Goal: Transaction & Acquisition: Purchase product/service

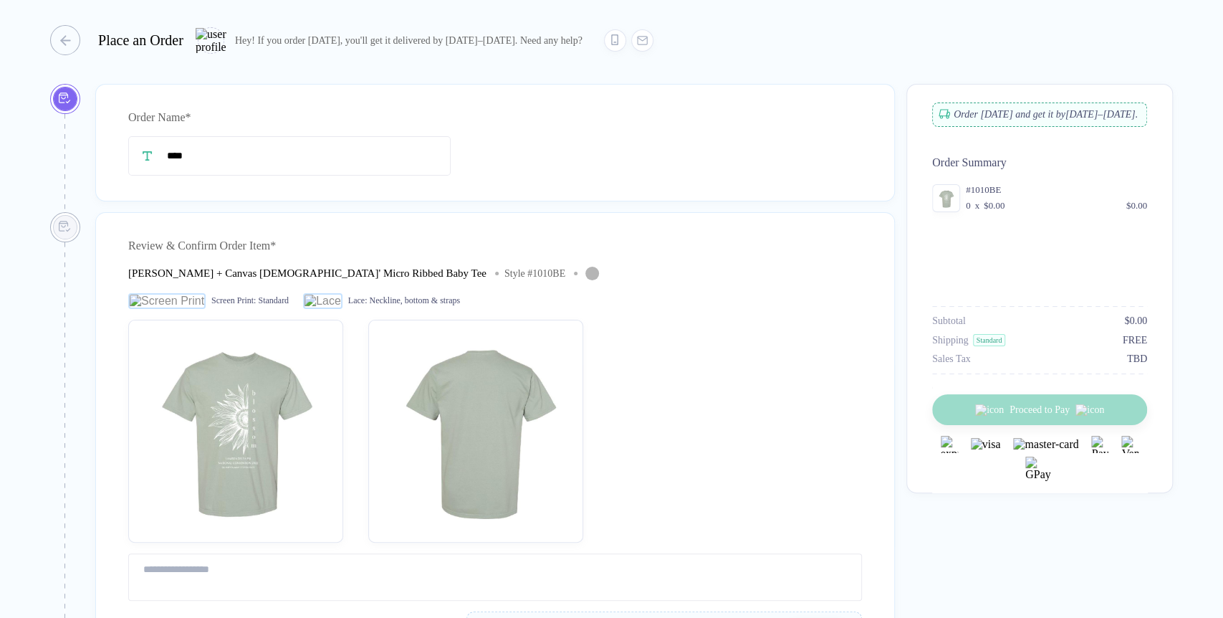
type input "****"
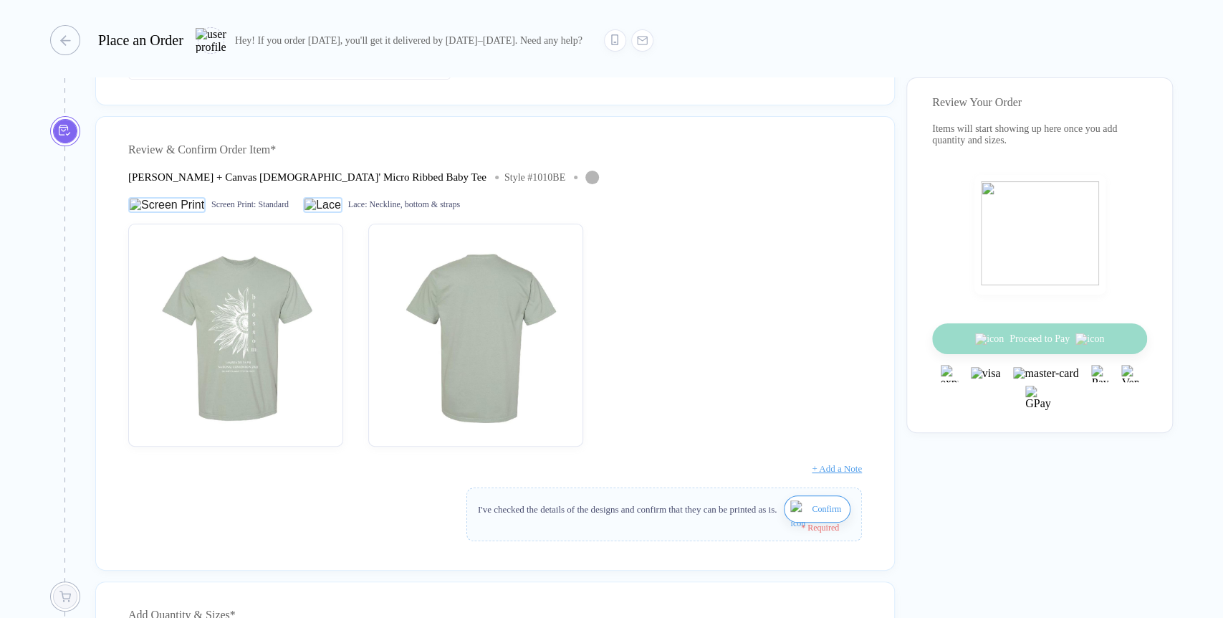
scroll to position [80, 0]
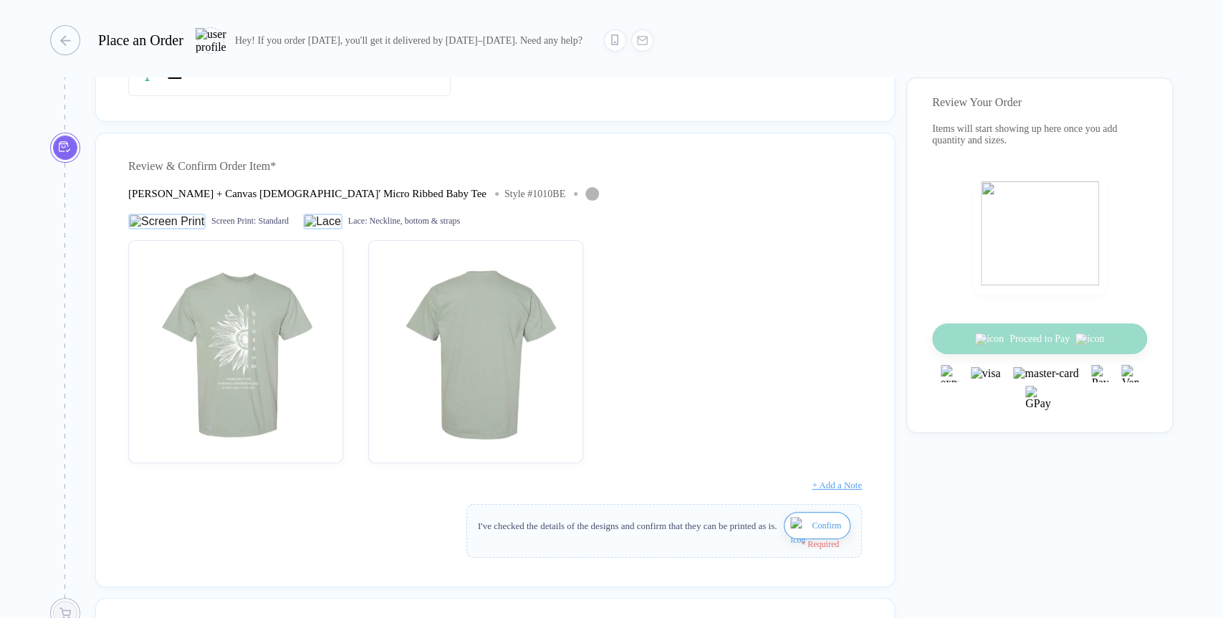
click at [793, 533] on img "button" at bounding box center [800, 534] width 18 height 34
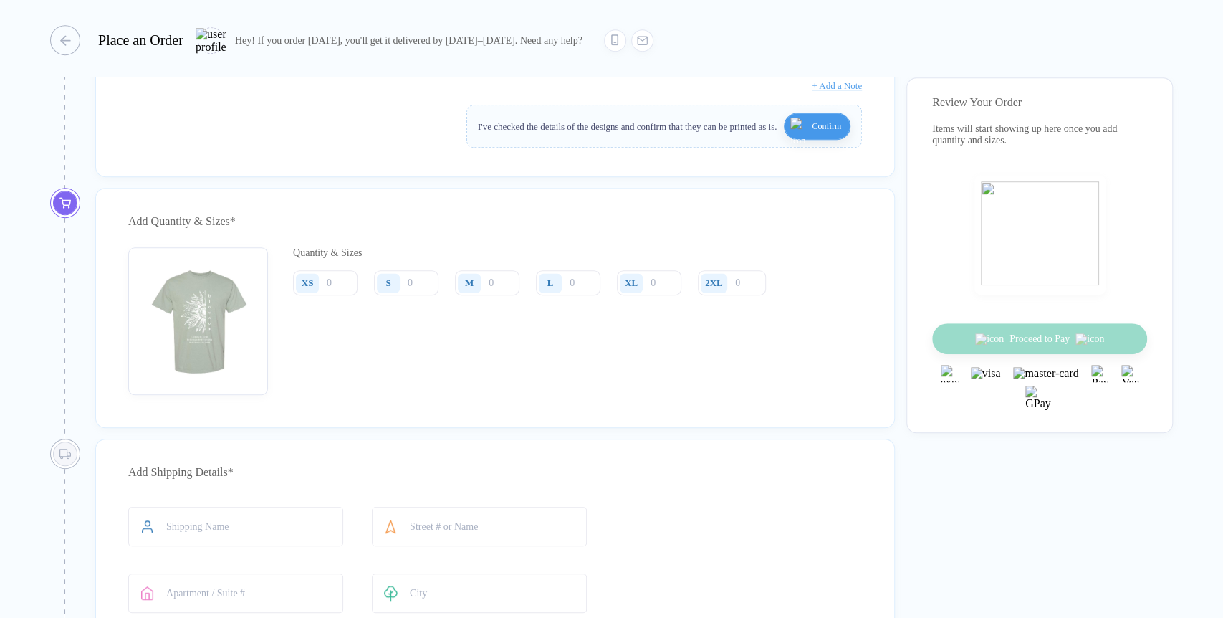
scroll to position [477, 0]
drag, startPoint x: 414, startPoint y: 279, endPoint x: 418, endPoint y: 293, distance: 14.8
click at [418, 293] on div "Quantity & Sizes XS S M L XL 2XL" at bounding box center [535, 323] width 484 height 148
click at [418, 293] on input "number" at bounding box center [406, 284] width 65 height 25
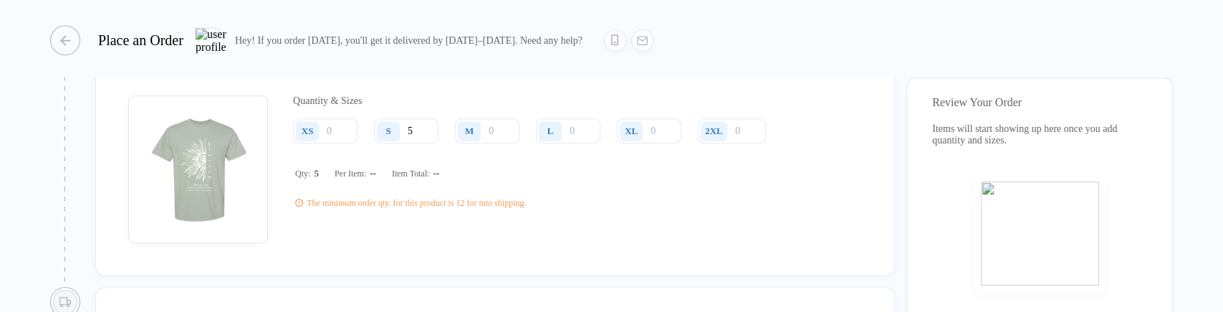
scroll to position [636, 0]
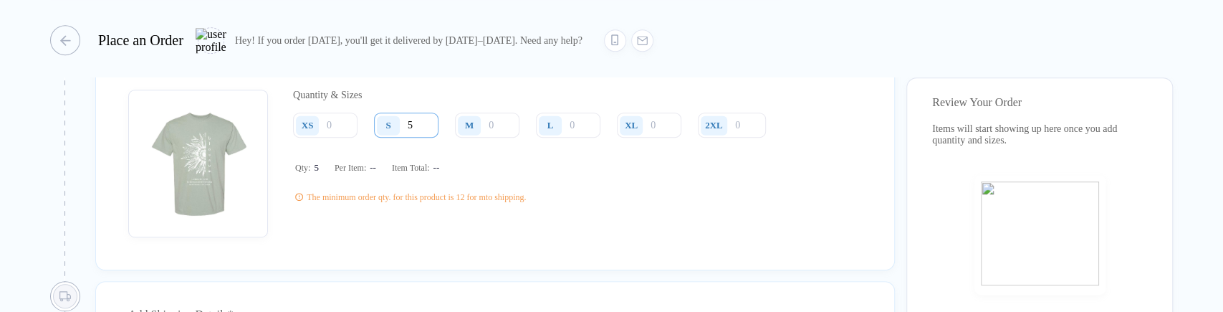
click at [407, 135] on input "5" at bounding box center [406, 125] width 65 height 25
type input "6"
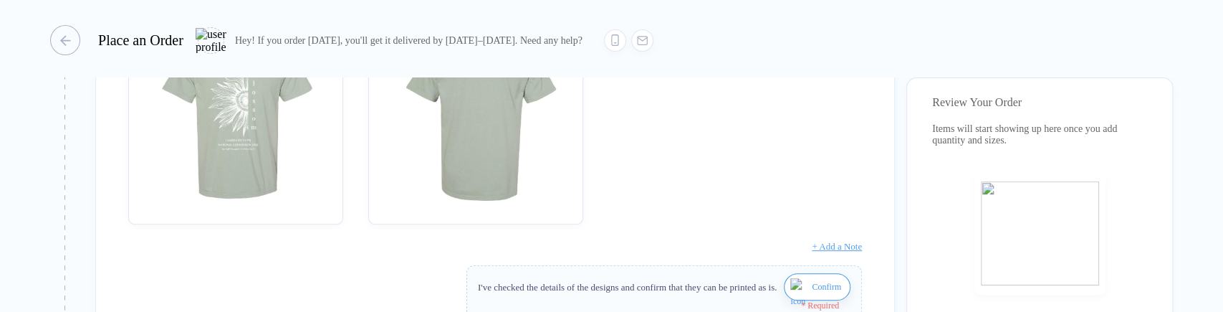
scroll to position [477, 0]
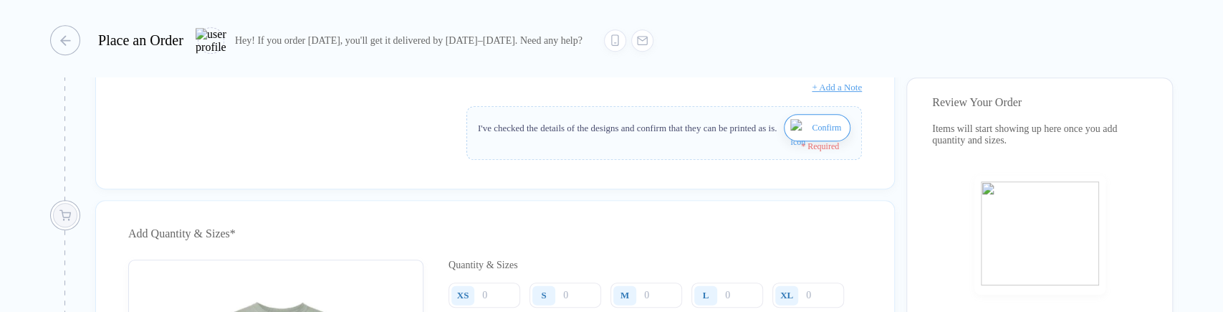
click at [800, 137] on img "button" at bounding box center [800, 136] width 18 height 34
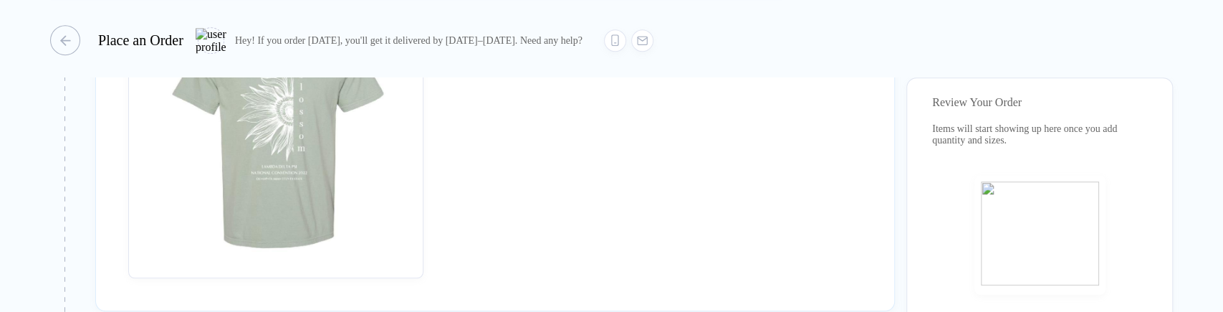
scroll to position [876, 0]
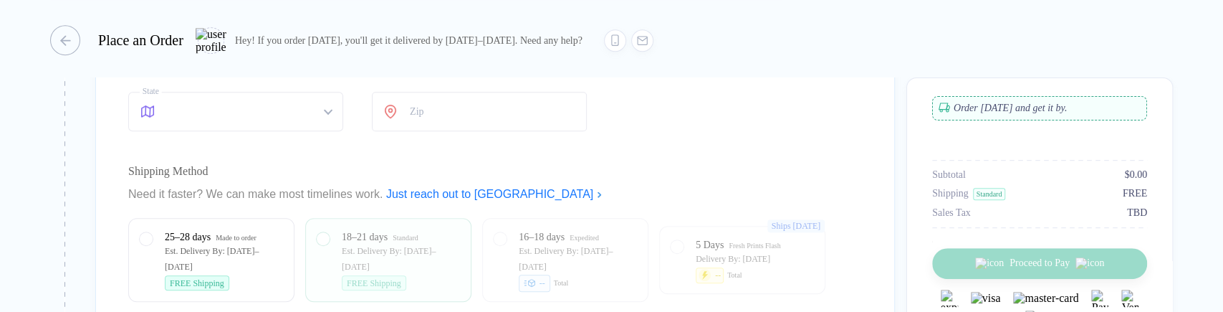
type input "****"
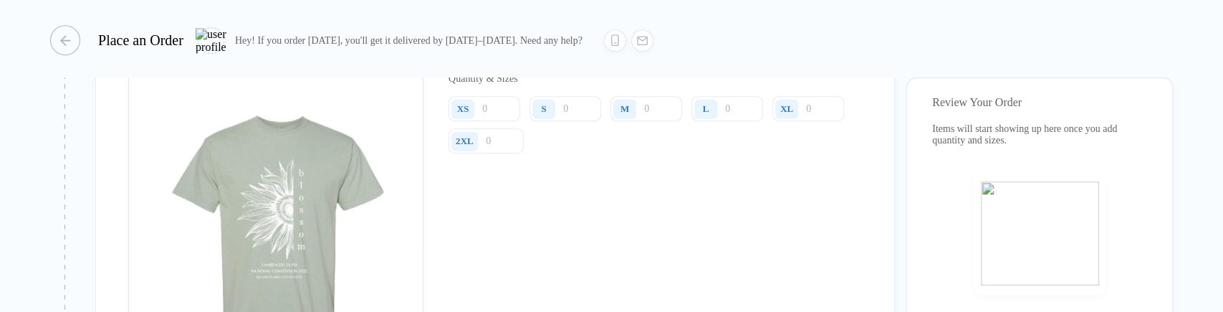
scroll to position [667, 0]
click at [474, 113] on div "XS" at bounding box center [465, 104] width 33 height 25
click at [543, 115] on div "S" at bounding box center [544, 104] width 23 height 19
click at [555, 118] on div "S" at bounding box center [546, 104] width 33 height 25
click at [559, 118] on div "S" at bounding box center [546, 104] width 33 height 25
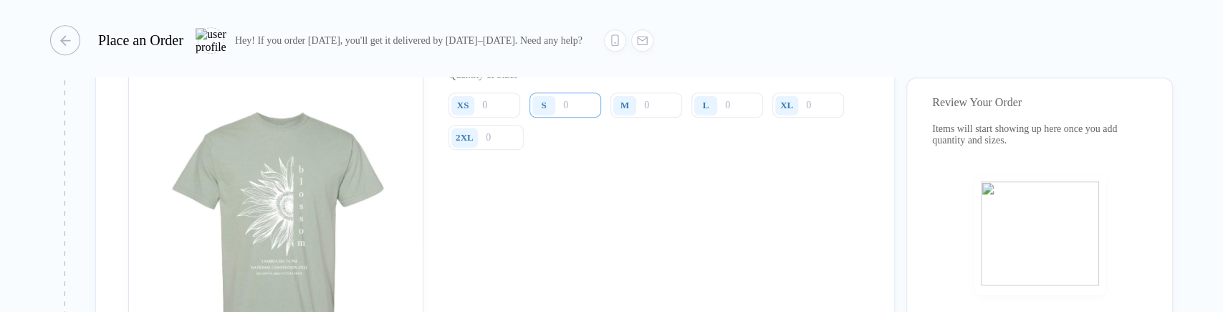
click at [566, 115] on input "number" at bounding box center [566, 104] width 72 height 25
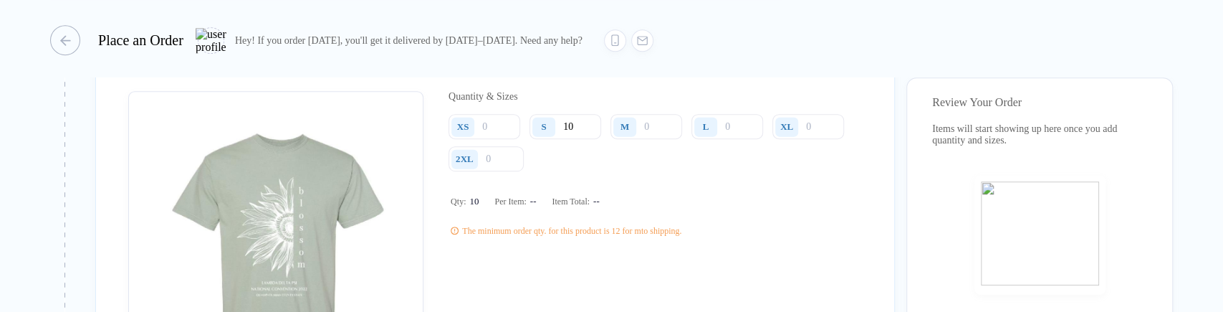
scroll to position [644, 0]
type input "10"
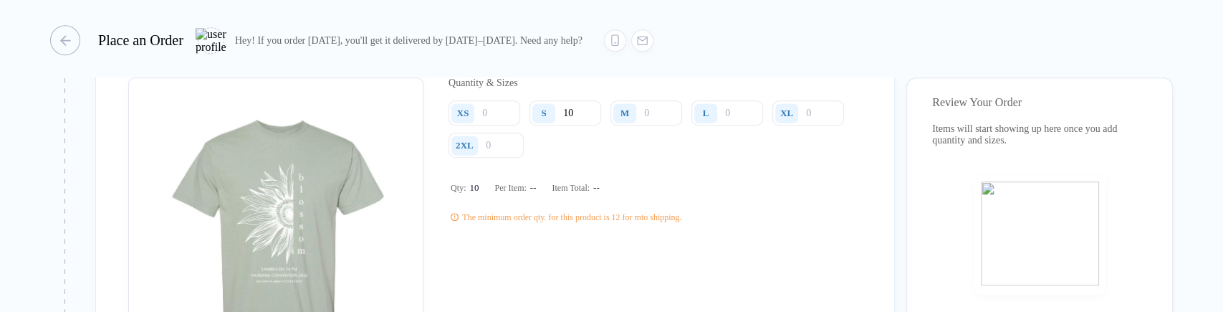
scroll to position [626, 0]
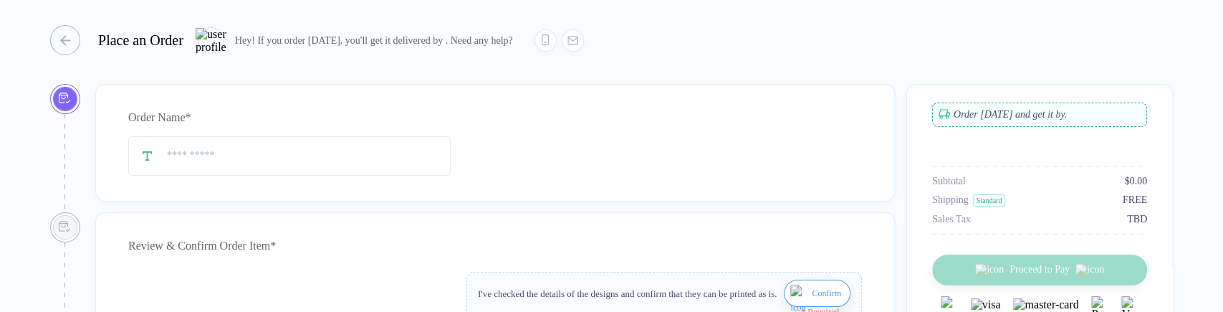
type input "****"
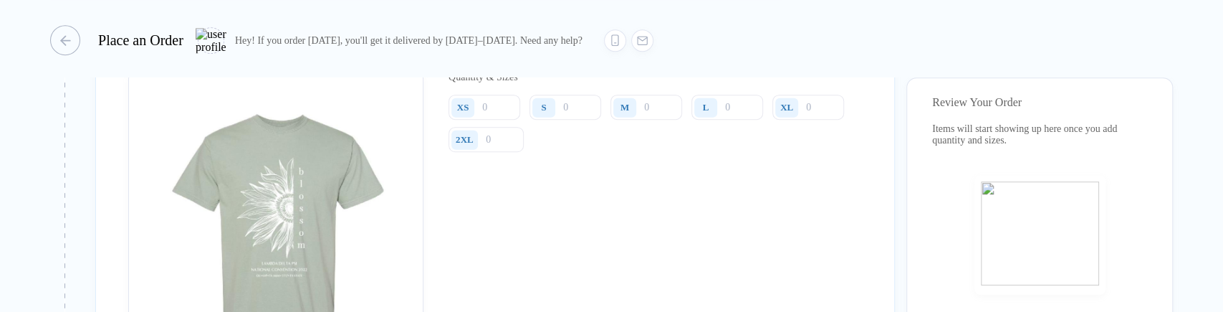
scroll to position [666, 0]
click at [503, 113] on input "number" at bounding box center [485, 106] width 72 height 25
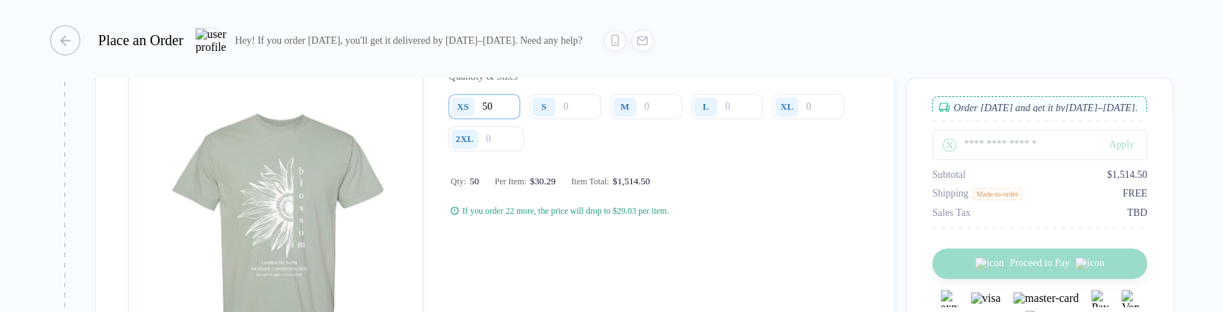
type input "5"
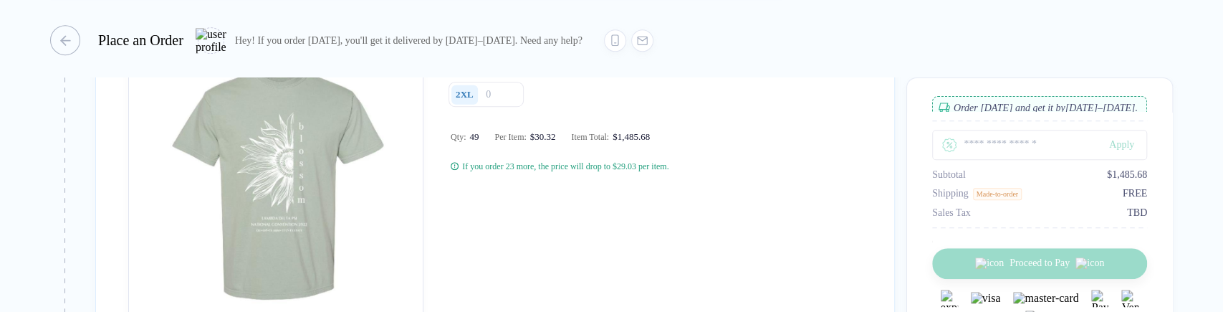
scroll to position [711, 0]
type input "49"
click at [793, 171] on div "If you order 23 more, the price will drop to $29.03 per item." at bounding box center [656, 165] width 411 height 11
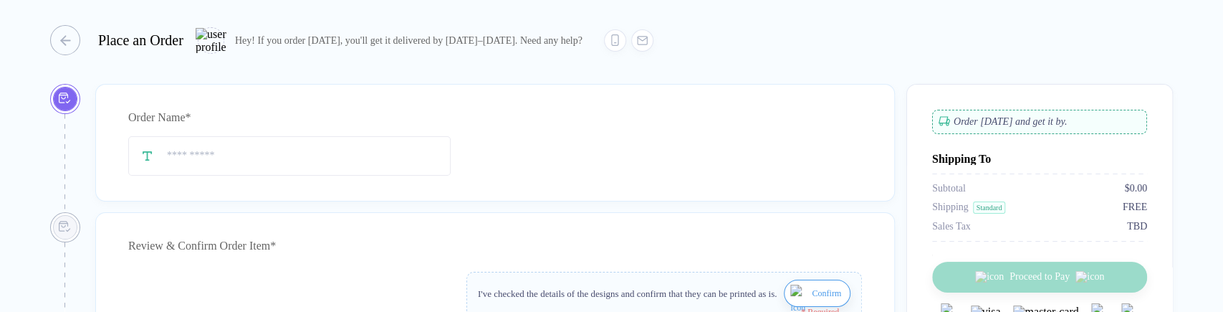
type input "****"
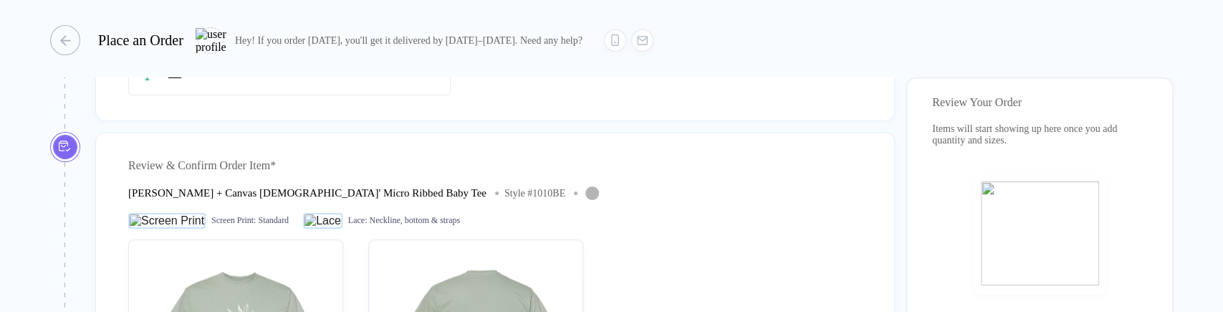
scroll to position [159, 0]
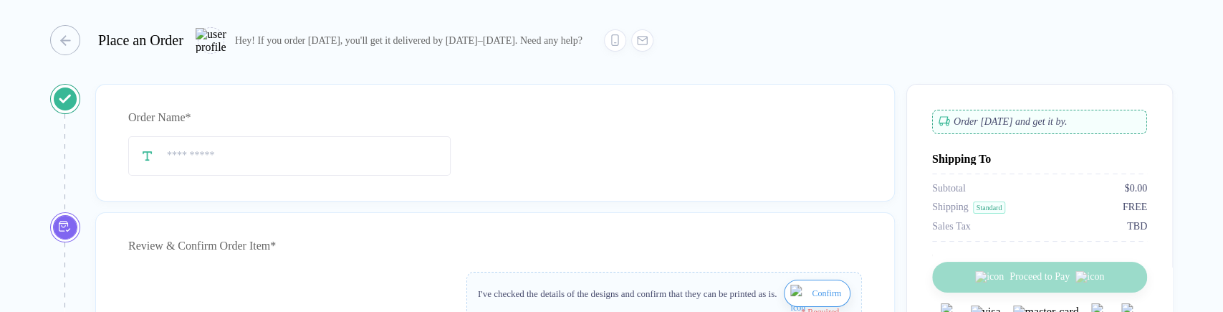
type input "****"
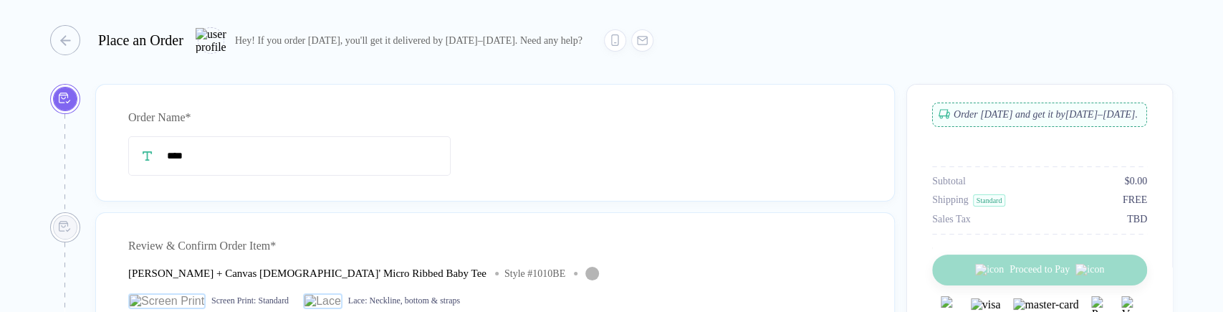
type input "****"
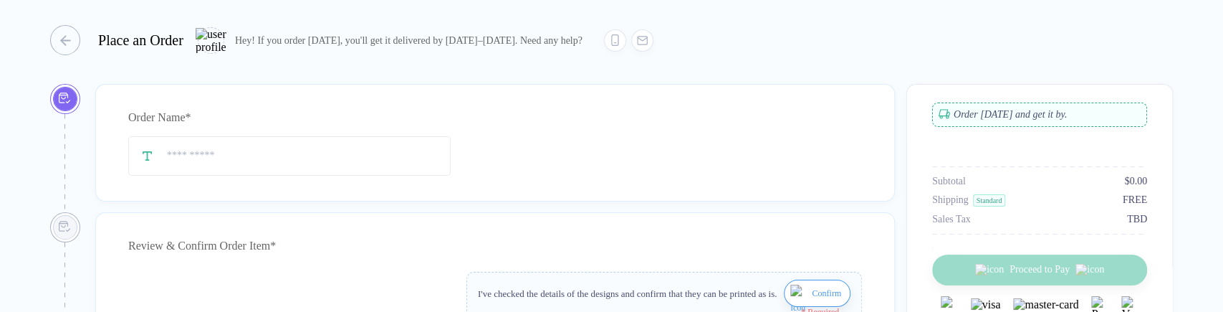
type input "****"
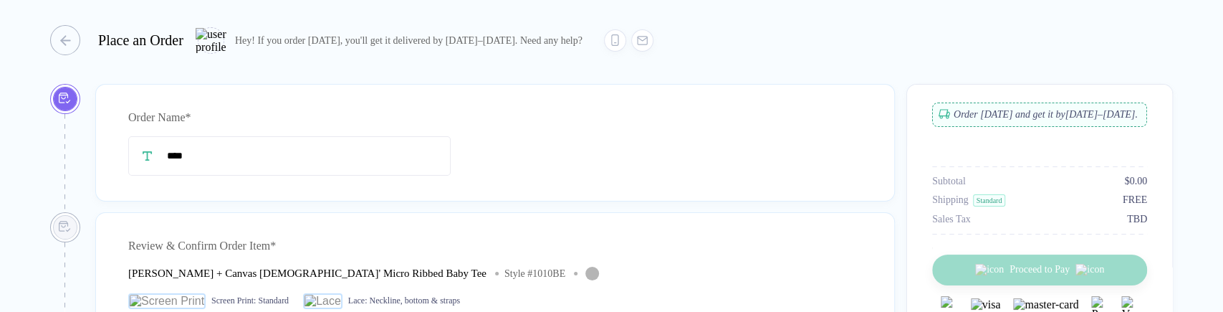
type input "****"
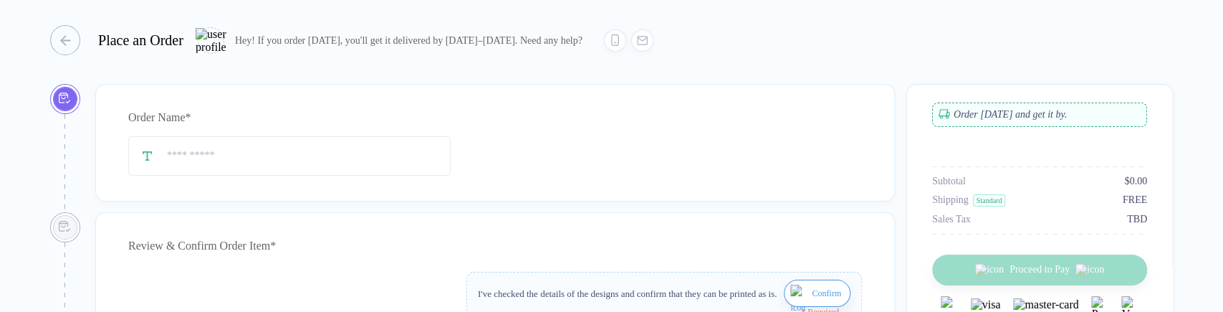
scroll to position [57, 0]
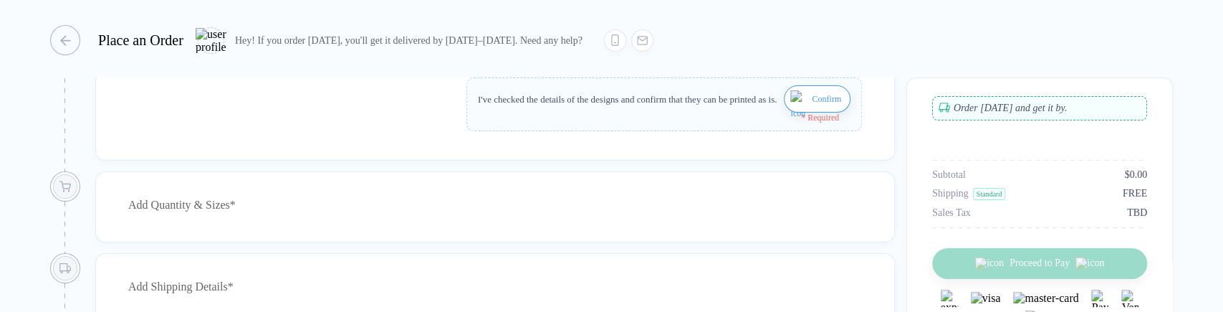
type input "****"
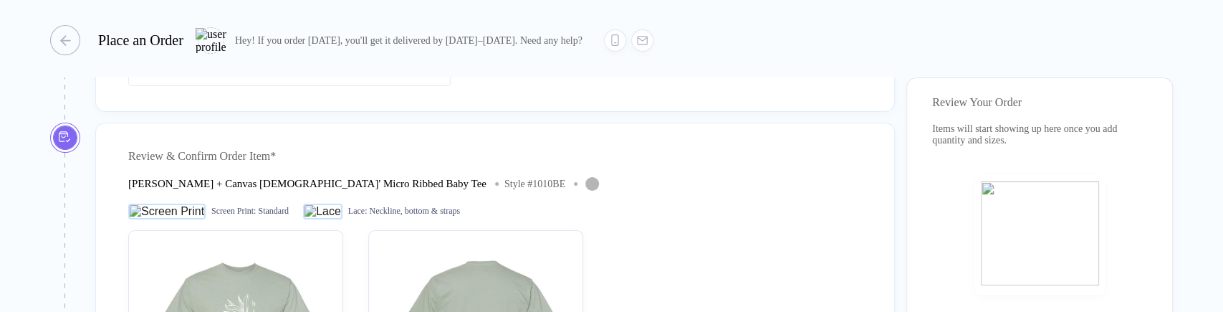
scroll to position [0, 0]
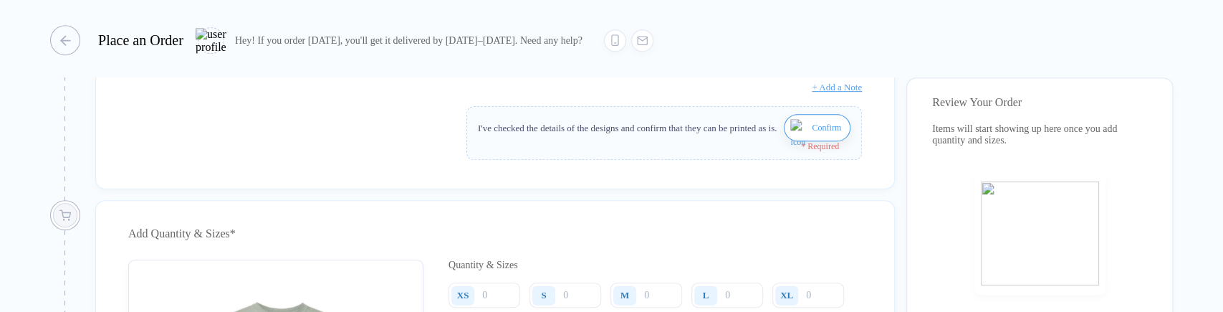
click at [801, 130] on button "Confirm" at bounding box center [817, 127] width 67 height 27
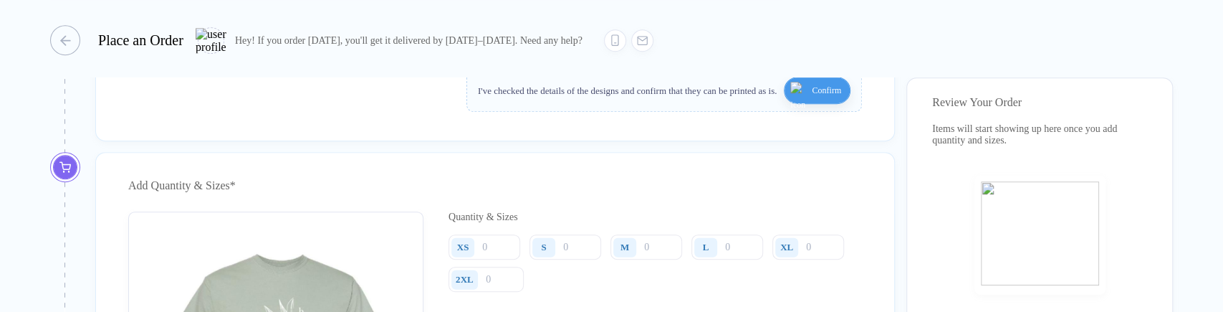
scroll to position [636, 0]
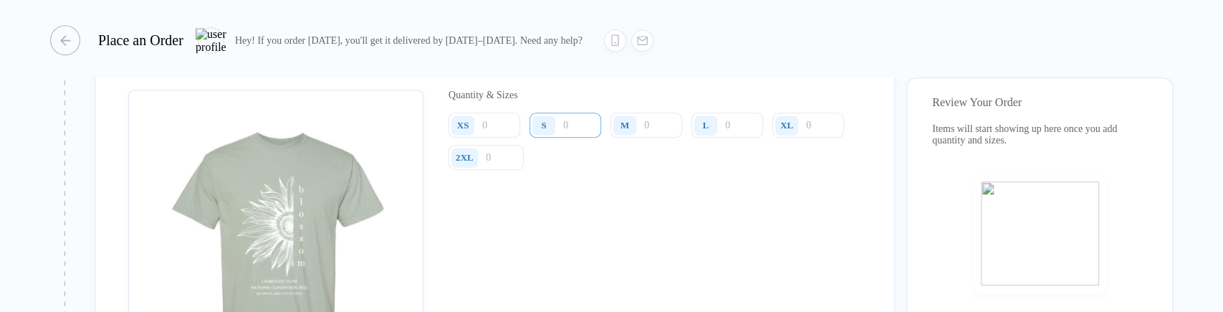
click at [562, 134] on input "number" at bounding box center [566, 125] width 72 height 25
click at [655, 235] on div "The minimum order qty. for this product is 50 for mto shipping." at bounding box center [571, 229] width 219 height 11
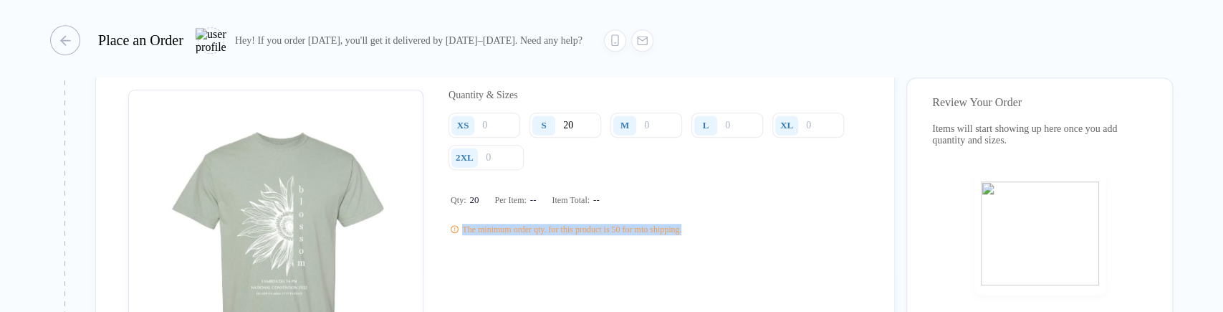
click at [655, 235] on div "The minimum order qty. for this product is 50 for mto shipping." at bounding box center [571, 229] width 219 height 11
click at [839, 254] on div "Quantity & Sizes XS S 20 M L XL 2XL Qty: 20 Per Item: -- Item Total: -- The min…" at bounding box center [656, 241] width 414 height 303
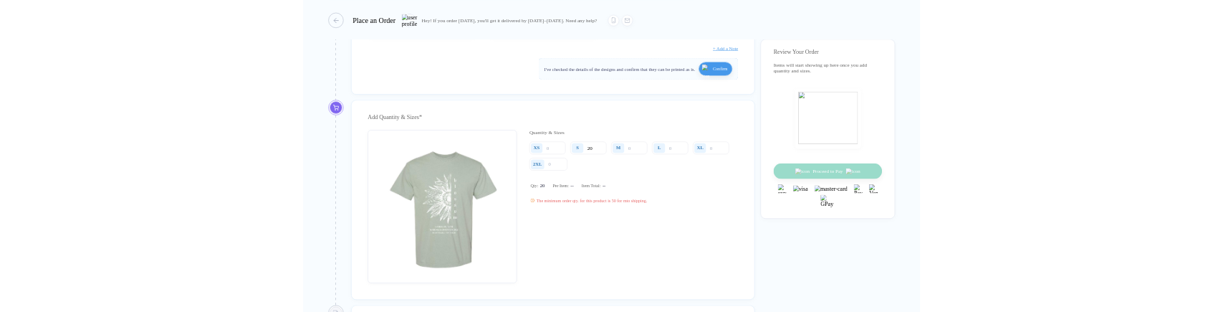
scroll to position [477, 0]
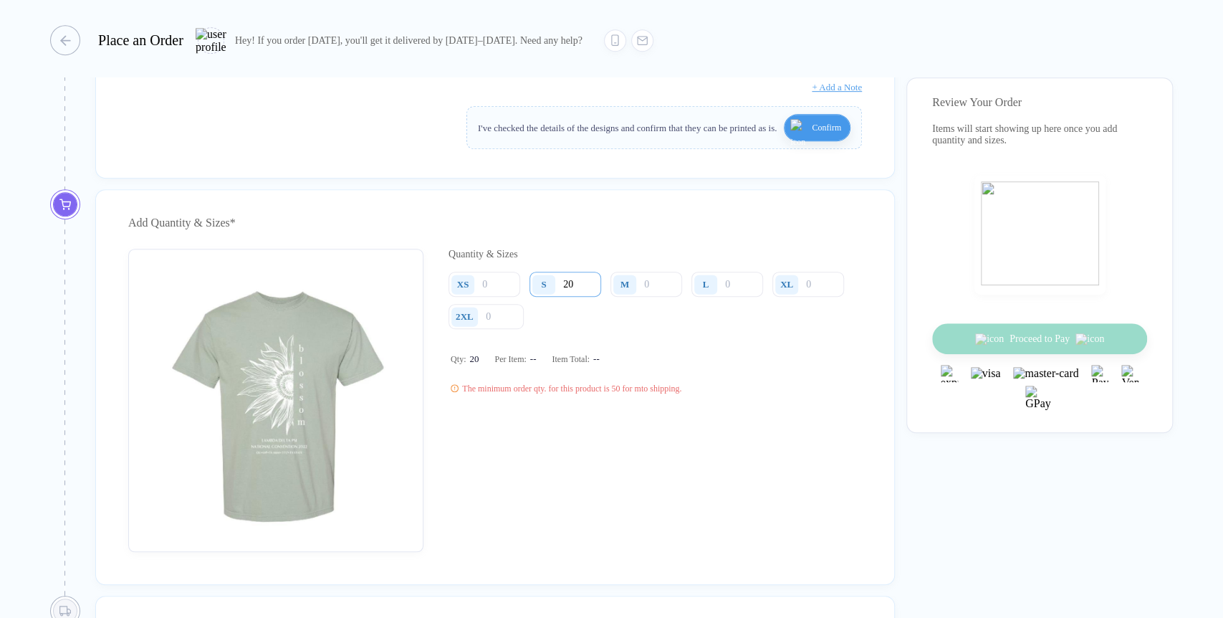
click at [581, 297] on input "20" at bounding box center [566, 284] width 72 height 25
click at [568, 297] on input "20" at bounding box center [566, 284] width 72 height 25
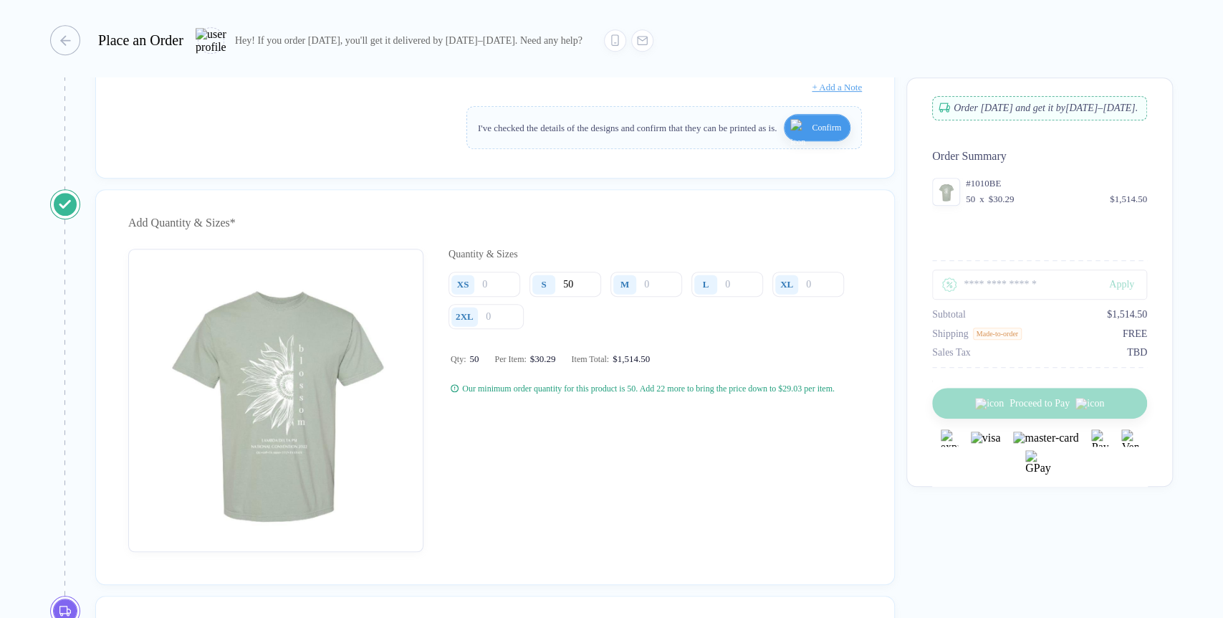
type input "50"
click at [72, 39] on div "button" at bounding box center [58, 40] width 30 height 30
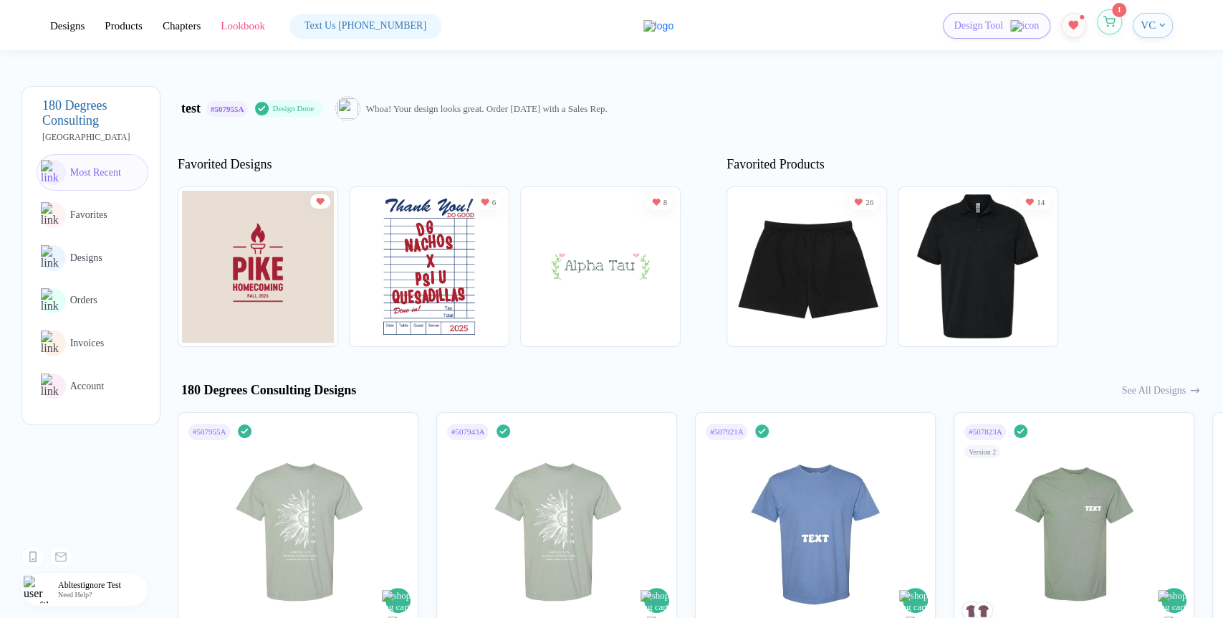
click at [1101, 34] on span "1" at bounding box center [1109, 22] width 25 height 26
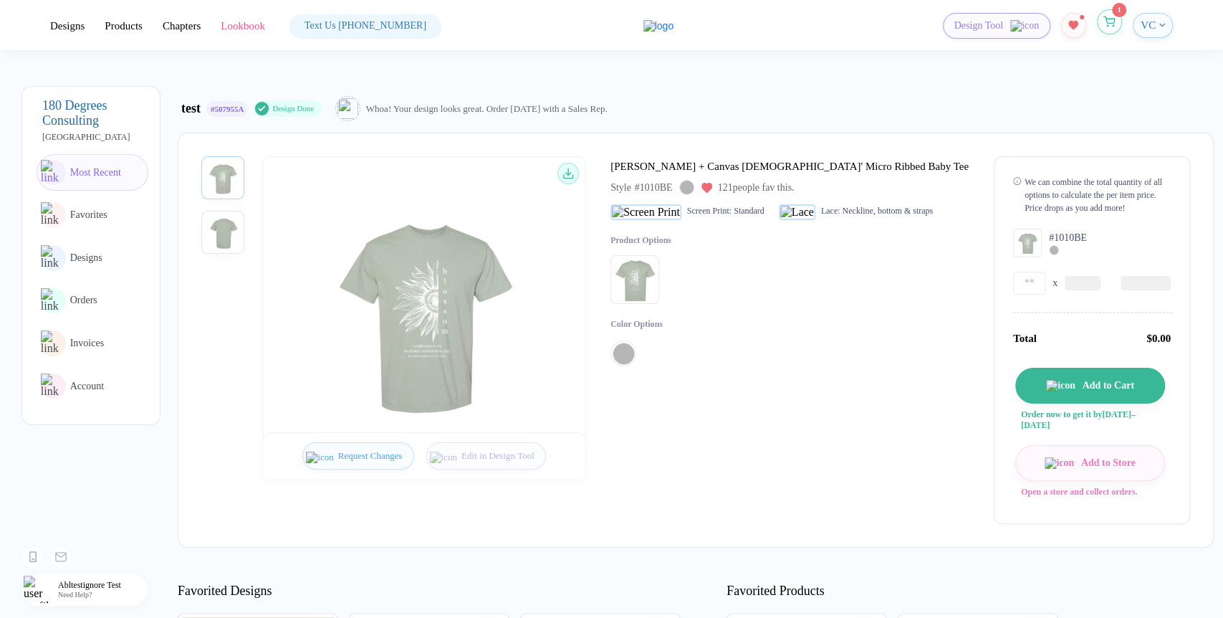
click at [1107, 30] on button "button" at bounding box center [1109, 21] width 25 height 25
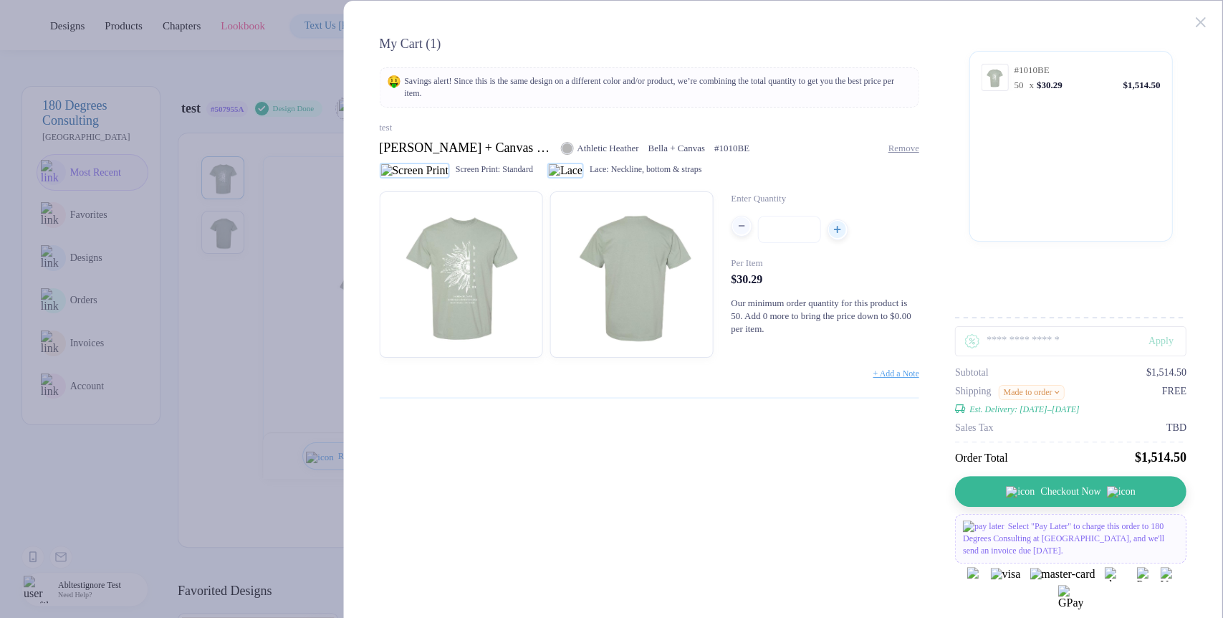
click at [739, 234] on div "button" at bounding box center [741, 225] width 17 height 17
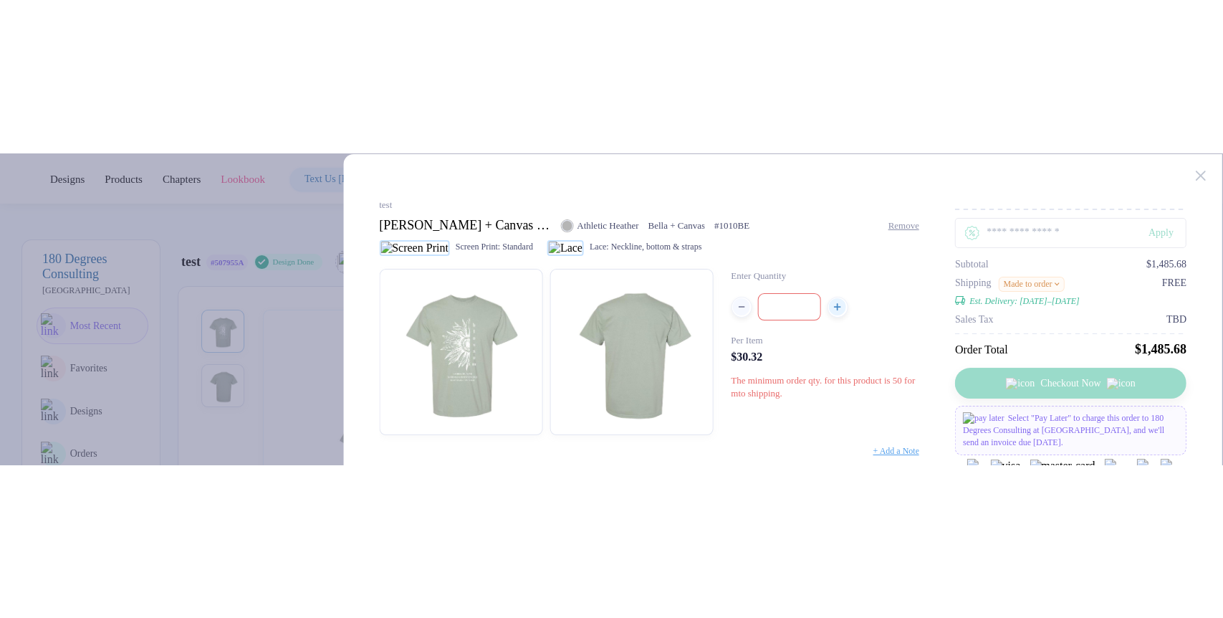
scroll to position [80, 0]
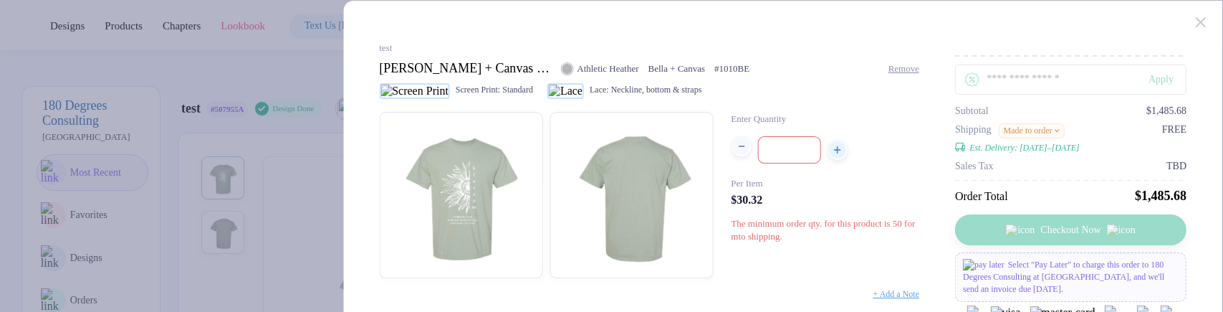
click at [740, 146] on icon "button" at bounding box center [741, 146] width 5 height 0
type input "**"
click at [1069, 225] on div "Checkout Now" at bounding box center [1071, 229] width 232 height 31
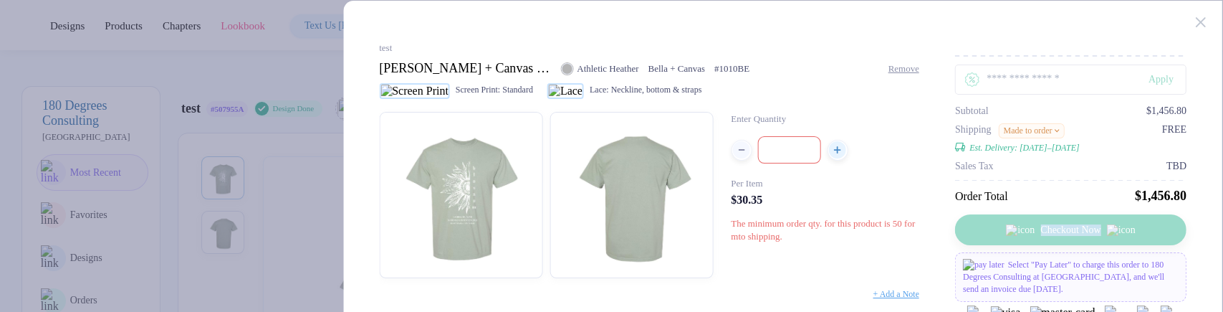
click at [1069, 225] on div "Checkout Now" at bounding box center [1071, 229] width 232 height 31
click at [1078, 233] on div "Checkout Now" at bounding box center [1071, 229] width 232 height 31
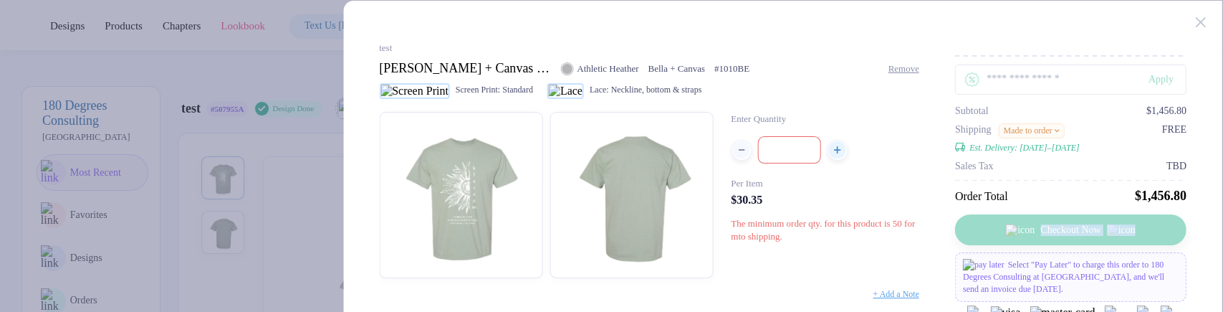
drag, startPoint x: 1078, startPoint y: 233, endPoint x: 1135, endPoint y: 232, distance: 57.4
click at [1135, 232] on div "Checkout Now" at bounding box center [1071, 229] width 232 height 31
drag, startPoint x: 1135, startPoint y: 232, endPoint x: 1047, endPoint y: 226, distance: 88.3
click at [1047, 226] on div "Checkout Now" at bounding box center [1071, 229] width 232 height 31
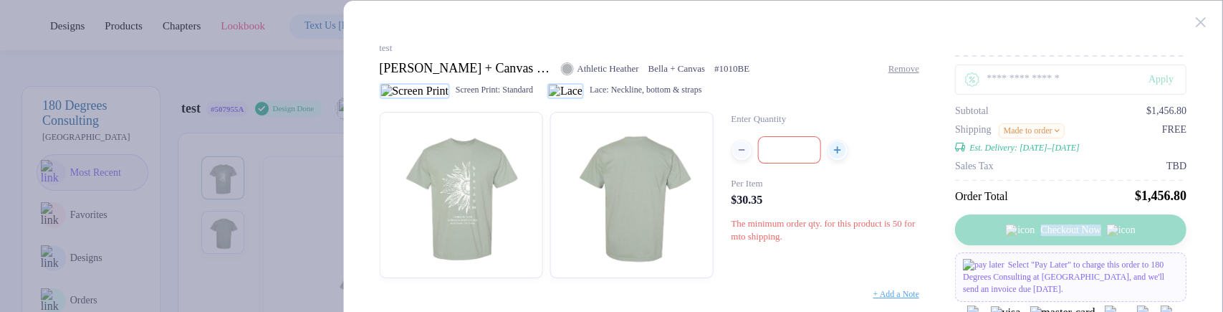
click at [1047, 226] on div "Checkout Now" at bounding box center [1071, 229] width 232 height 31
drag, startPoint x: 1047, startPoint y: 226, endPoint x: 1184, endPoint y: 242, distance: 137.7
click at [1184, 242] on div "Checkout Now" at bounding box center [1071, 229] width 232 height 31
click at [1143, 232] on div "Checkout Now" at bounding box center [1071, 229] width 232 height 31
click at [1044, 221] on div "Checkout Now" at bounding box center [1071, 229] width 232 height 31
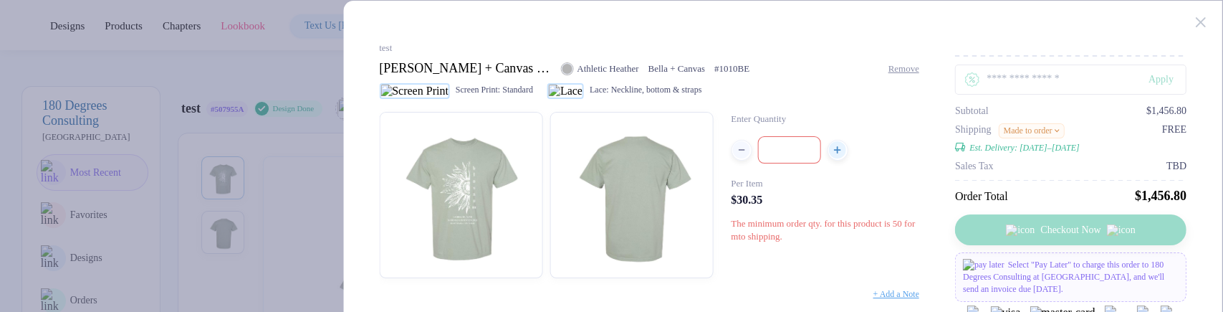
click at [739, 226] on span "The minimum order qty. for this product is 50 for mto shipping." at bounding box center [823, 230] width 184 height 24
drag, startPoint x: 740, startPoint y: 226, endPoint x: 879, endPoint y: 217, distance: 139.3
click at [879, 217] on div "Enter Quantity ** Per Item $30.35 The minimum order qty. for this product is 50…" at bounding box center [825, 195] width 189 height 166
copy span "The minimum order qty. for this product"
click at [734, 234] on span "The minimum order qty. for this product is 50 for mto shipping." at bounding box center [823, 230] width 184 height 24
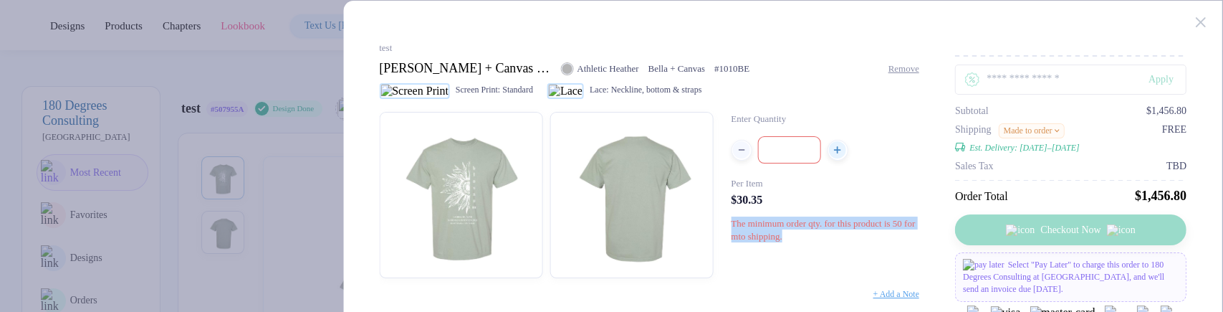
drag, startPoint x: 734, startPoint y: 234, endPoint x: 834, endPoint y: 249, distance: 101.4
click at [834, 242] on div "The minimum order qty. for this product is 50 for mto shipping." at bounding box center [825, 229] width 189 height 26
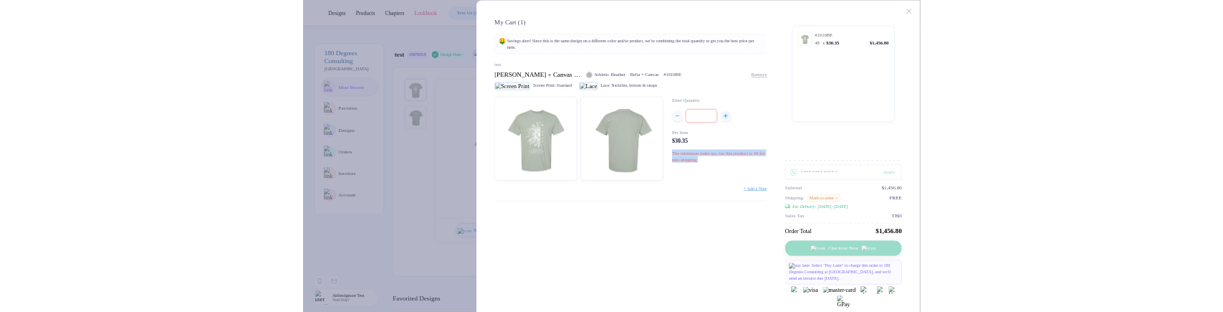
scroll to position [0, 0]
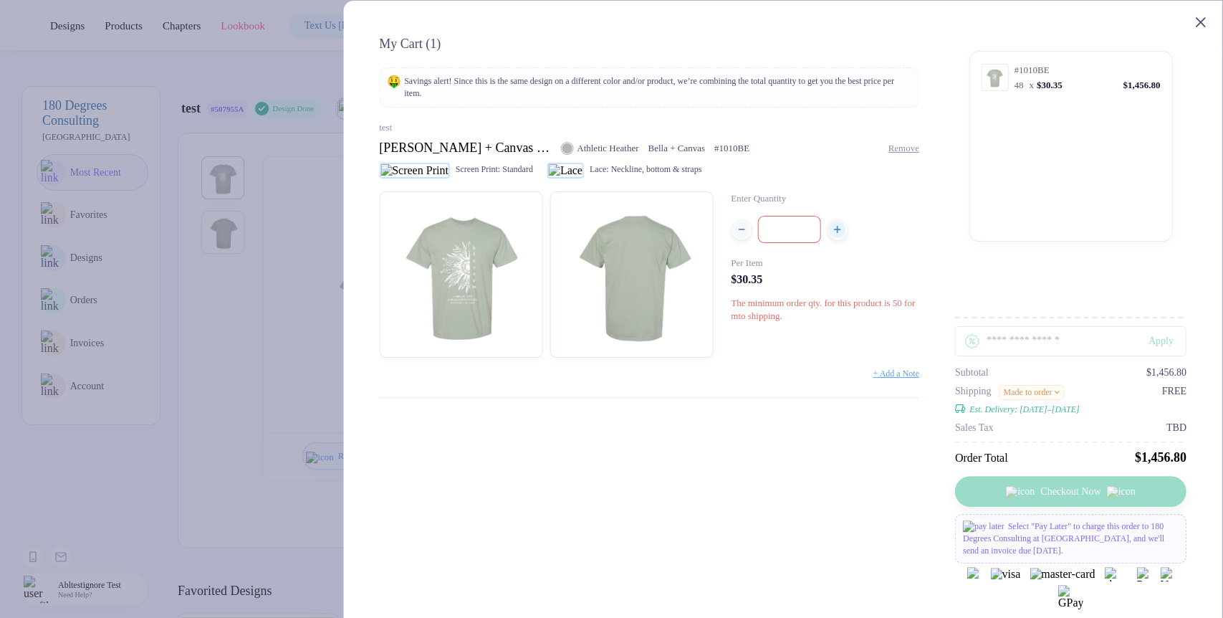
click at [1201, 19] on icon at bounding box center [1201, 22] width 10 height 10
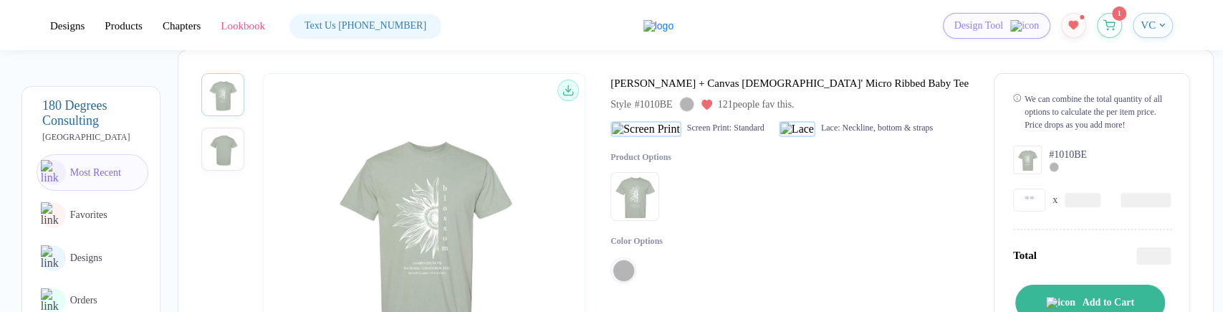
scroll to position [80, 0]
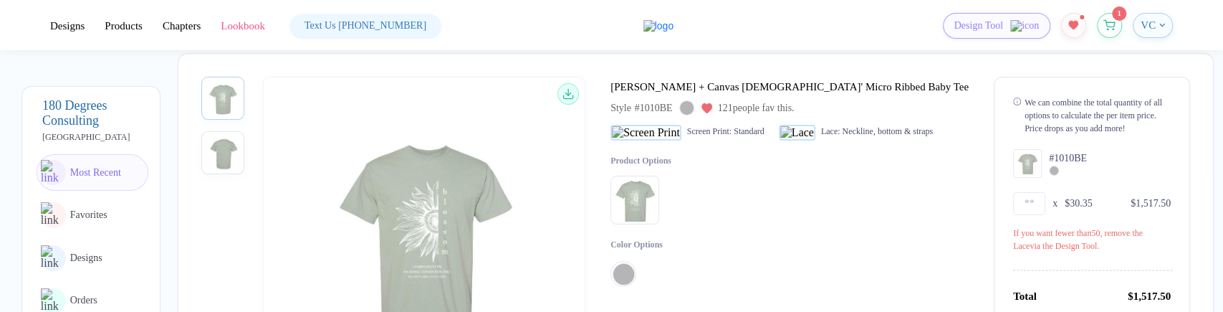
click at [994, 207] on div "We can combine the total quantity of all options to calculate the per item pric…" at bounding box center [1092, 279] width 196 height 405
click at [1013, 199] on input "**" at bounding box center [1029, 203] width 32 height 23
type input "**"
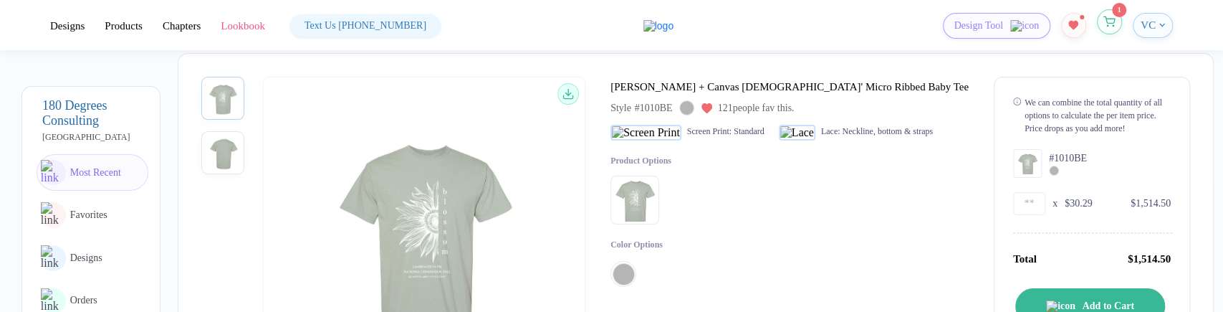
click at [1117, 23] on button "button" at bounding box center [1109, 21] width 25 height 25
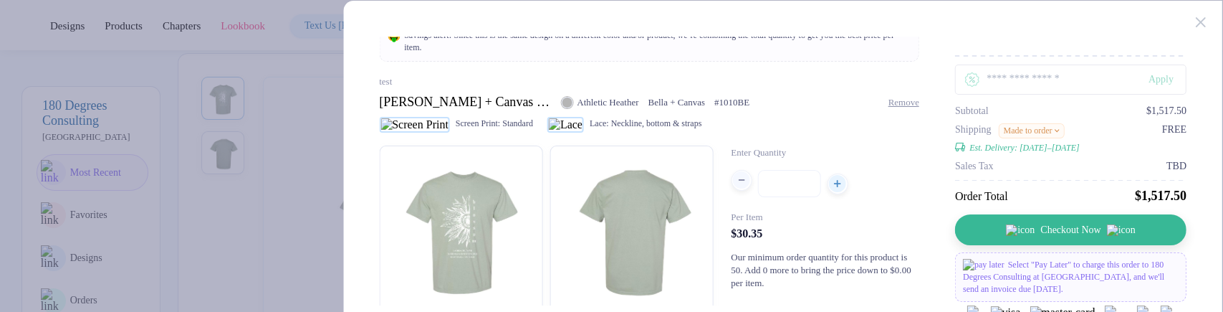
scroll to position [42, 0]
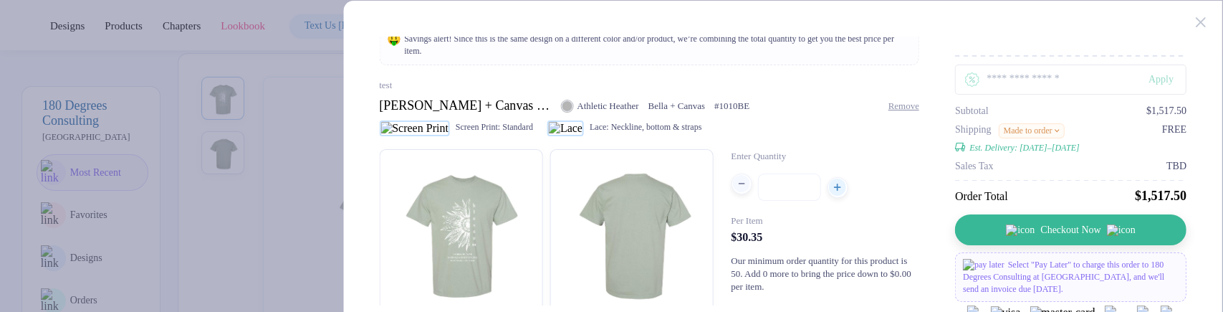
click at [740, 186] on div "button" at bounding box center [741, 183] width 17 height 17
type input "**"
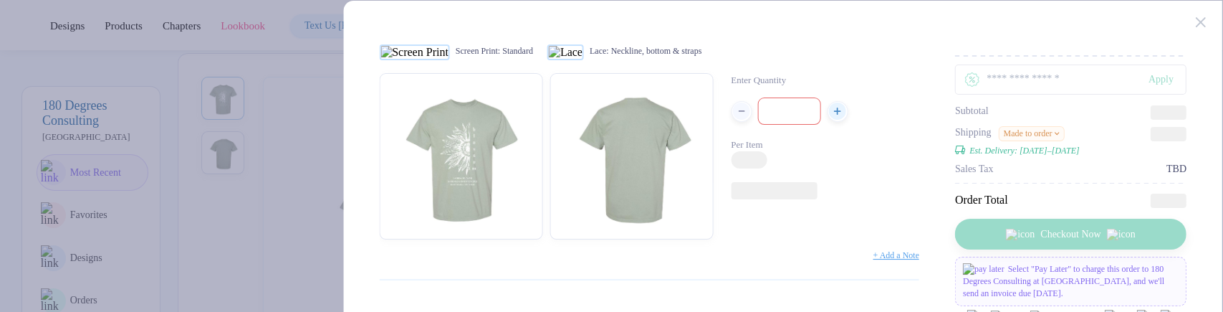
scroll to position [122, 0]
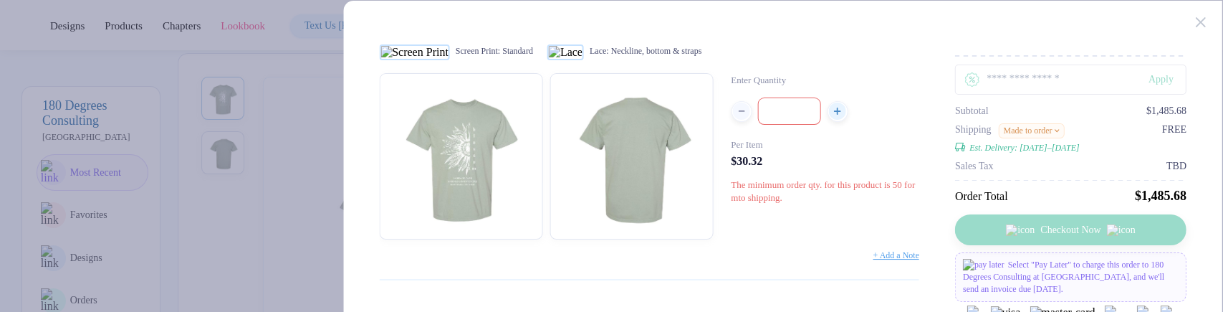
click at [1196, 19] on icon at bounding box center [1201, 22] width 10 height 10
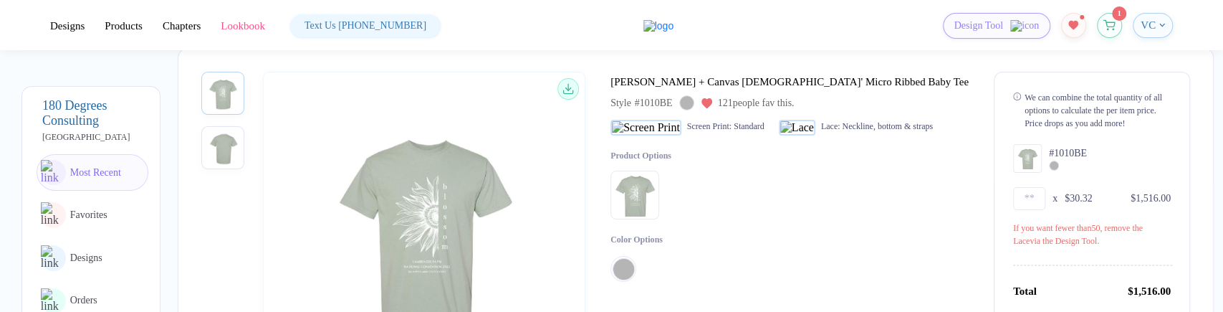
scroll to position [80, 0]
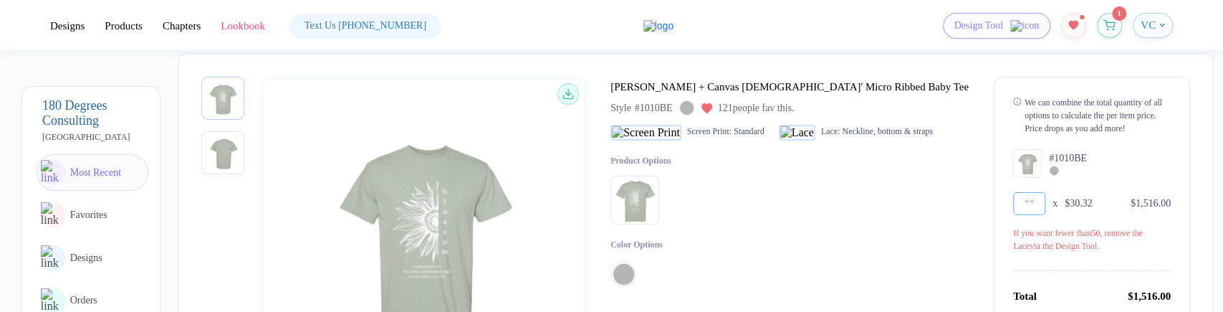
click at [1013, 203] on input "**" at bounding box center [1029, 203] width 32 height 23
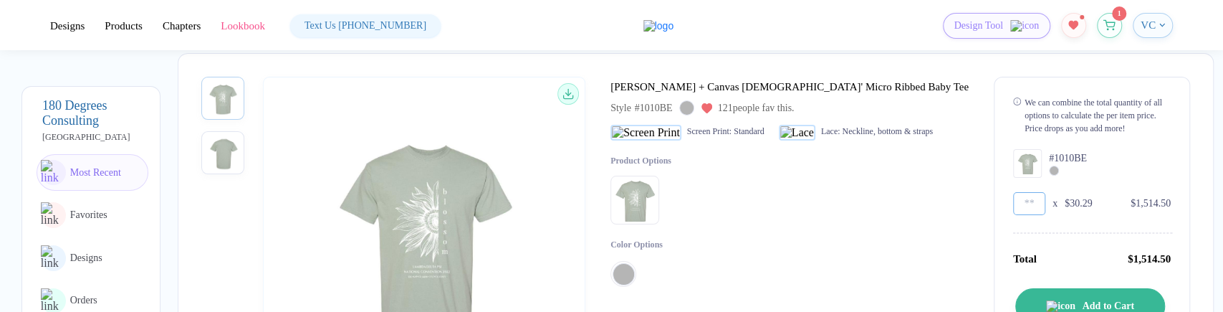
click at [1013, 203] on input "**" at bounding box center [1029, 203] width 32 height 23
type input "**"
click at [1112, 20] on icon "button" at bounding box center [1110, 21] width 12 height 11
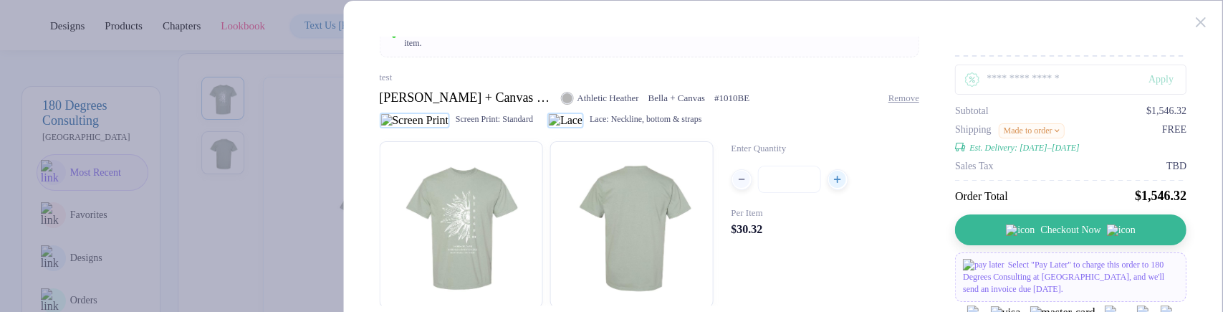
scroll to position [42, 0]
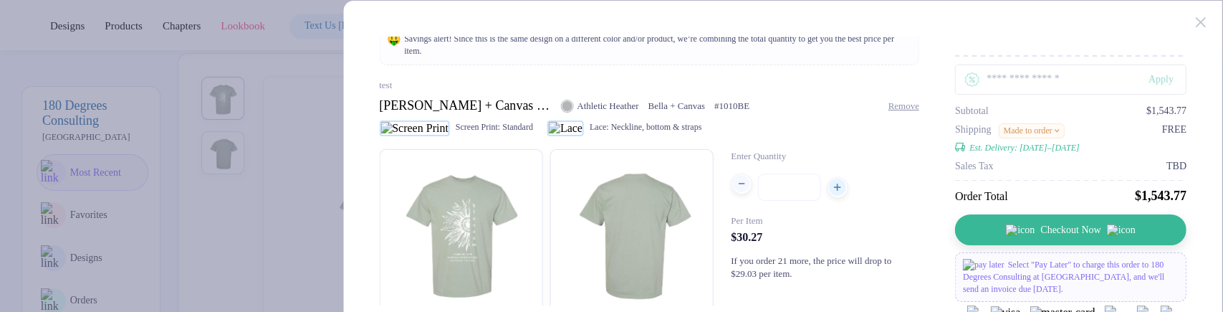
click at [738, 191] on div "button" at bounding box center [741, 183] width 17 height 17
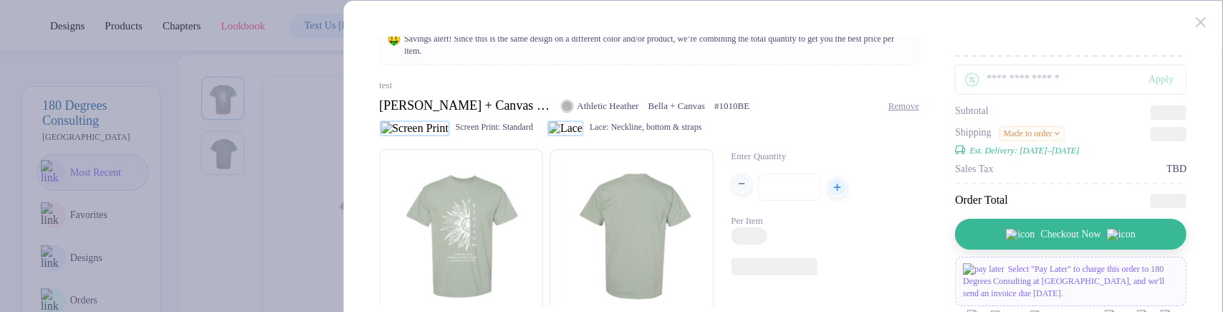
click at [738, 191] on div "button" at bounding box center [741, 183] width 17 height 17
type input "**"
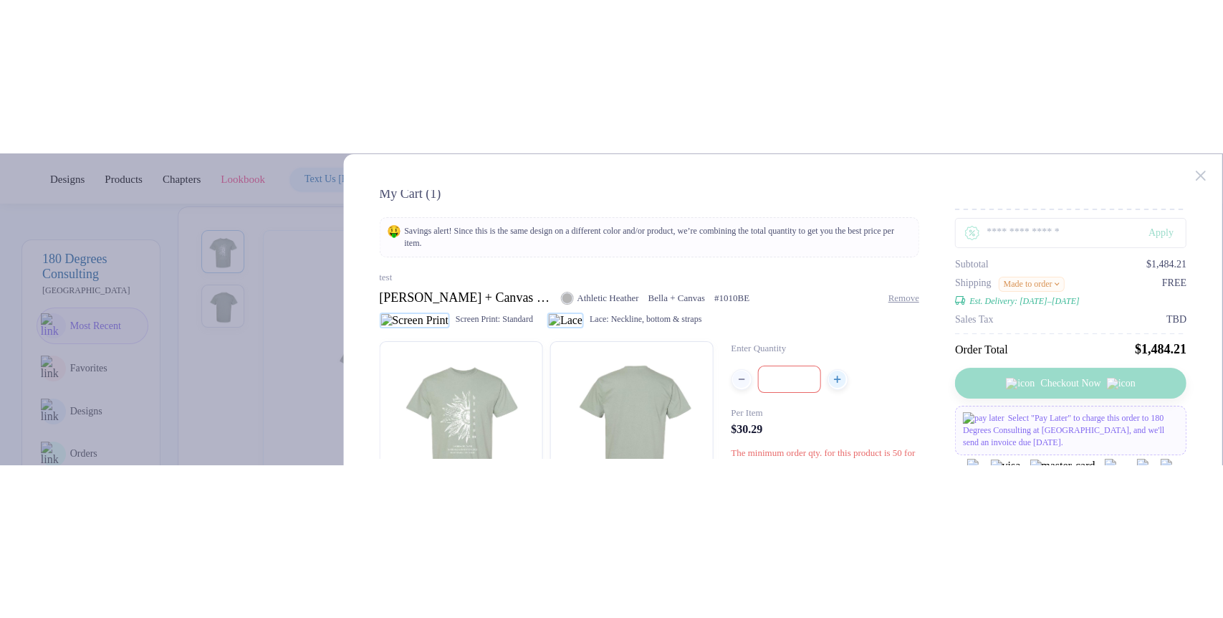
scroll to position [0, 0]
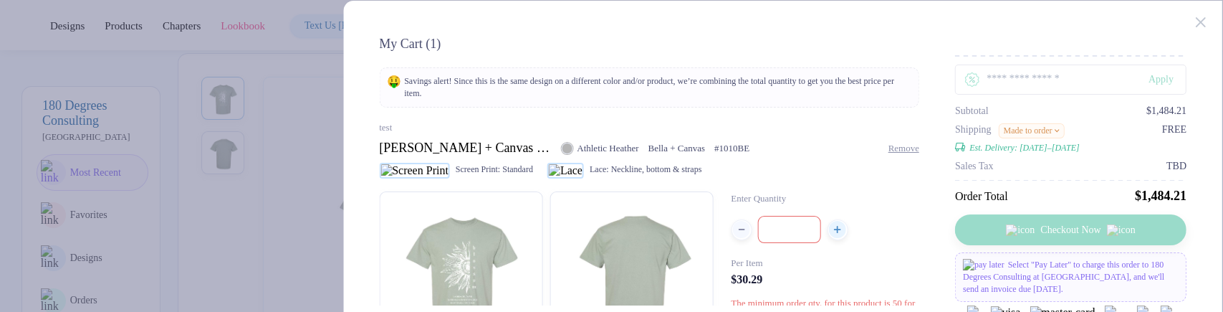
click at [1204, 31] on div "My Cart ( 1 ) 🤑 Savings alert! Since this is the same design on a different col…" at bounding box center [783, 192] width 881 height 385
click at [1198, 27] on icon at bounding box center [1201, 22] width 10 height 10
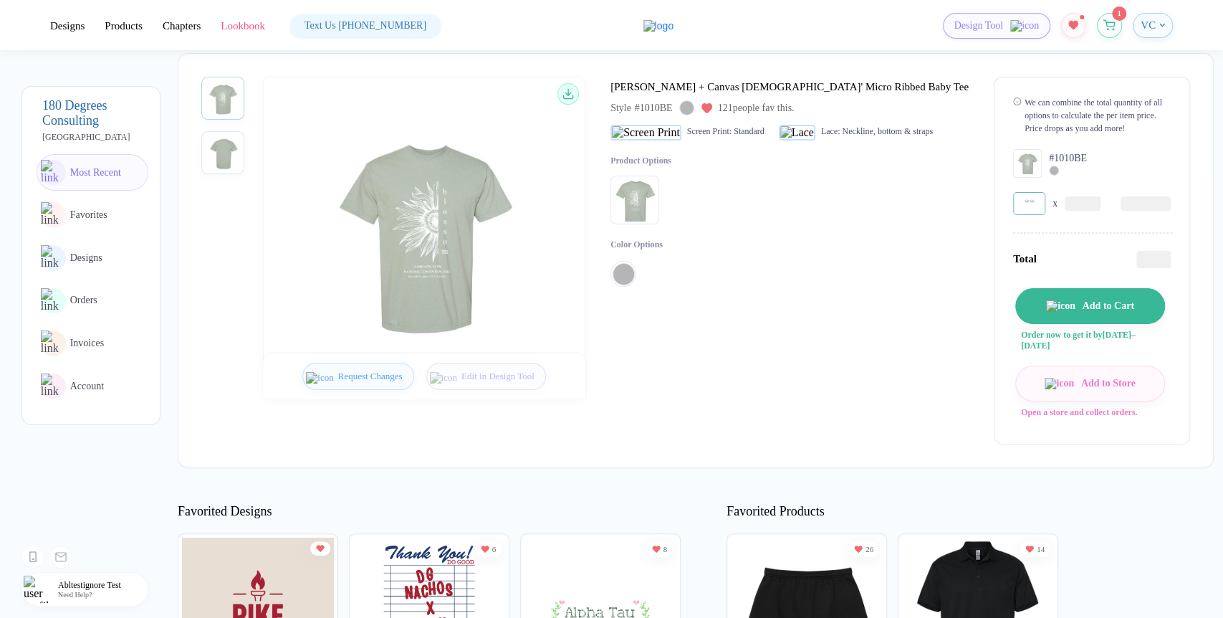
click at [1013, 208] on input "**" at bounding box center [1029, 203] width 32 height 23
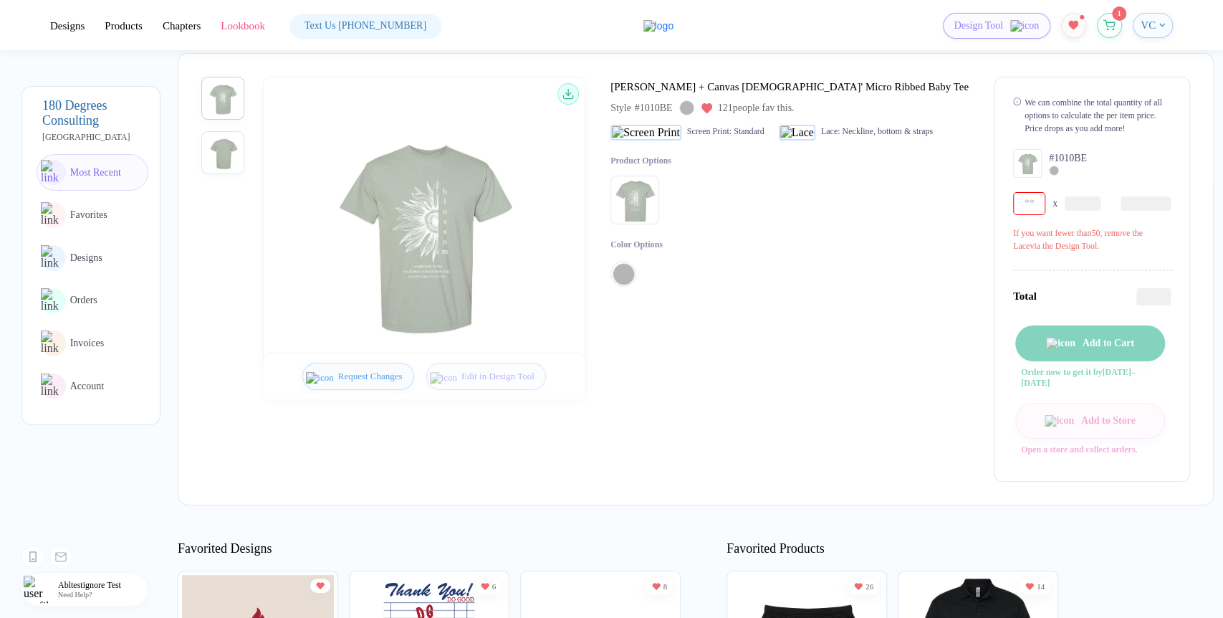
drag, startPoint x: 965, startPoint y: 239, endPoint x: 1127, endPoint y: 254, distance: 162.7
click at [1127, 254] on div "We can combine the total quantity of all options to calculate the per item pric…" at bounding box center [1092, 279] width 196 height 405
click at [1102, 237] on div "If you want fewer than 50 , remove the Lace via the Design Tool." at bounding box center [1092, 239] width 158 height 26
drag, startPoint x: 1102, startPoint y: 237, endPoint x: 1159, endPoint y: 253, distance: 59.7
click at [1159, 253] on div "We can combine the total quantity of all options to calculate the per item pric…" at bounding box center [1092, 279] width 196 height 405
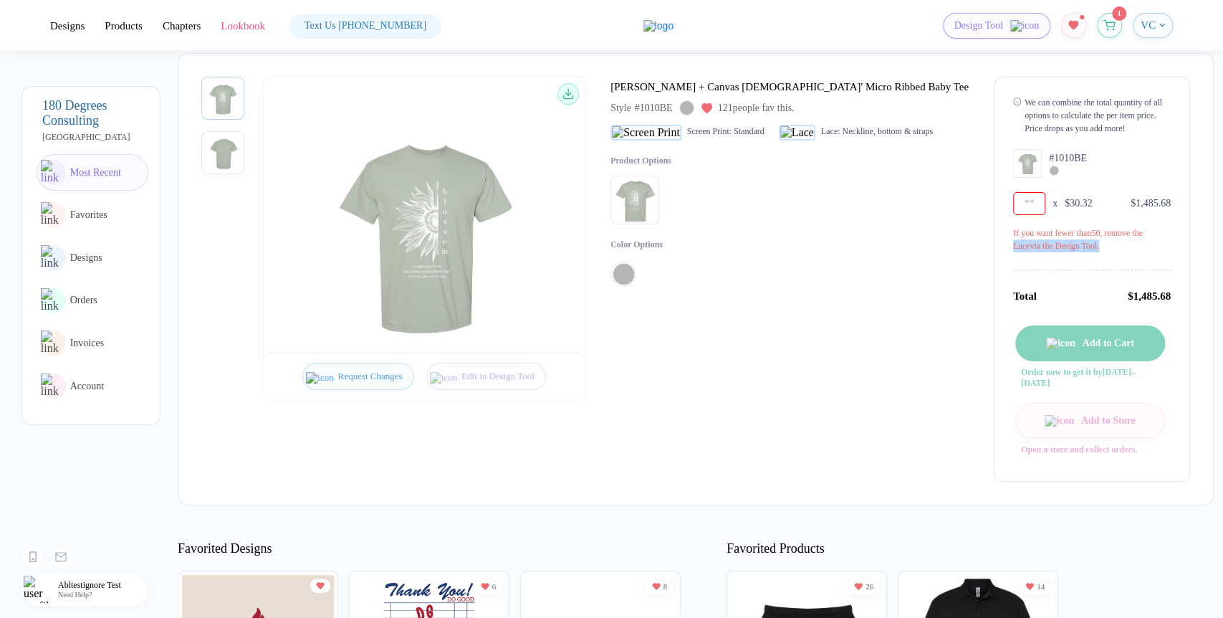
click at [1100, 233] on div "If you want fewer than 50 , remove the Lace via the Design Tool." at bounding box center [1092, 239] width 158 height 26
click at [1013, 206] on input "**" at bounding box center [1029, 203] width 32 height 23
type input "**"
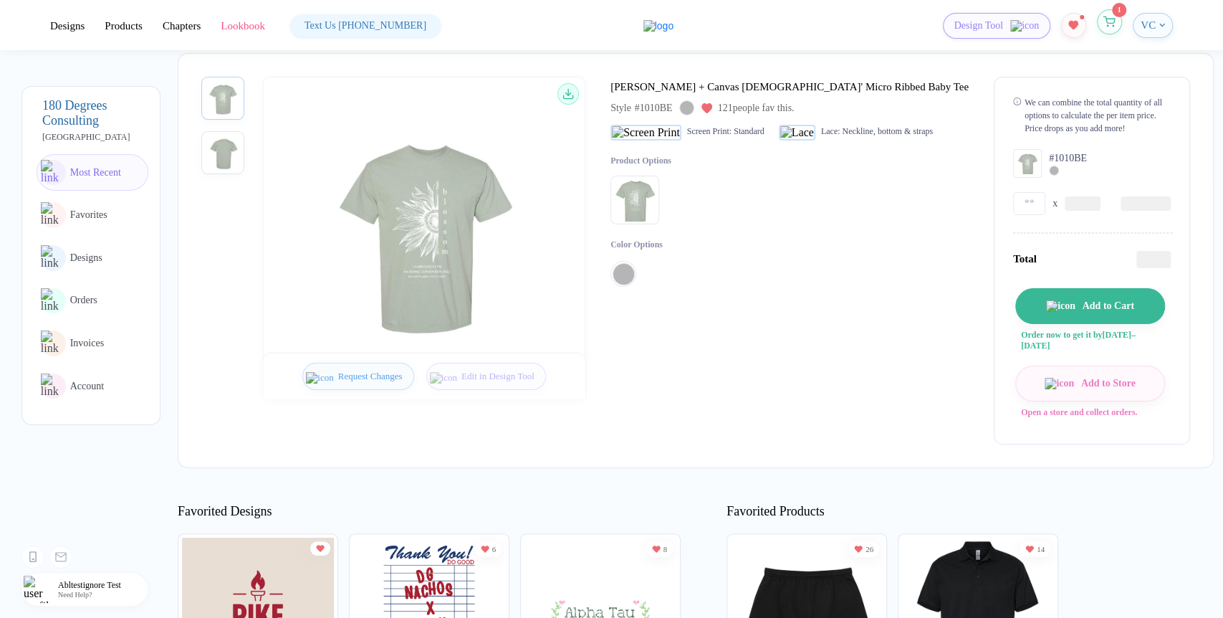
click at [1112, 30] on button "button" at bounding box center [1109, 21] width 25 height 25
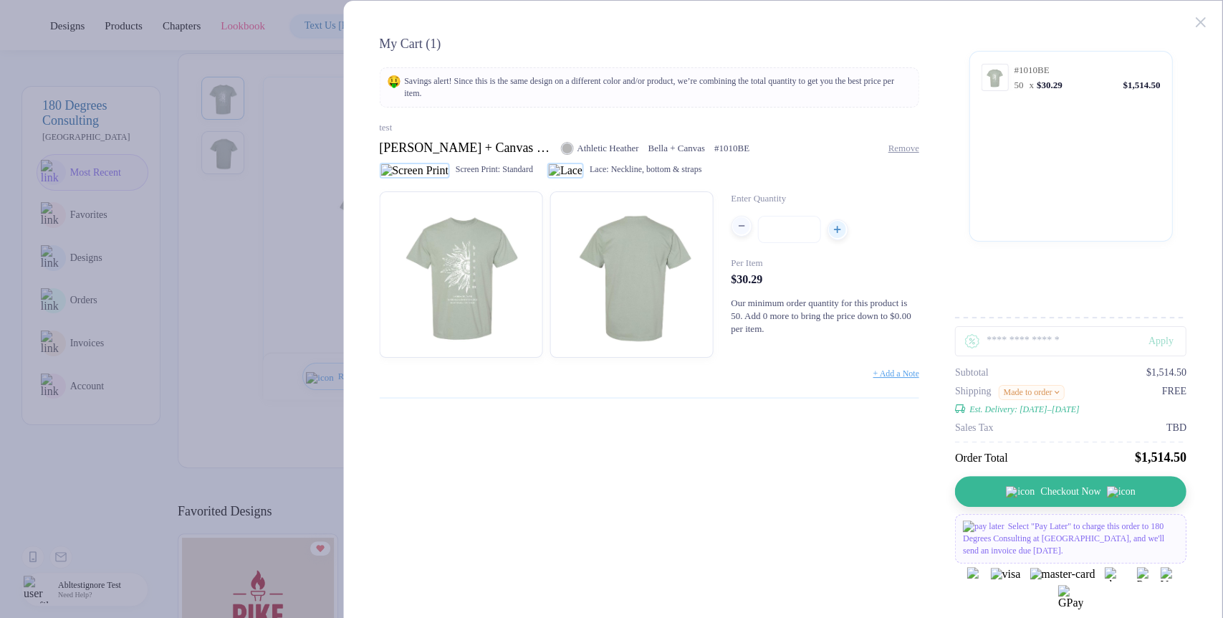
click at [740, 237] on button "button" at bounding box center [741, 226] width 21 height 21
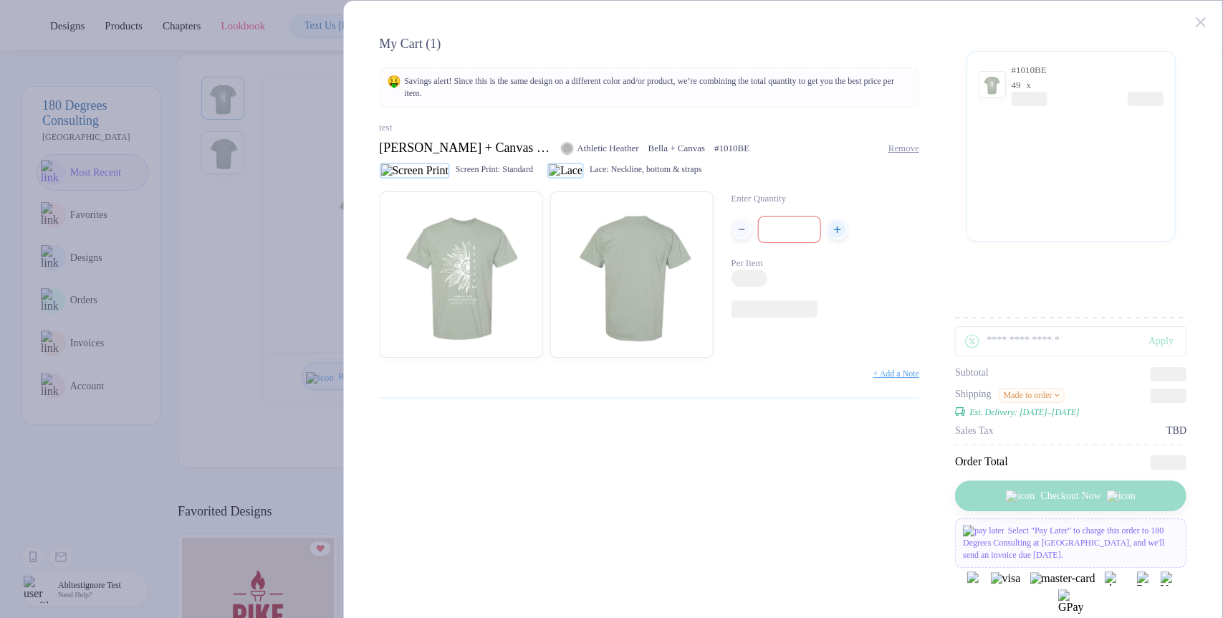
click at [1045, 311] on button "Made to order" at bounding box center [1031, 395] width 67 height 15
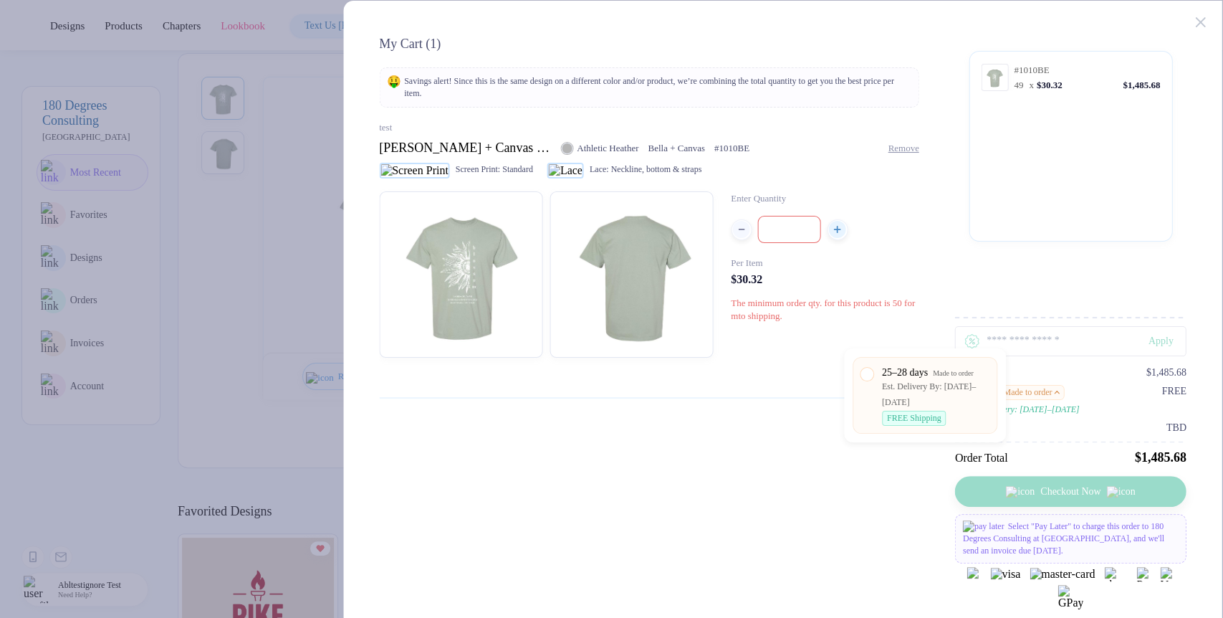
click at [752, 310] on span "The minimum order qty. for this product is 50 for mto shipping." at bounding box center [823, 309] width 184 height 24
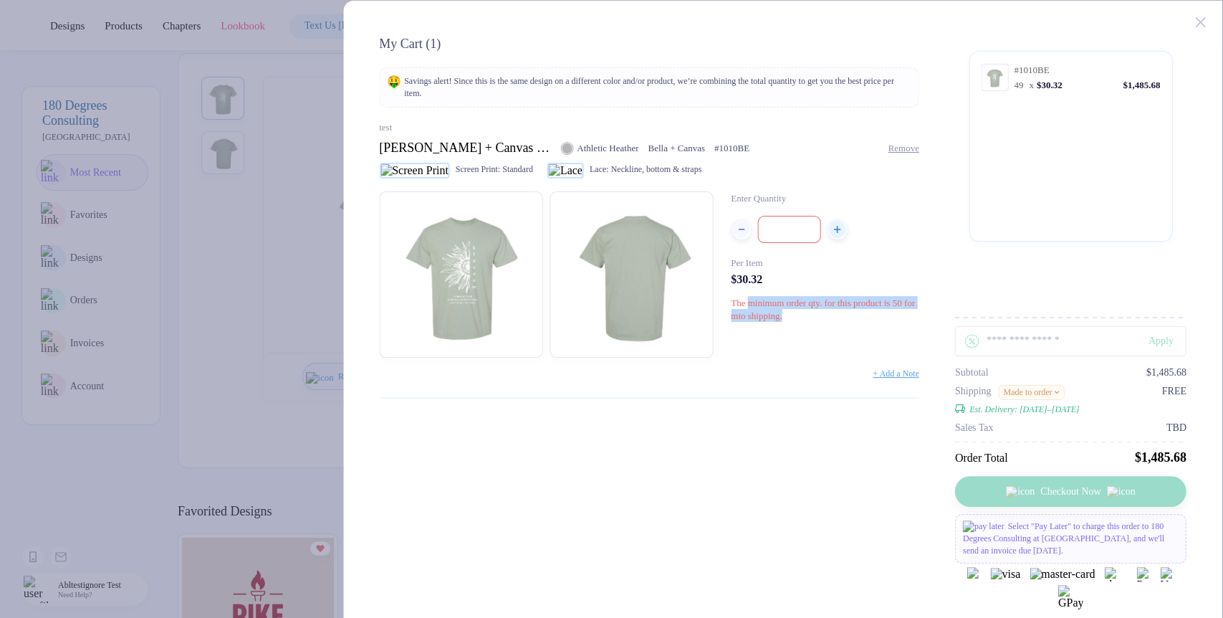
drag, startPoint x: 752, startPoint y: 310, endPoint x: 845, endPoint y: 326, distance: 94.5
click at [845, 311] on div "The minimum order qty. for this product is 50 for mto shipping." at bounding box center [825, 309] width 189 height 26
drag, startPoint x: 845, startPoint y: 326, endPoint x: 726, endPoint y: 311, distance: 119.9
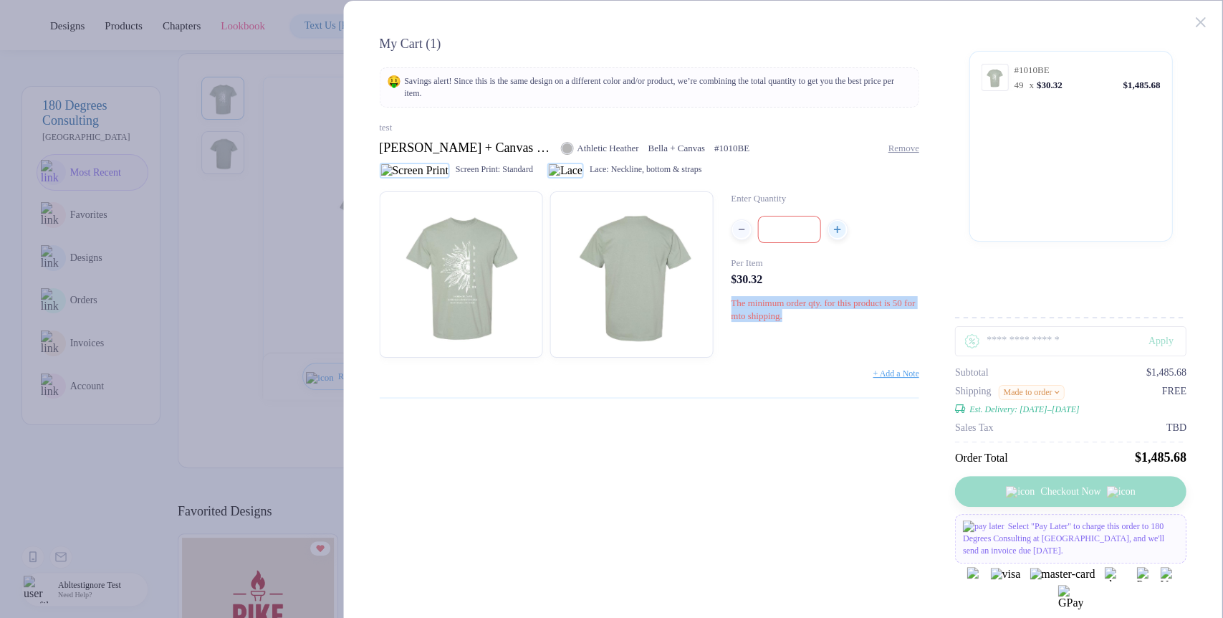
click at [726, 311] on div "Enter Quantity ** Per Item $30.32 The minimum order qty. for this product is 50…" at bounding box center [649, 274] width 540 height 166
click at [742, 311] on div "The minimum order qty. for this product is 50 for mto shipping." at bounding box center [825, 309] width 189 height 26
drag, startPoint x: 742, startPoint y: 315, endPoint x: 857, endPoint y: 324, distance: 115.0
click at [857, 311] on div "The minimum order qty. for this product is 50 for mto shipping." at bounding box center [825, 309] width 189 height 26
click at [836, 234] on div "button" at bounding box center [837, 225] width 17 height 17
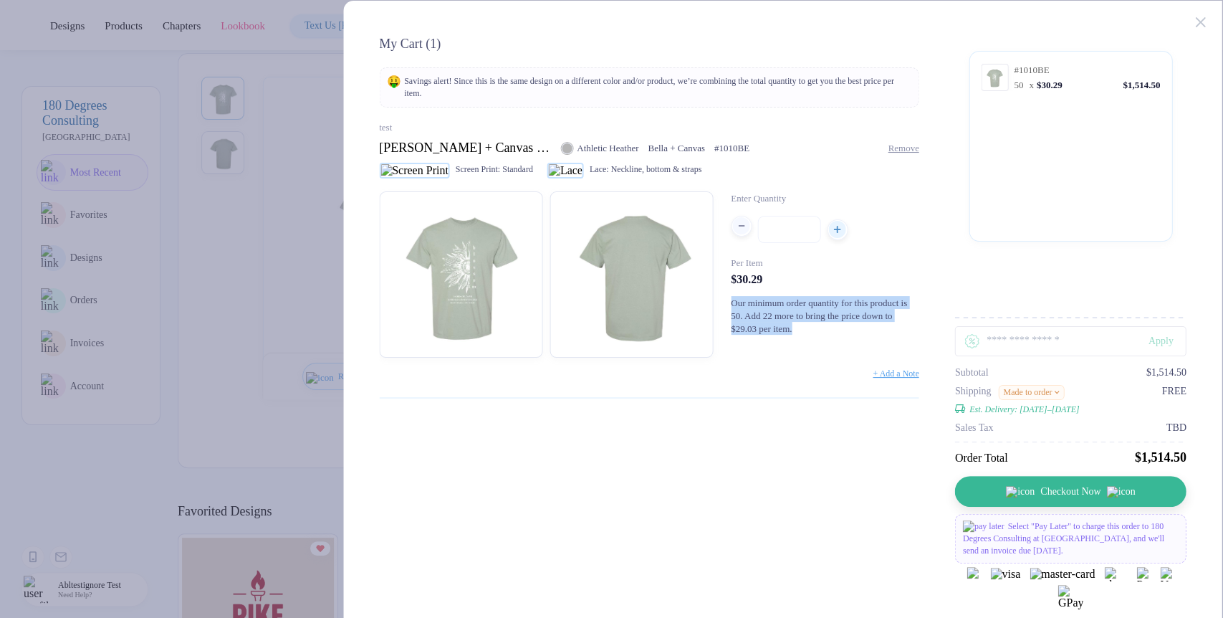
click at [743, 240] on div at bounding box center [741, 229] width 21 height 21
click at [732, 224] on span "button" at bounding box center [741, 225] width 19 height 17
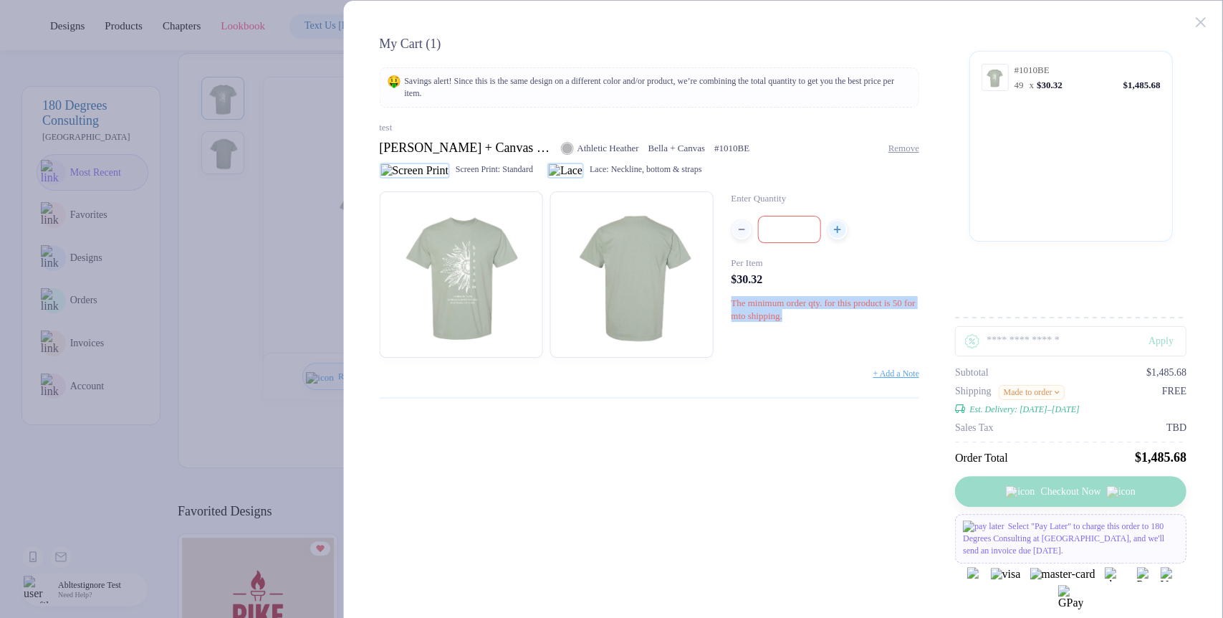
click at [755, 302] on div "The minimum order qty. for this product is 50 for mto shipping." at bounding box center [825, 309] width 189 height 26
drag, startPoint x: 755, startPoint y: 302, endPoint x: 819, endPoint y: 324, distance: 67.3
click at [819, 311] on div "The minimum order qty. for this product is 50 for mto shipping." at bounding box center [825, 309] width 189 height 26
click at [819, 311] on span "The minimum order qty. for this product is 50 for mto shipping." at bounding box center [823, 309] width 184 height 24
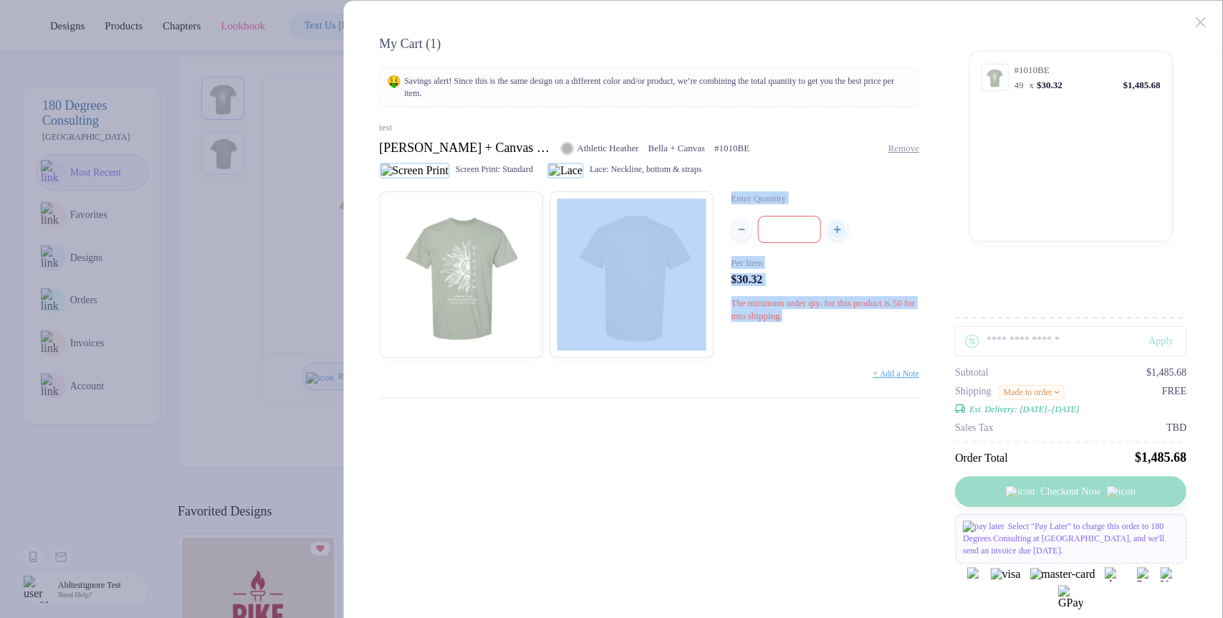
drag, startPoint x: 819, startPoint y: 324, endPoint x: 693, endPoint y: 300, distance: 128.3
click at [693, 300] on div "Enter Quantity ** Per Item $30.32 The minimum order qty. for this product is 50…" at bounding box center [649, 274] width 540 height 166
click at [840, 229] on icon "button" at bounding box center [837, 225] width 7 height 7
type input "**"
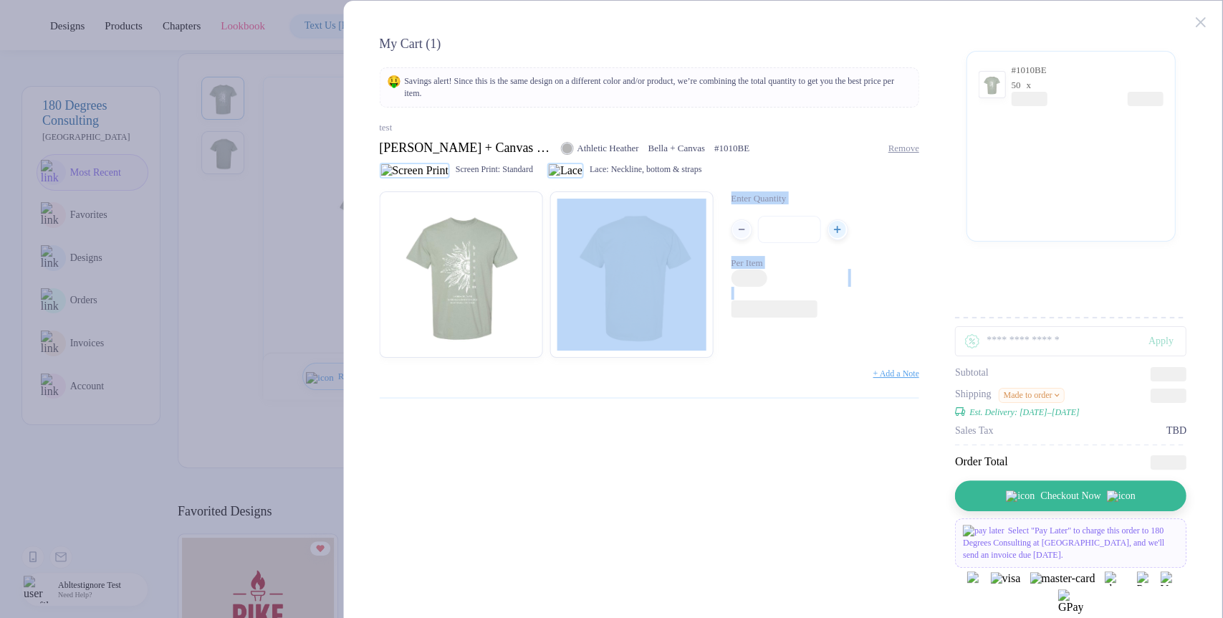
click at [874, 224] on div "Enter Quantity ** Per Item" at bounding box center [649, 274] width 540 height 166
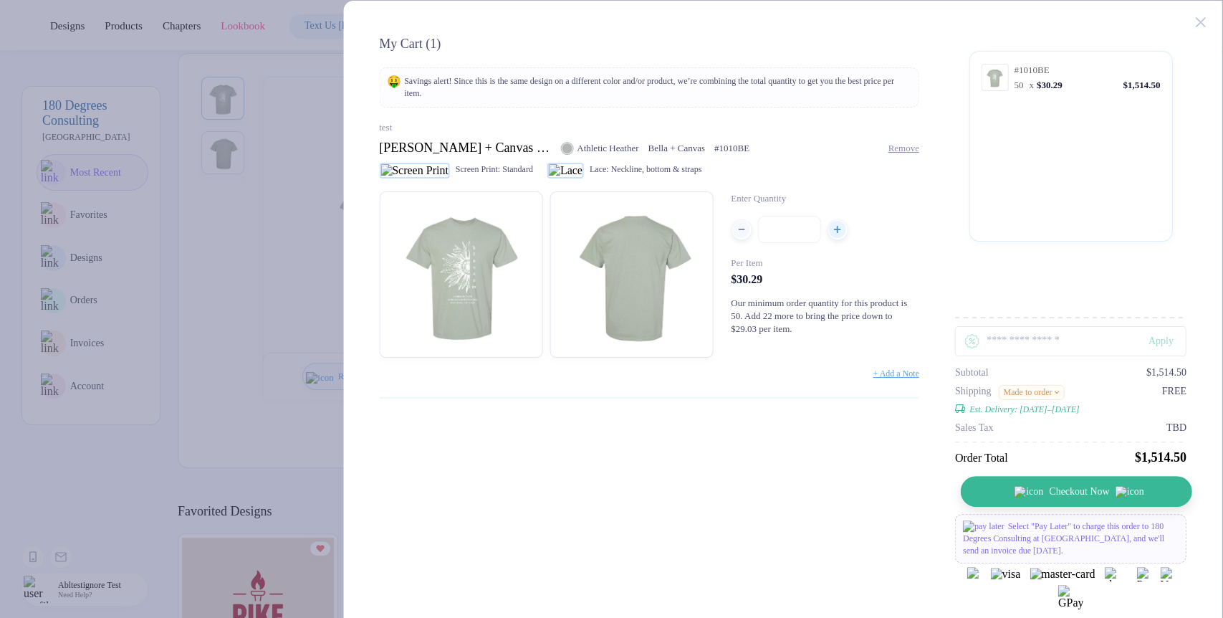
click at [1022, 311] on button "Checkout Now" at bounding box center [1077, 491] width 232 height 31
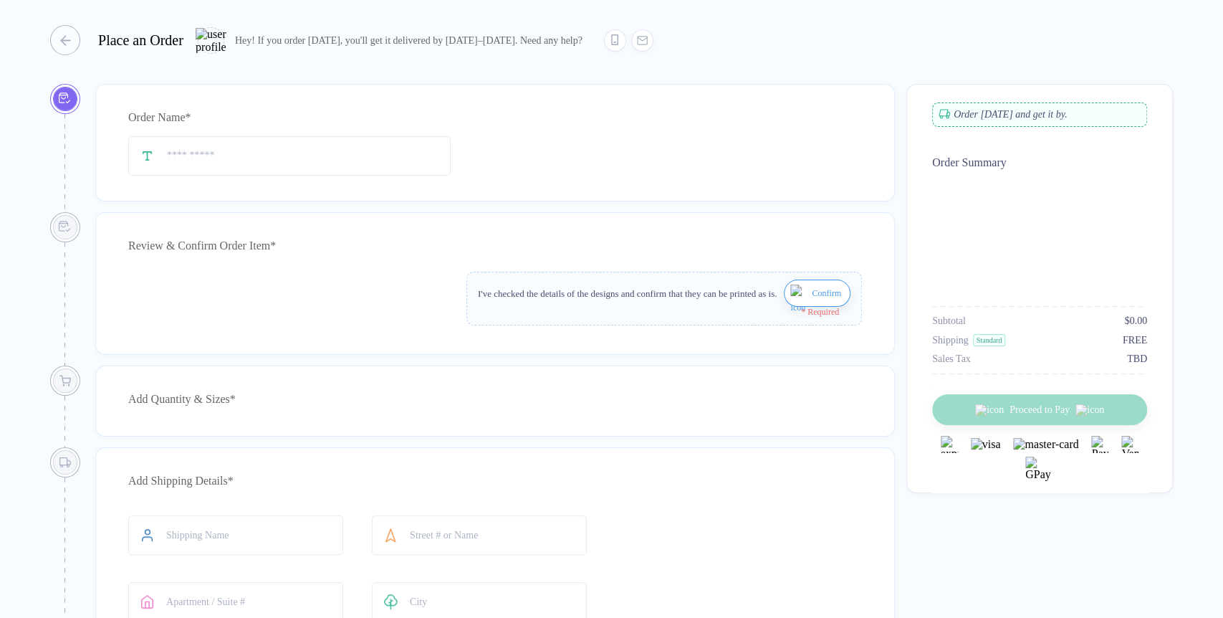
type input "****"
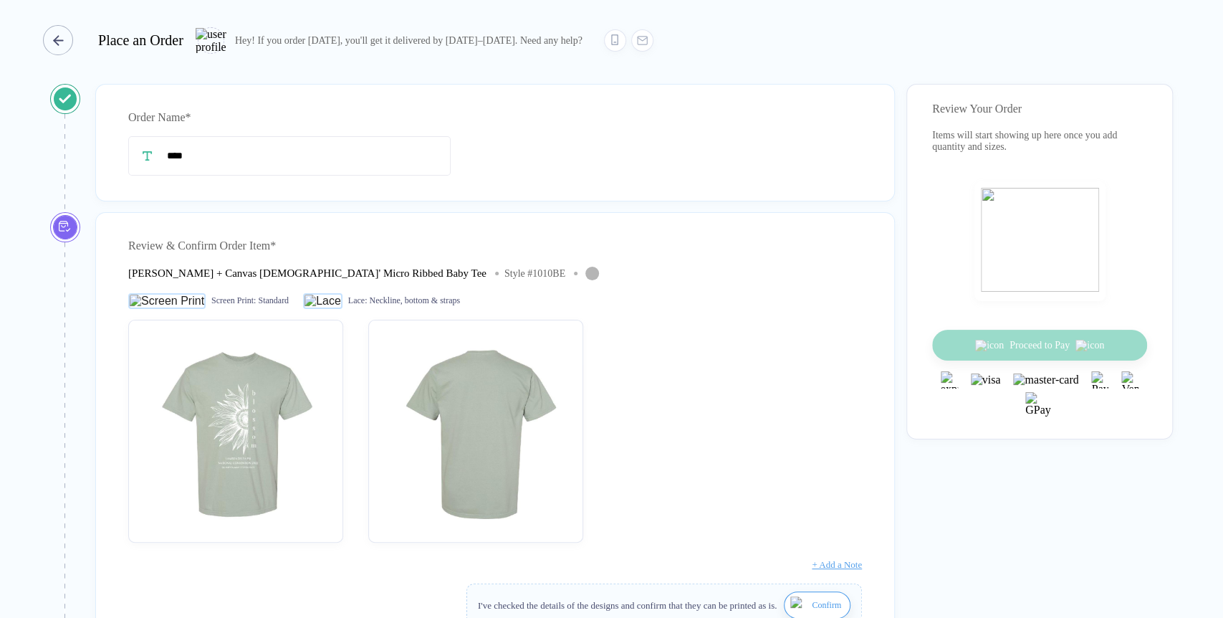
click at [55, 34] on div "button" at bounding box center [58, 40] width 30 height 30
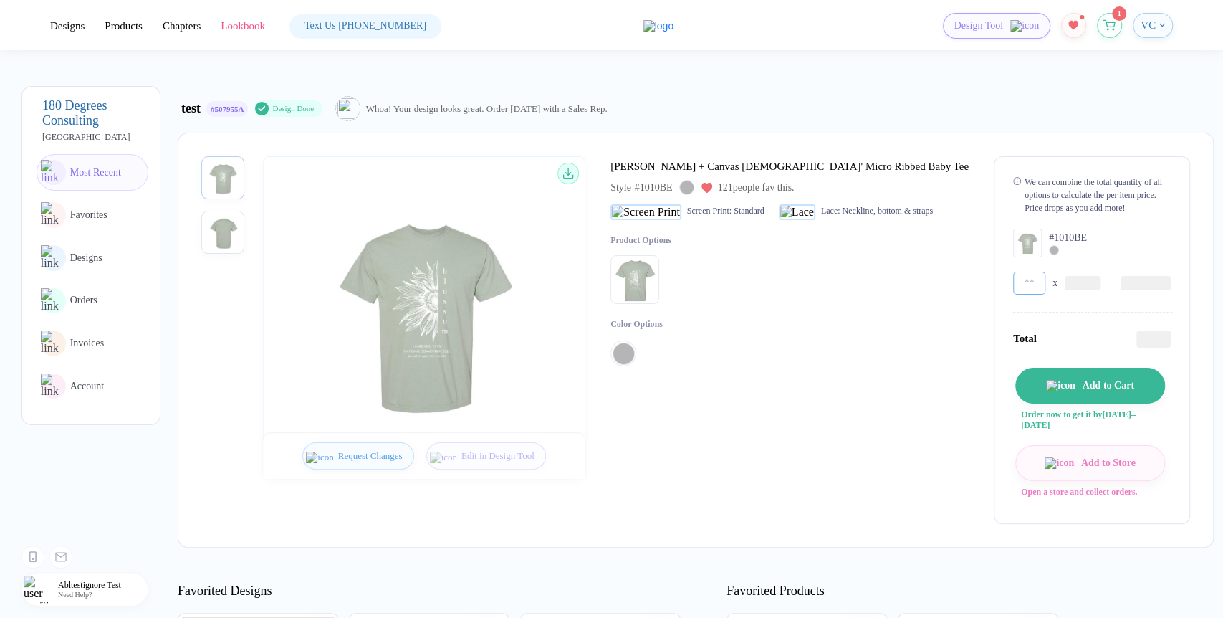
click at [1013, 285] on input "**" at bounding box center [1029, 283] width 32 height 23
click at [1112, 29] on button "button" at bounding box center [1109, 21] width 25 height 25
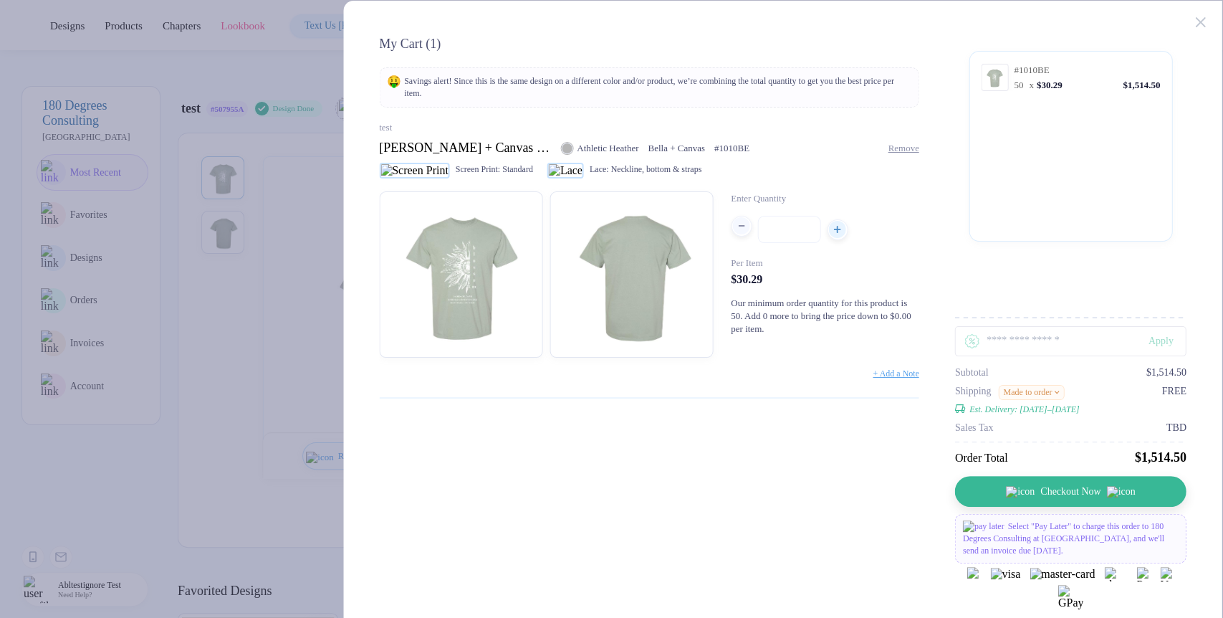
click at [747, 234] on span "button" at bounding box center [741, 225] width 19 height 17
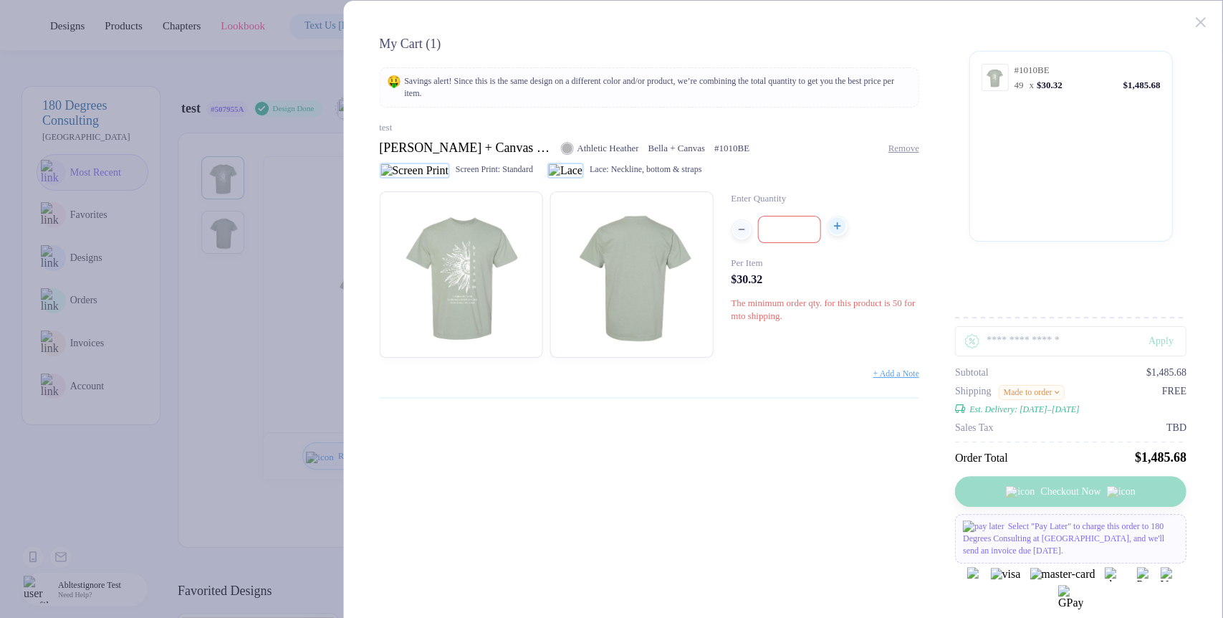
click at [838, 237] on button "button" at bounding box center [837, 226] width 21 height 21
type input "**"
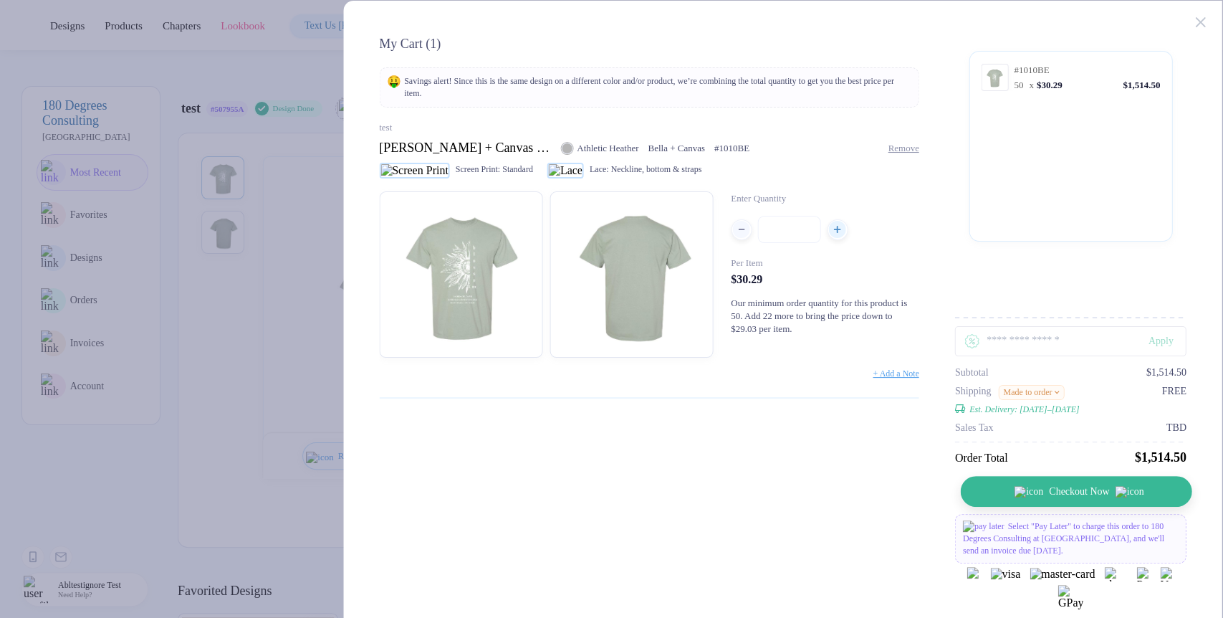
click at [1091, 311] on button "Checkout Now" at bounding box center [1077, 491] width 232 height 31
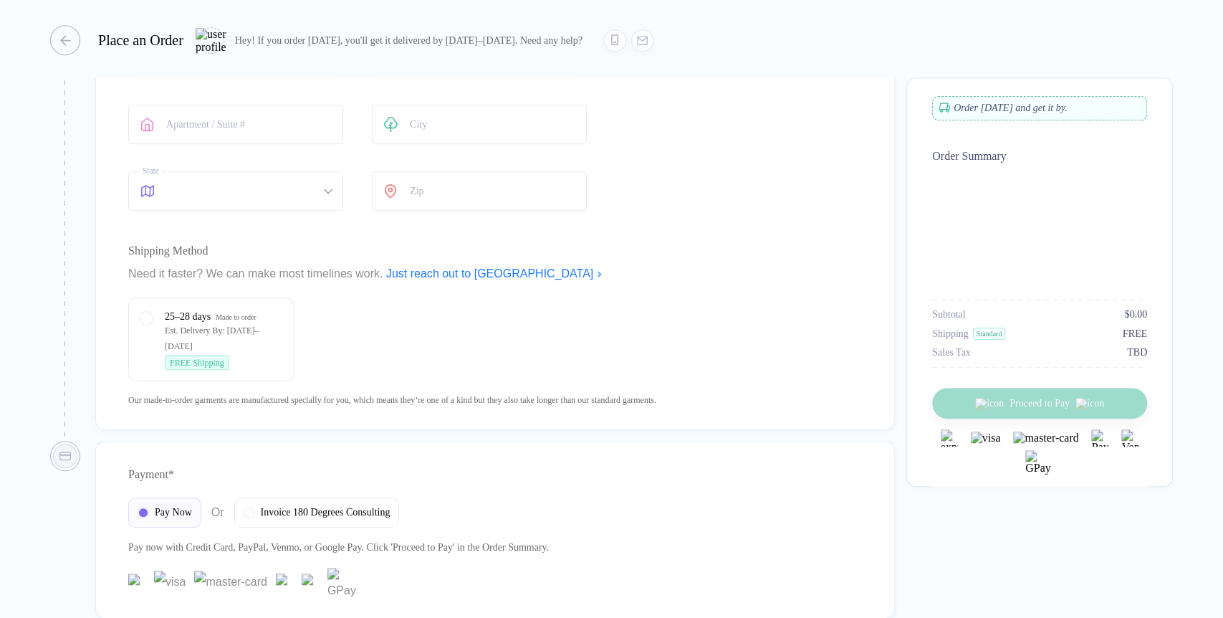
type input "****"
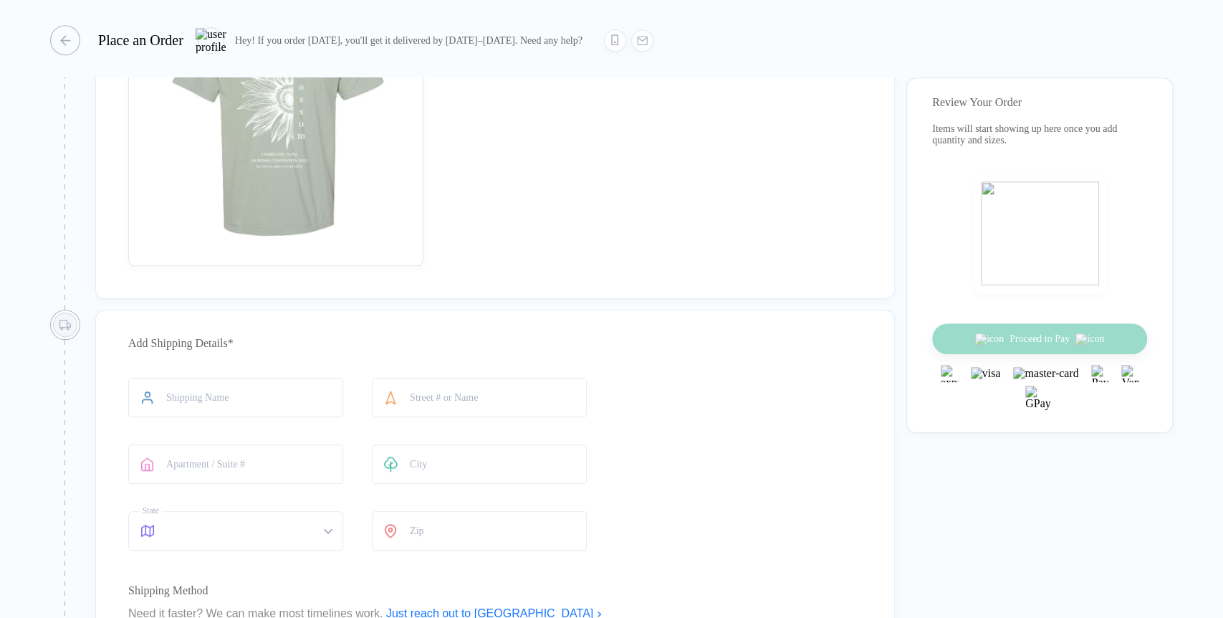
scroll to position [639, 0]
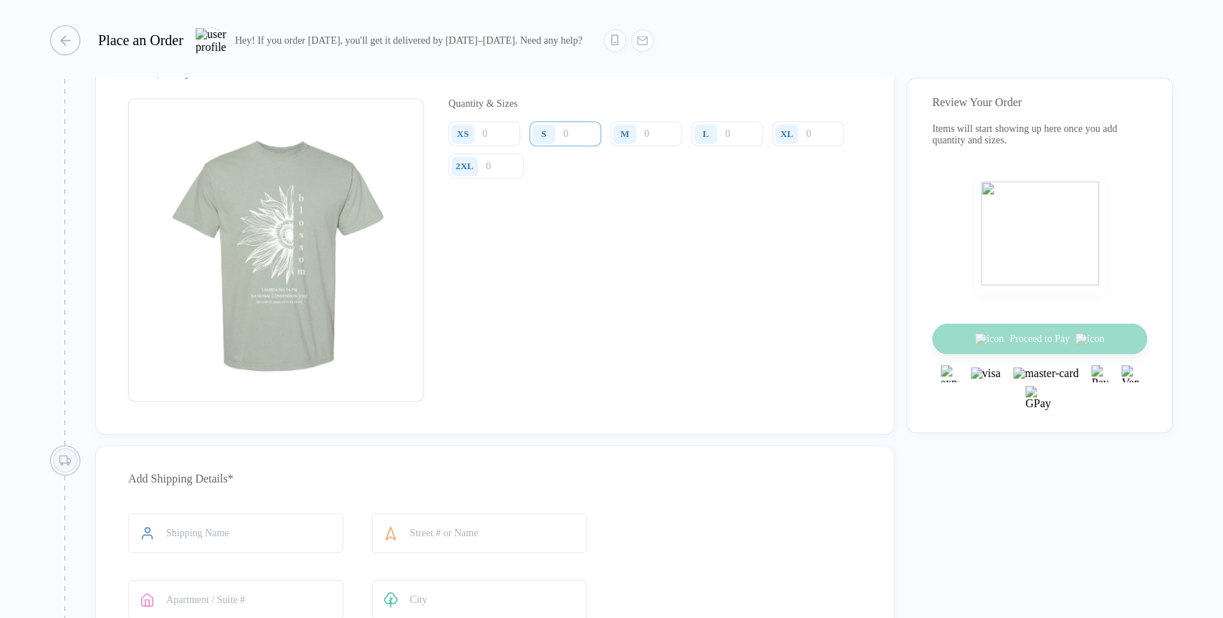
click at [563, 133] on input "number" at bounding box center [566, 133] width 72 height 25
type input "40"
click at [538, 244] on div "The minimum order qty. for this product is 50 for mto shipping." at bounding box center [571, 237] width 219 height 11
drag, startPoint x: 538, startPoint y: 254, endPoint x: 622, endPoint y: 248, distance: 84.8
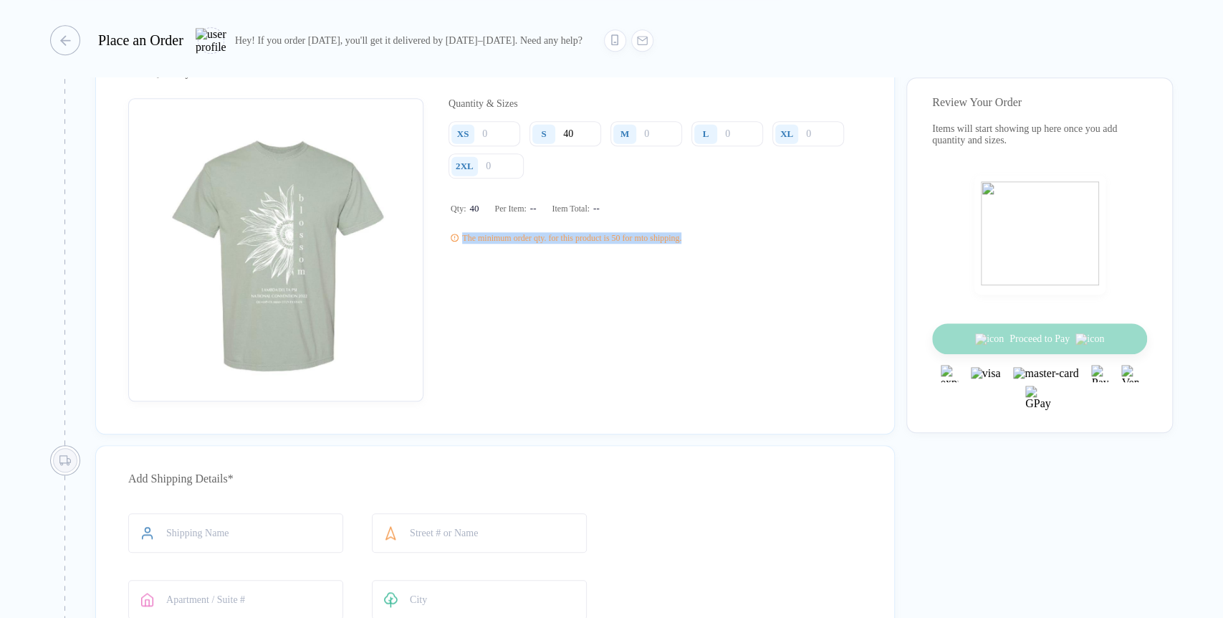
click at [622, 244] on div "The minimum order qty. for this product is 50 for mto shipping." at bounding box center [571, 237] width 219 height 11
click at [678, 244] on div "The minimum order qty. for this product is 50 for mto shipping." at bounding box center [571, 237] width 219 height 11
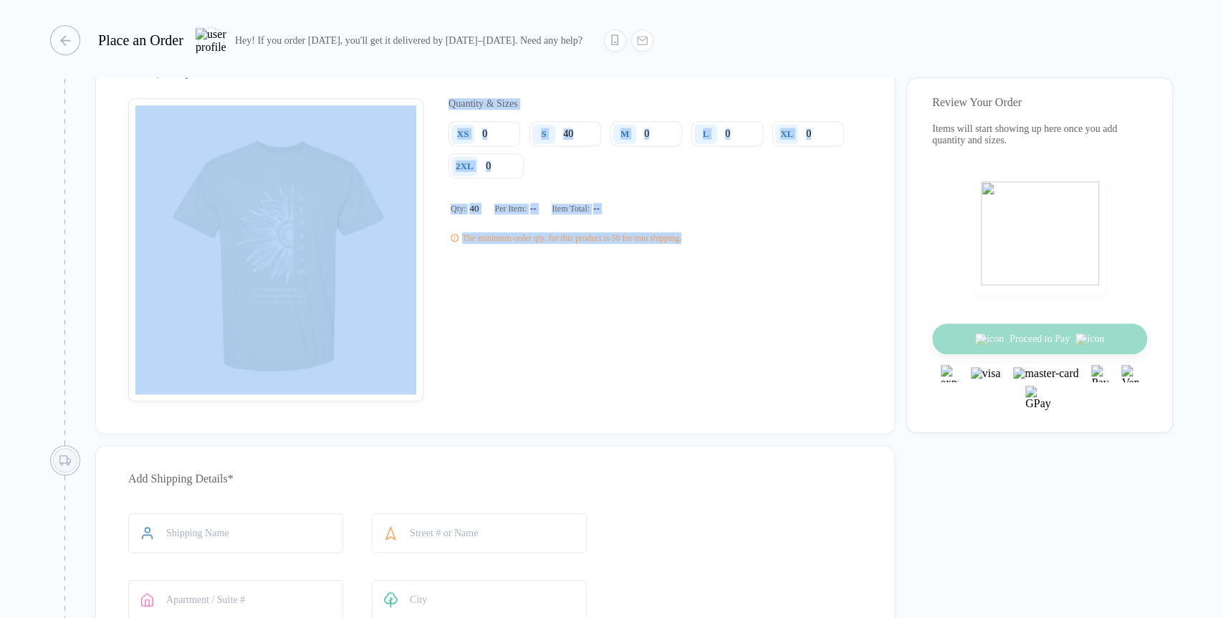
drag, startPoint x: 806, startPoint y: 254, endPoint x: 404, endPoint y: 242, distance: 402.3
click at [404, 242] on div "Quantity & Sizes XS S 40 M L XL 2XL Qty: 40 Per Item: -- Item Total: -- The min…" at bounding box center [495, 249] width 734 height 303
click at [772, 299] on div "Quantity & Sizes XS S 40 M L XL 2XL Qty: 40 Per Item: -- Item Total: -- The min…" at bounding box center [656, 249] width 414 height 303
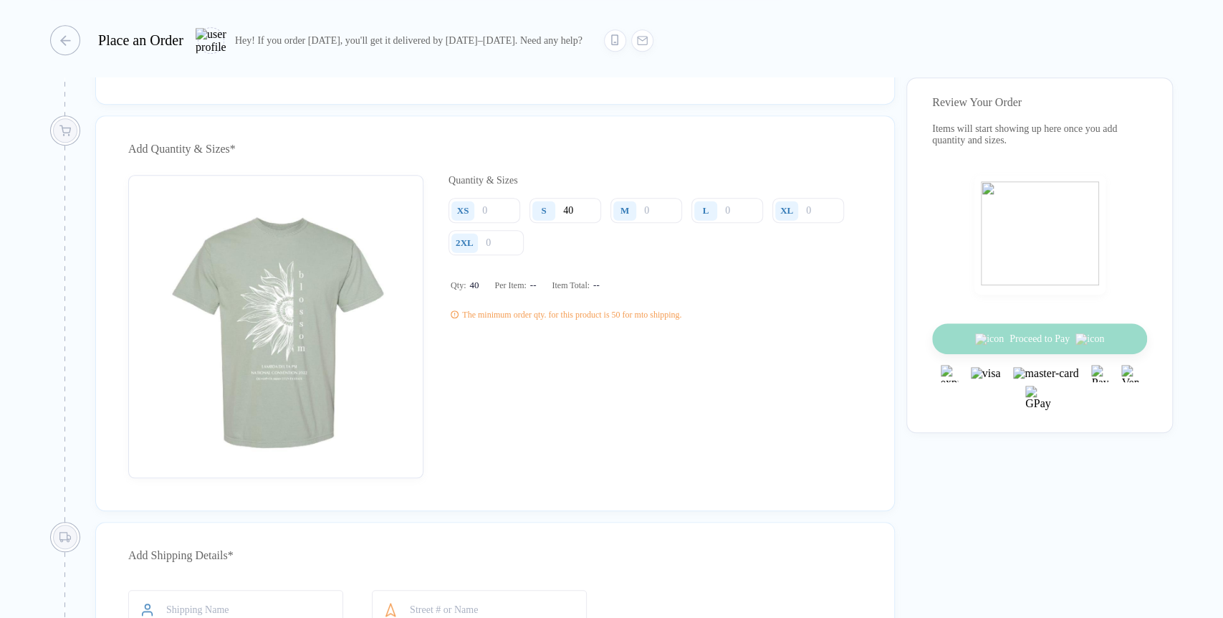
scroll to position [559, 0]
click at [76, 49] on button "button" at bounding box center [61, 40] width 30 height 30
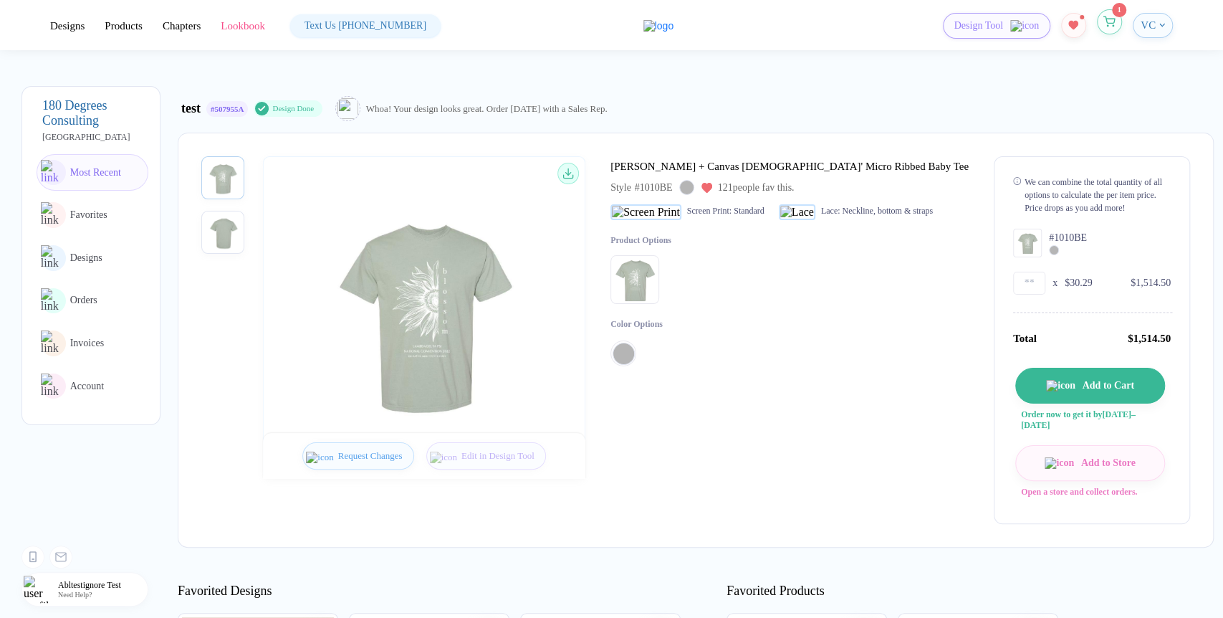
drag, startPoint x: 1108, startPoint y: 36, endPoint x: 1108, endPoint y: 16, distance: 20.1
click at [1108, 32] on div "Design Tool 1 VC" at bounding box center [986, 26] width 374 height 26
click at [1108, 11] on button "button" at bounding box center [1109, 21] width 25 height 25
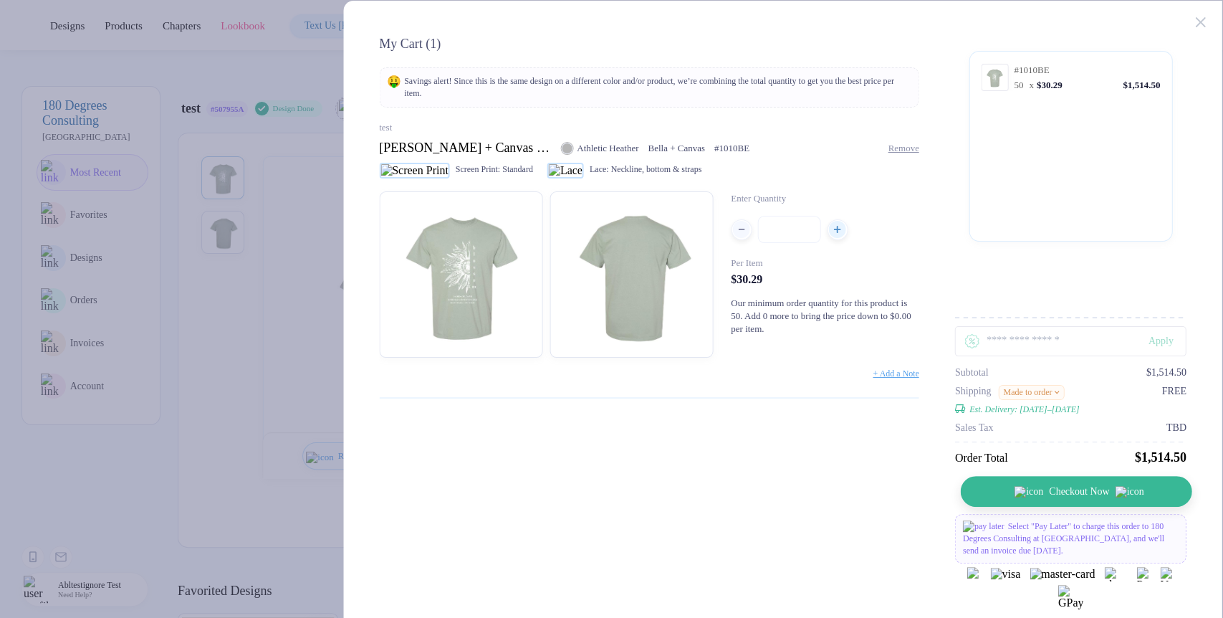
click at [1078, 311] on span "Checkout Now" at bounding box center [1079, 491] width 60 height 11
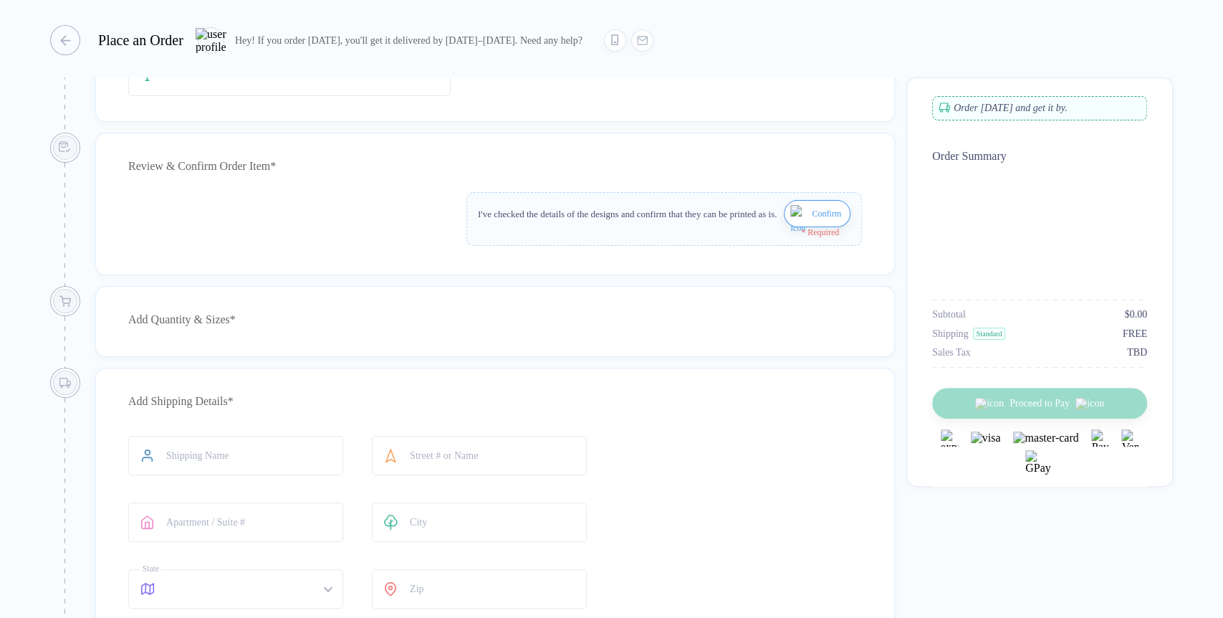
click at [798, 211] on img "button" at bounding box center [800, 222] width 18 height 34
click at [354, 311] on div "Add Quantity & Sizes *" at bounding box center [495, 310] width 800 height 71
type input "****"
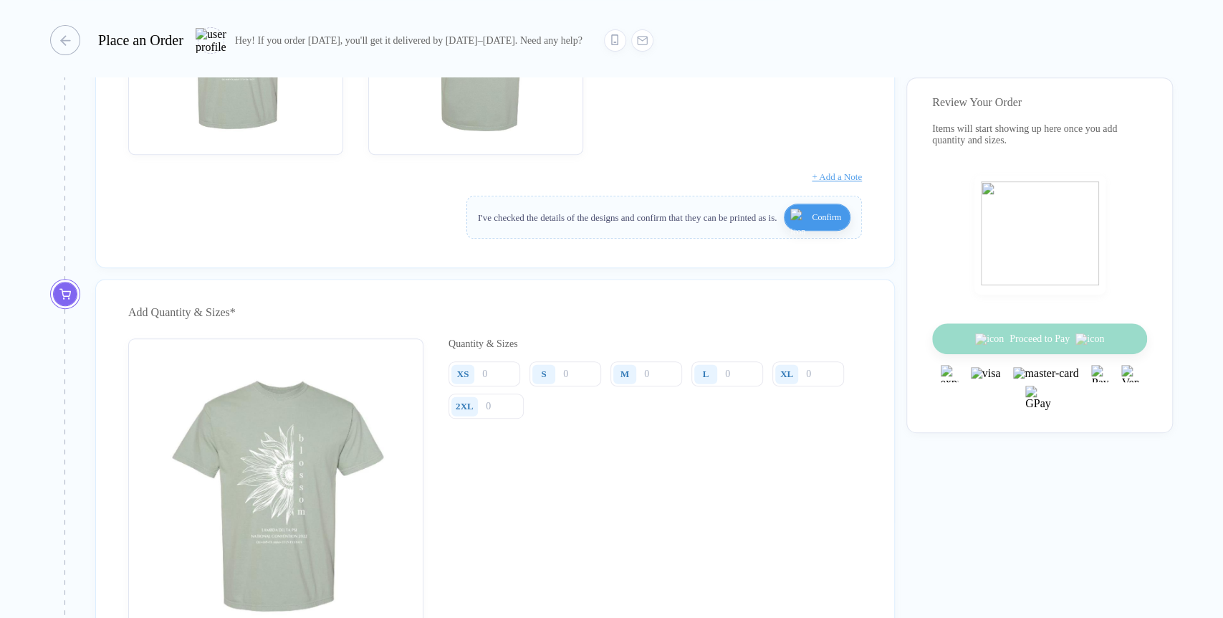
scroll to position [398, 0]
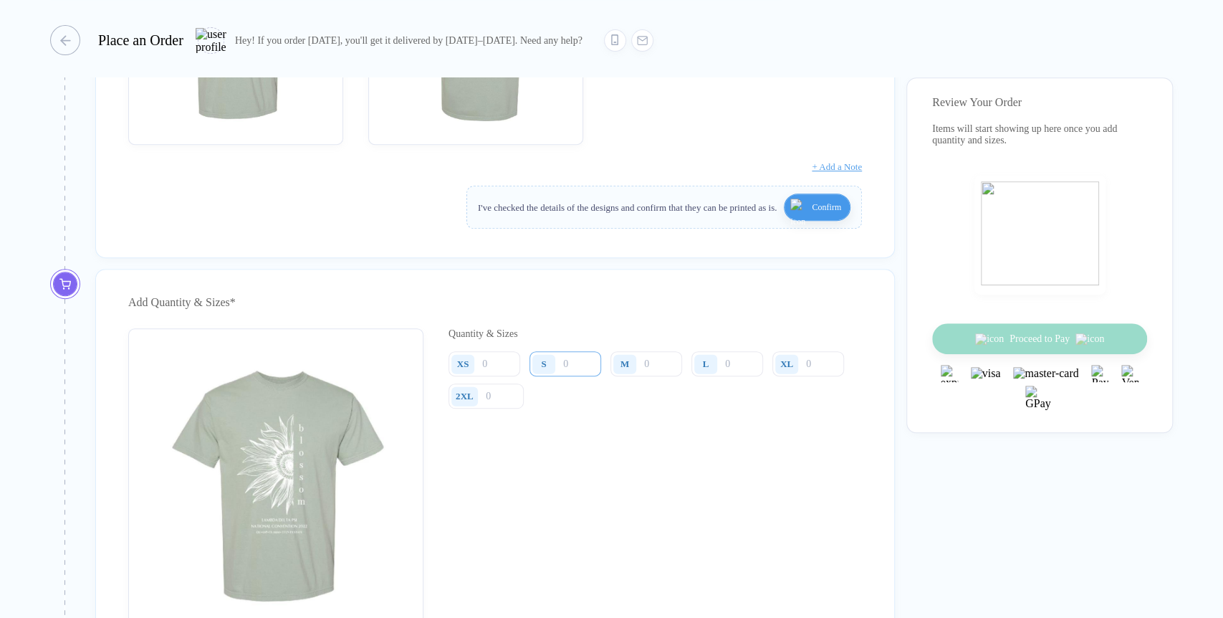
click at [581, 311] on input "number" at bounding box center [566, 363] width 72 height 25
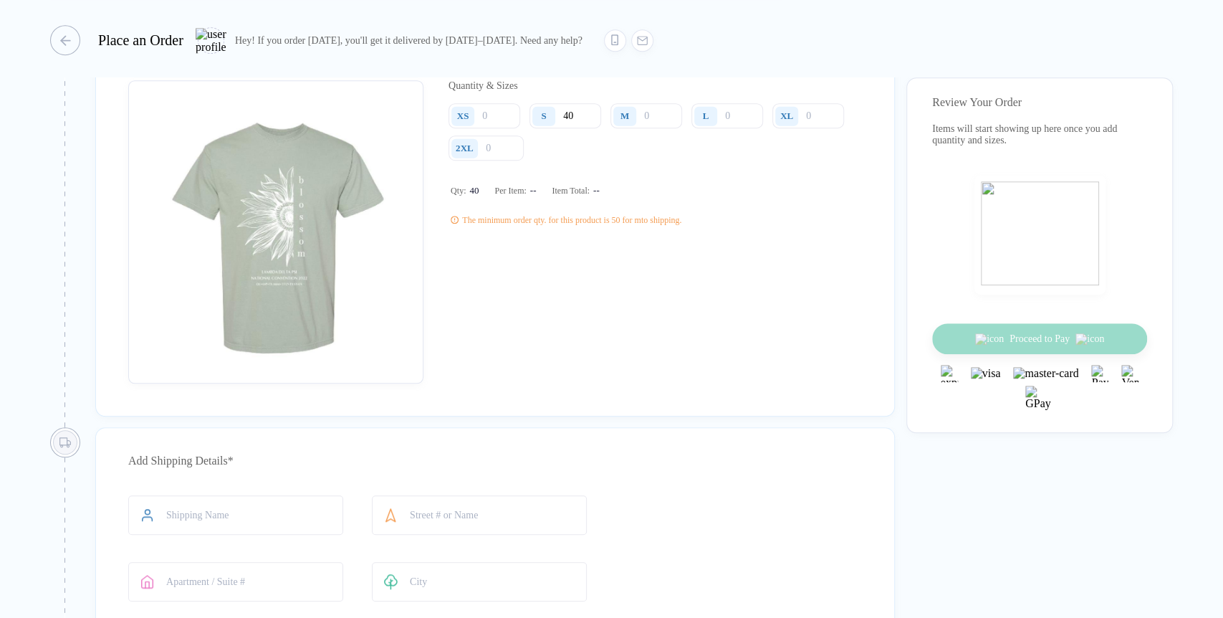
scroll to position [636, 0]
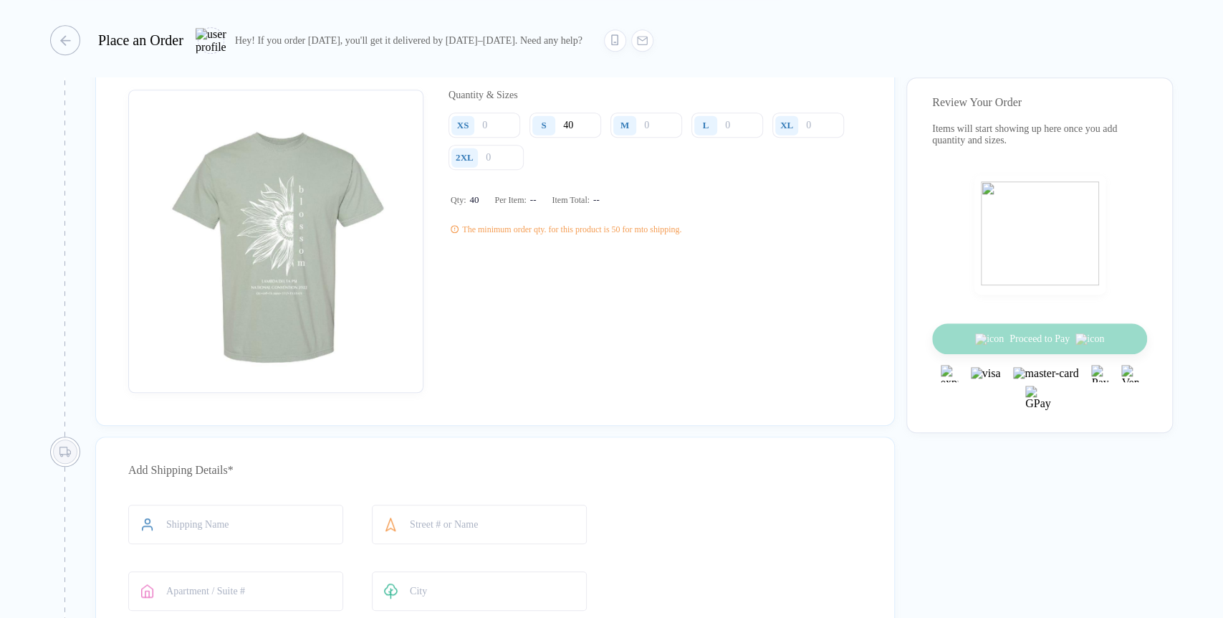
type input "40"
click at [471, 248] on div "Quantity & Sizes XS S 40 M L XL 2XL Qty: 40 Per Item: -- Item Total: -- The min…" at bounding box center [656, 241] width 414 height 303
drag, startPoint x: 471, startPoint y: 248, endPoint x: 609, endPoint y: 142, distance: 173.8
click at [657, 191] on div "Quantity & Sizes XS S 40 M L XL 2XL Qty: 40 Per Item: -- Item Total: -- The min…" at bounding box center [656, 241] width 414 height 303
click at [622, 235] on div "The minimum order qty. for this product is 50 for mto shipping." at bounding box center [571, 229] width 219 height 11
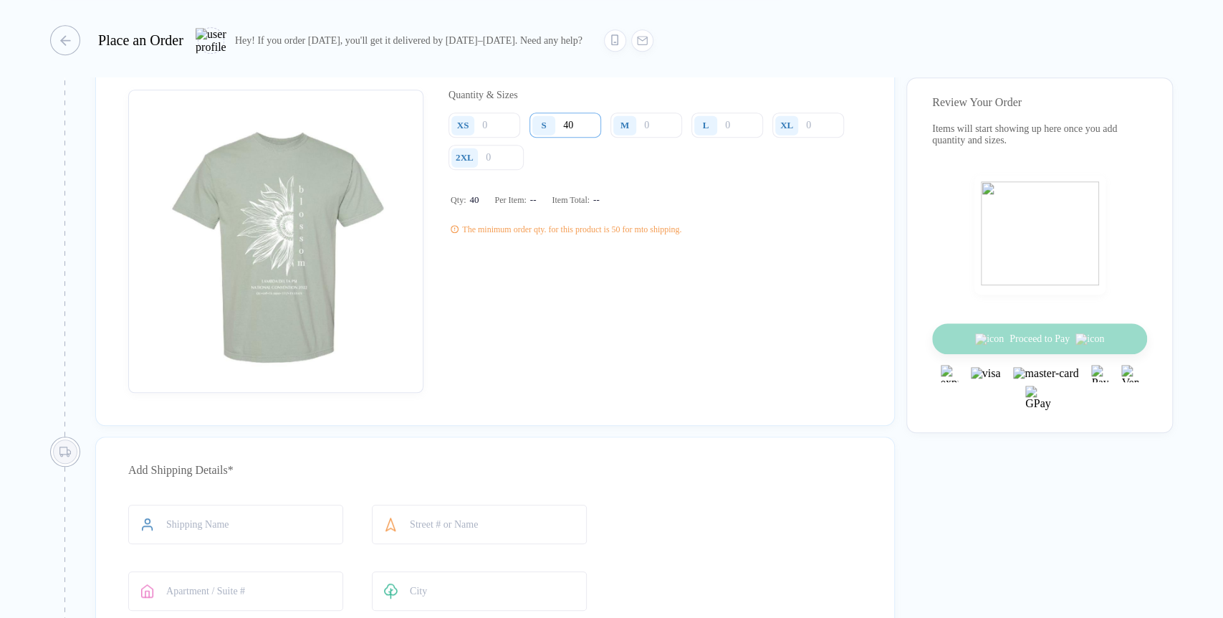
click at [573, 138] on input "40" at bounding box center [566, 125] width 72 height 25
click at [580, 138] on input "40" at bounding box center [566, 125] width 72 height 25
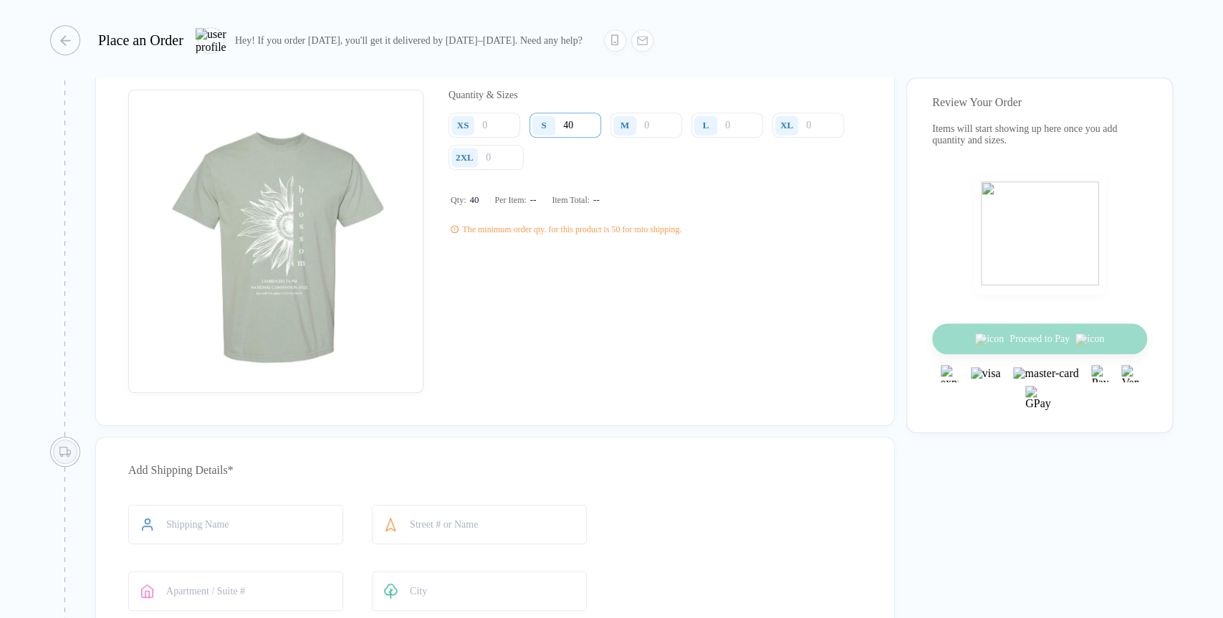
click at [580, 138] on input "40" at bounding box center [566, 125] width 72 height 25
click at [583, 138] on input "40" at bounding box center [566, 125] width 72 height 25
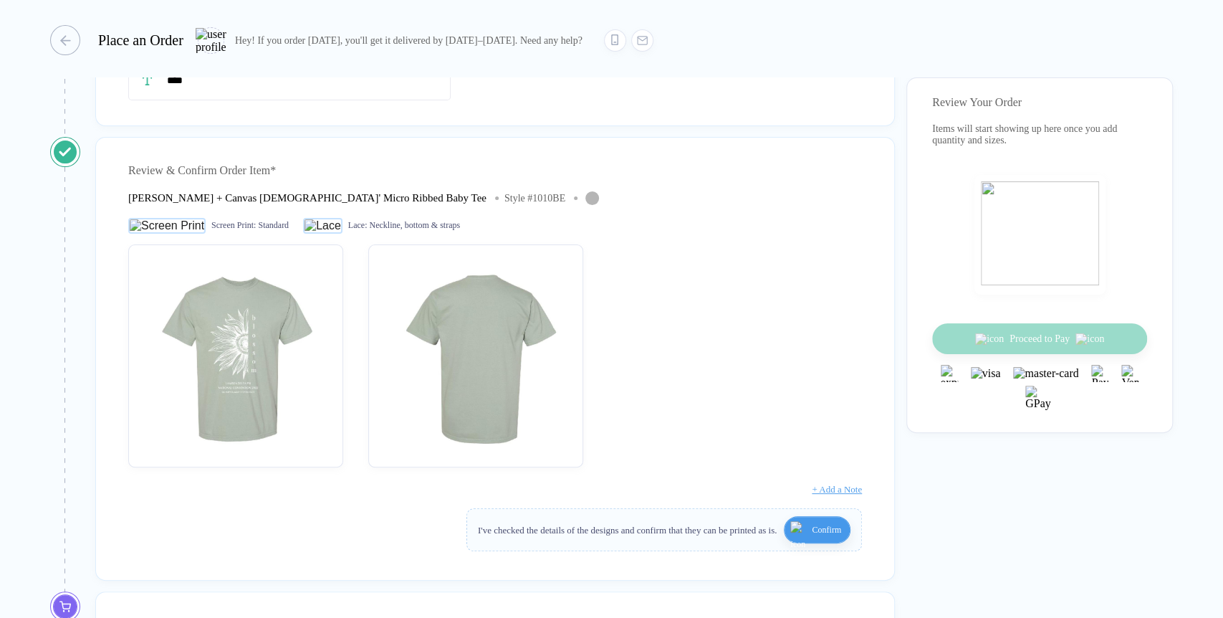
scroll to position [80, 0]
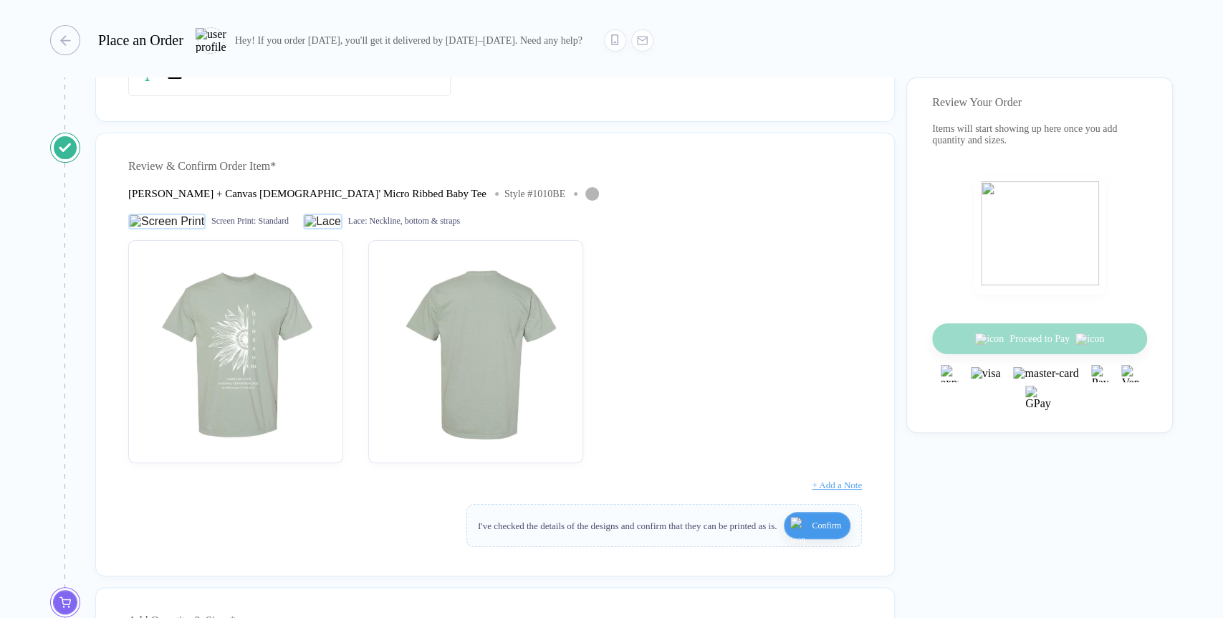
click at [348, 221] on span "Lace :" at bounding box center [357, 221] width 19 height 11
drag, startPoint x: 302, startPoint y: 221, endPoint x: 401, endPoint y: 221, distance: 99.6
click at [401, 221] on div "Lace : Neckline, bottom & straps" at bounding box center [381, 222] width 157 height 16
click at [373, 226] on span "Neckline, bottom & straps" at bounding box center [414, 221] width 91 height 11
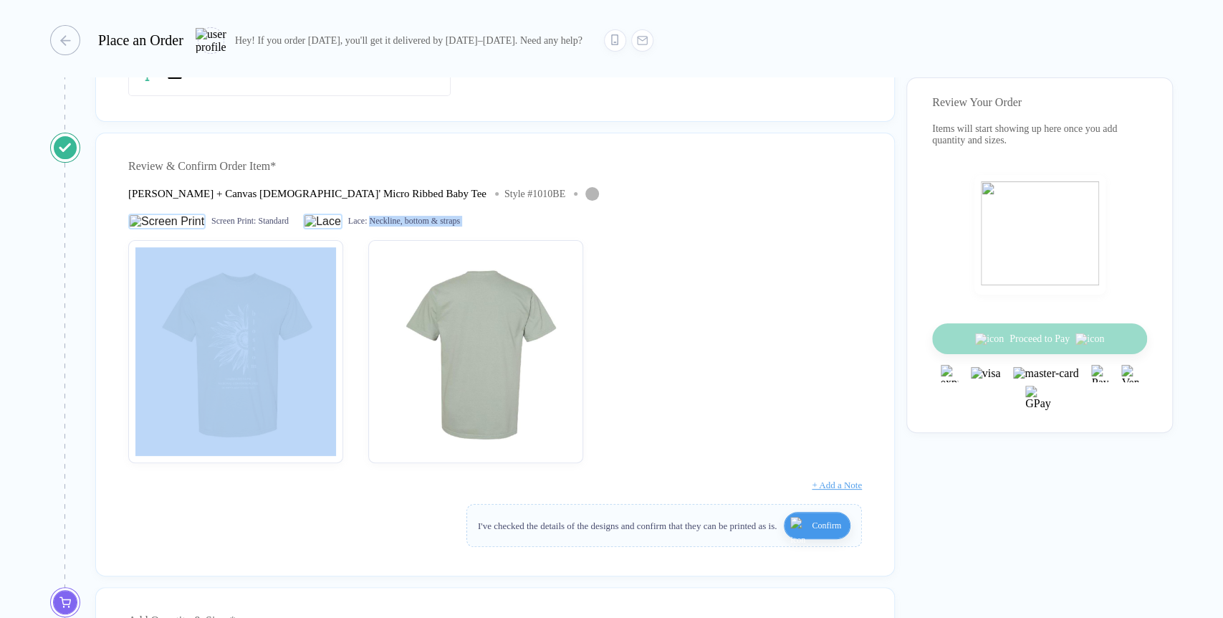
click at [373, 226] on span "Neckline, bottom & straps" at bounding box center [414, 221] width 91 height 11
click at [72, 48] on button "button" at bounding box center [61, 40] width 30 height 30
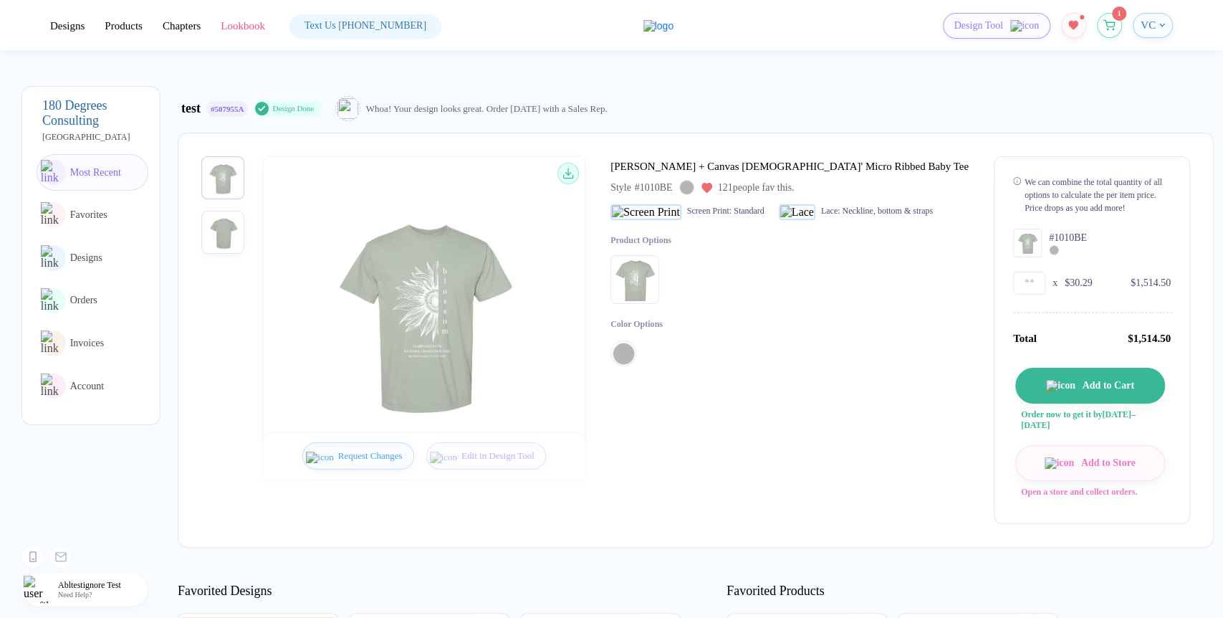
click at [821, 216] on span "Lace :" at bounding box center [830, 211] width 19 height 11
drag, startPoint x: 782, startPoint y: 218, endPoint x: 874, endPoint y: 219, distance: 91.8
click at [874, 219] on div "Lace : Neckline, bottom & straps" at bounding box center [856, 212] width 154 height 16
click at [862, 220] on div "Lace : Neckline, bottom & straps" at bounding box center [856, 212] width 154 height 16
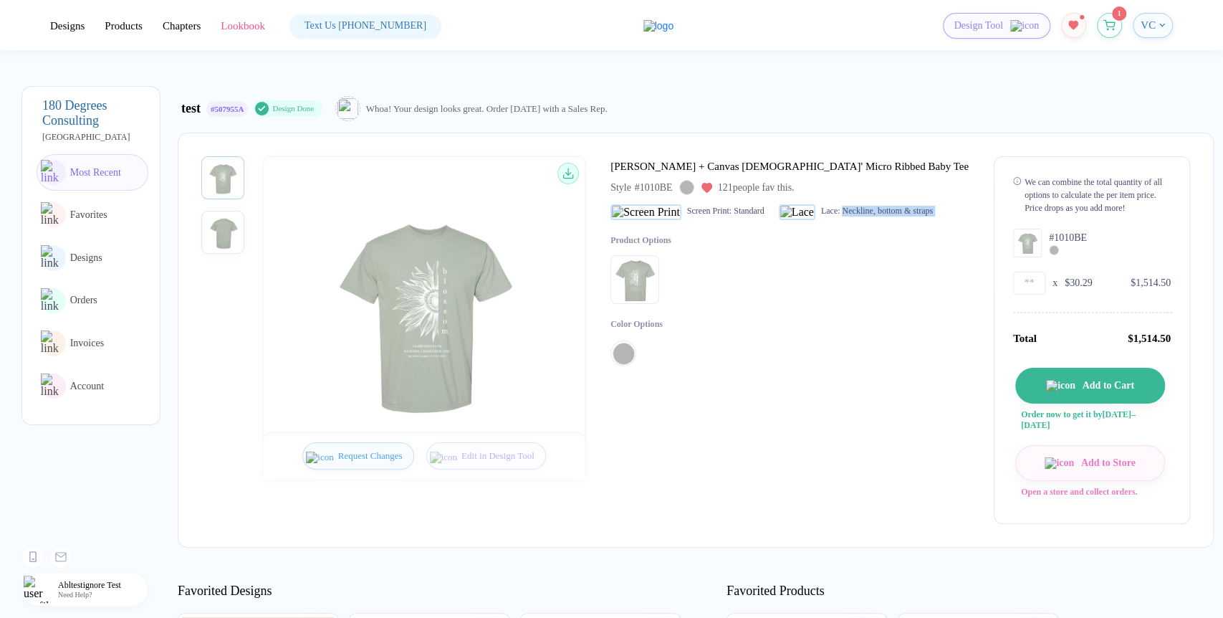
click at [862, 220] on div "Lace : Neckline, bottom & straps" at bounding box center [856, 212] width 154 height 16
click at [842, 211] on span "Neckline, bottom & straps" at bounding box center [887, 211] width 91 height 11
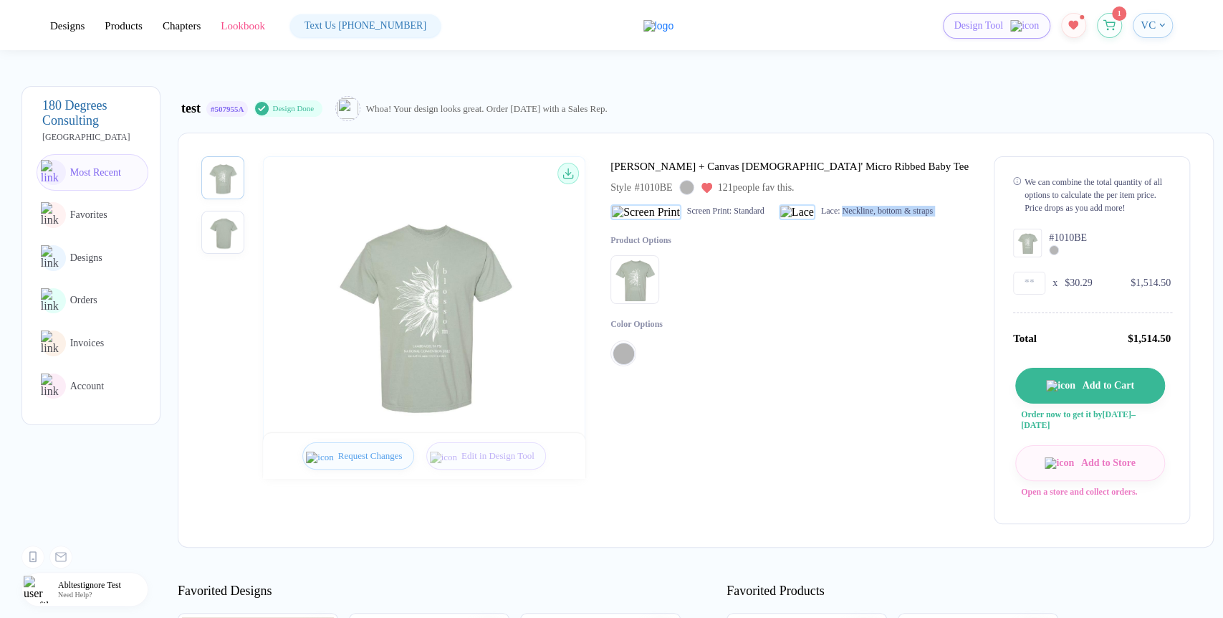
click at [842, 211] on span "Neckline, bottom & straps" at bounding box center [887, 211] width 91 height 11
click at [1111, 29] on button "button" at bounding box center [1109, 21] width 25 height 25
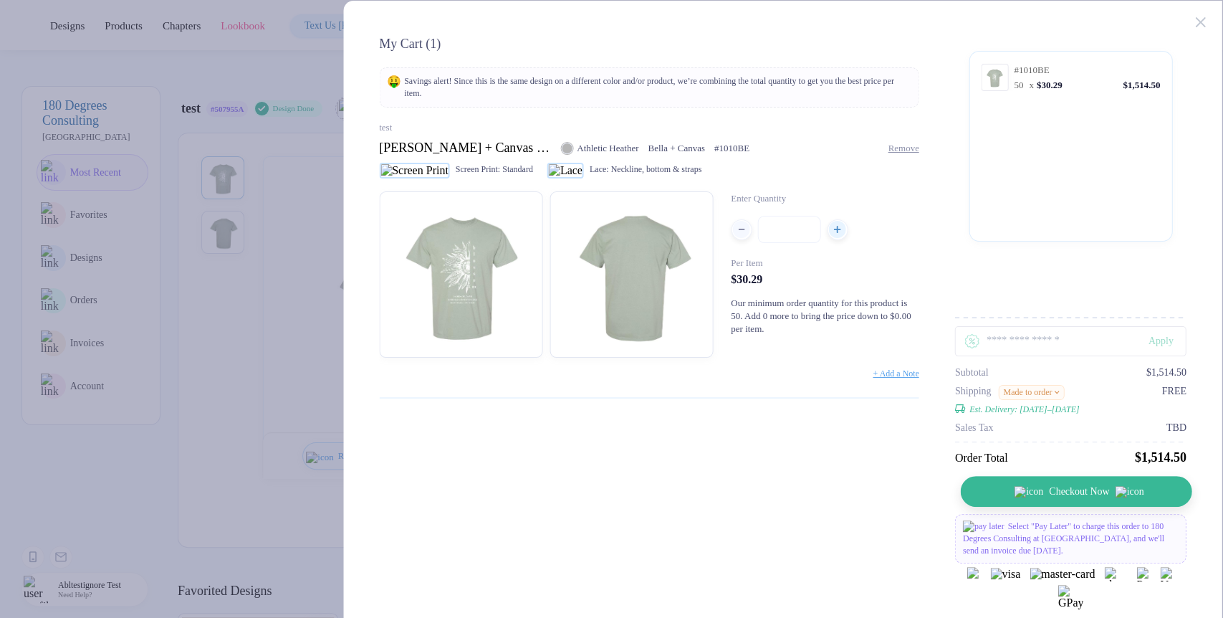
click at [1090, 311] on button "Checkout Now" at bounding box center [1077, 491] width 232 height 31
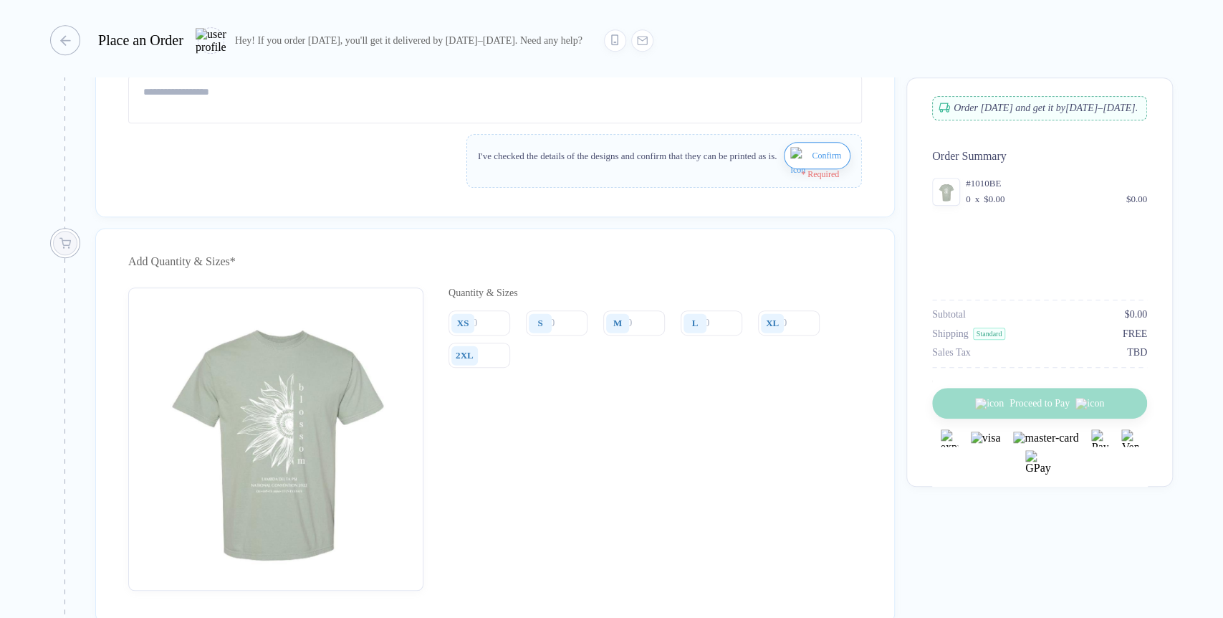
type input "****"
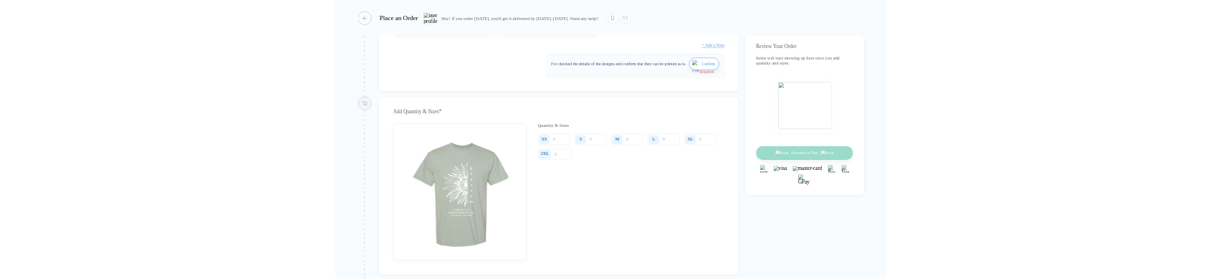
scroll to position [453, 0]
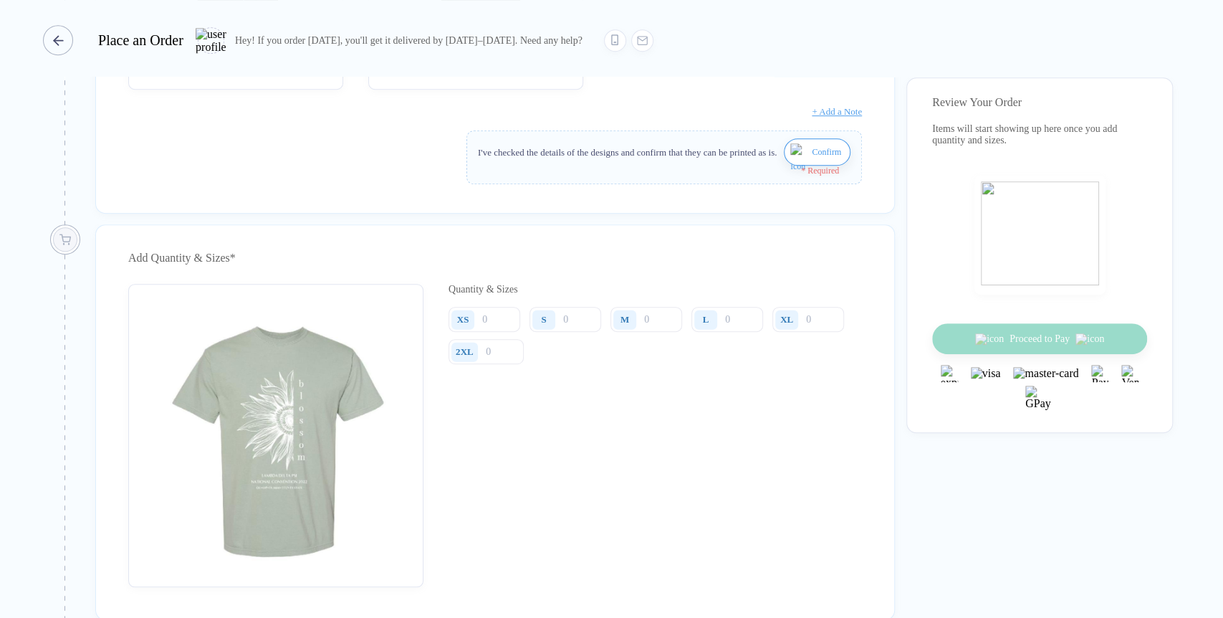
click at [75, 42] on button "button" at bounding box center [61, 40] width 30 height 30
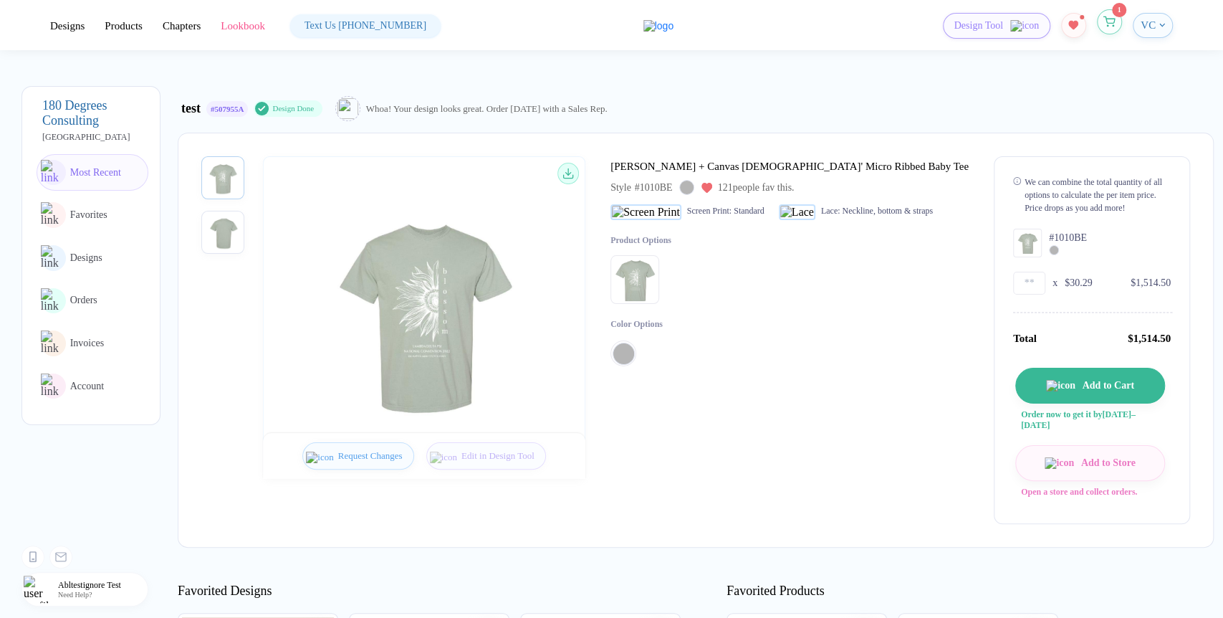
click at [1105, 28] on button "button" at bounding box center [1109, 21] width 25 height 25
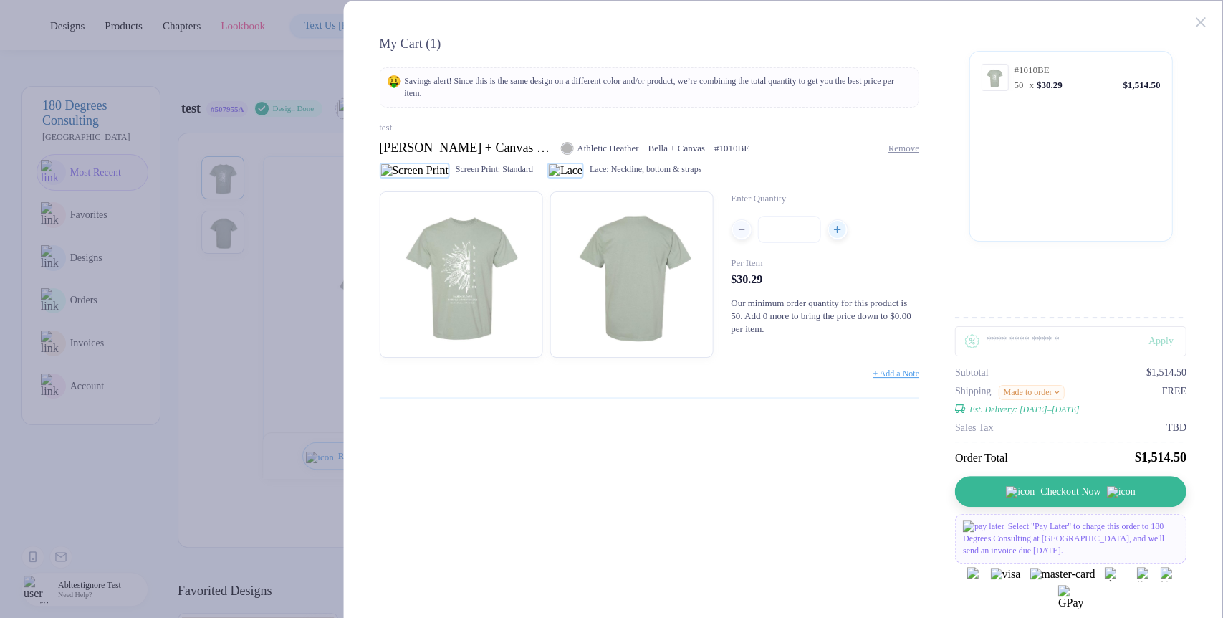
click at [1029, 311] on button "Made to order" at bounding box center [1031, 392] width 67 height 15
click at [1049, 311] on button "Made to order" at bounding box center [1031, 392] width 67 height 15
click at [1051, 311] on button "Made to order" at bounding box center [1031, 392] width 67 height 15
click at [1062, 311] on button "Checkout Now" at bounding box center [1077, 491] width 232 height 31
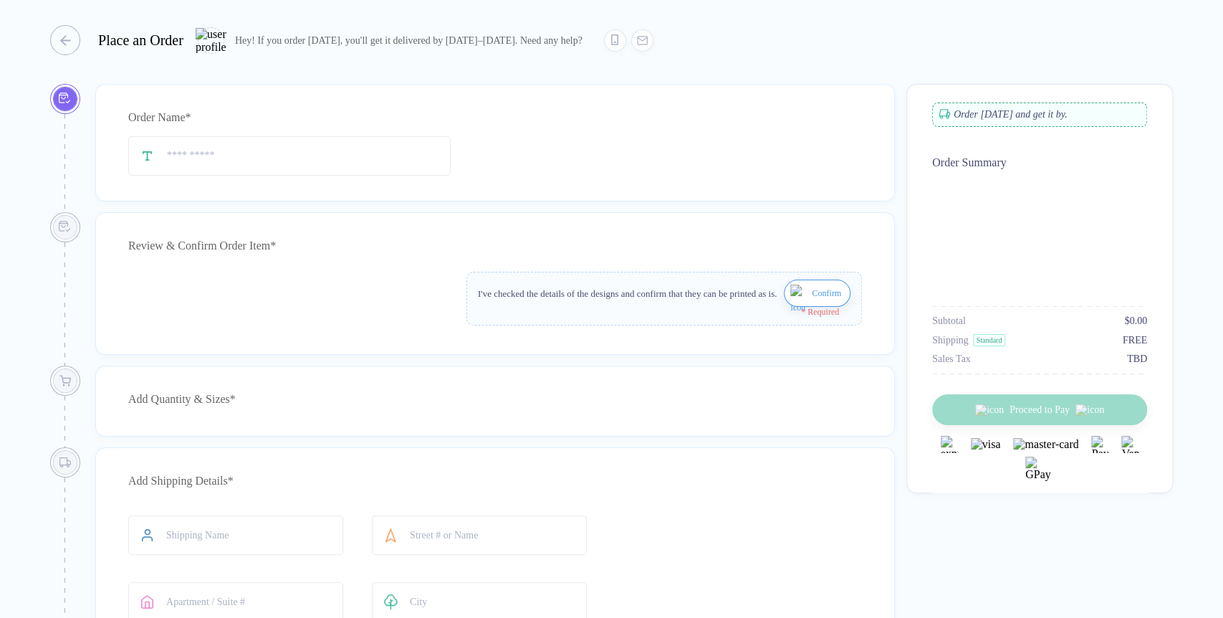
type input "****"
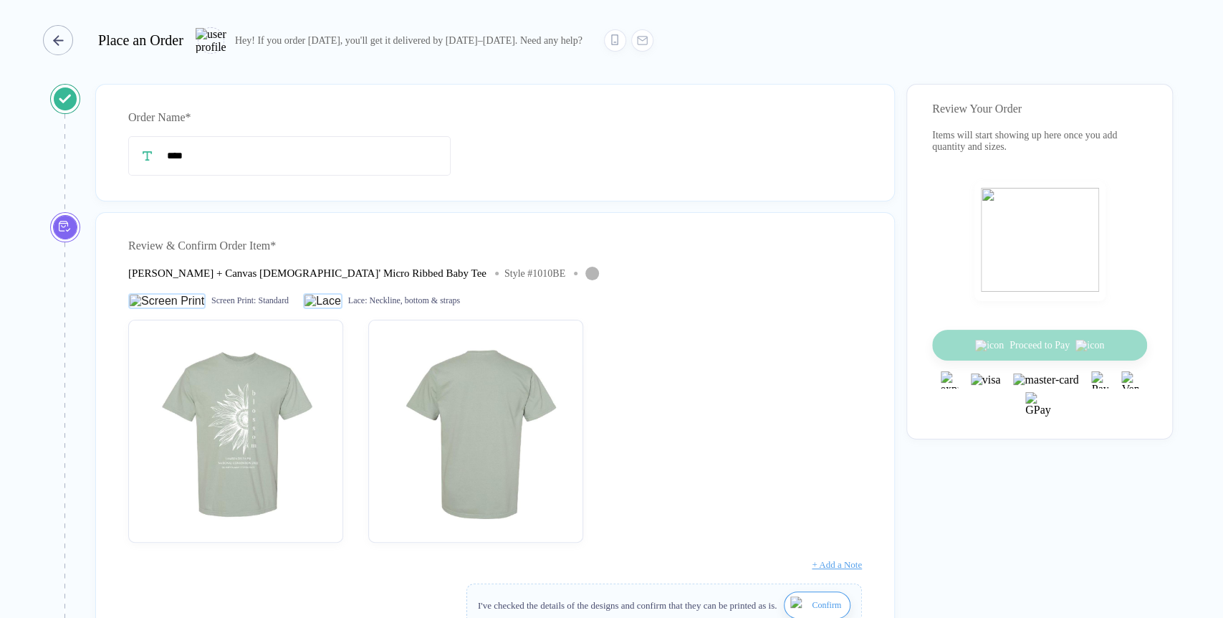
click at [72, 25] on button "button" at bounding box center [61, 40] width 30 height 30
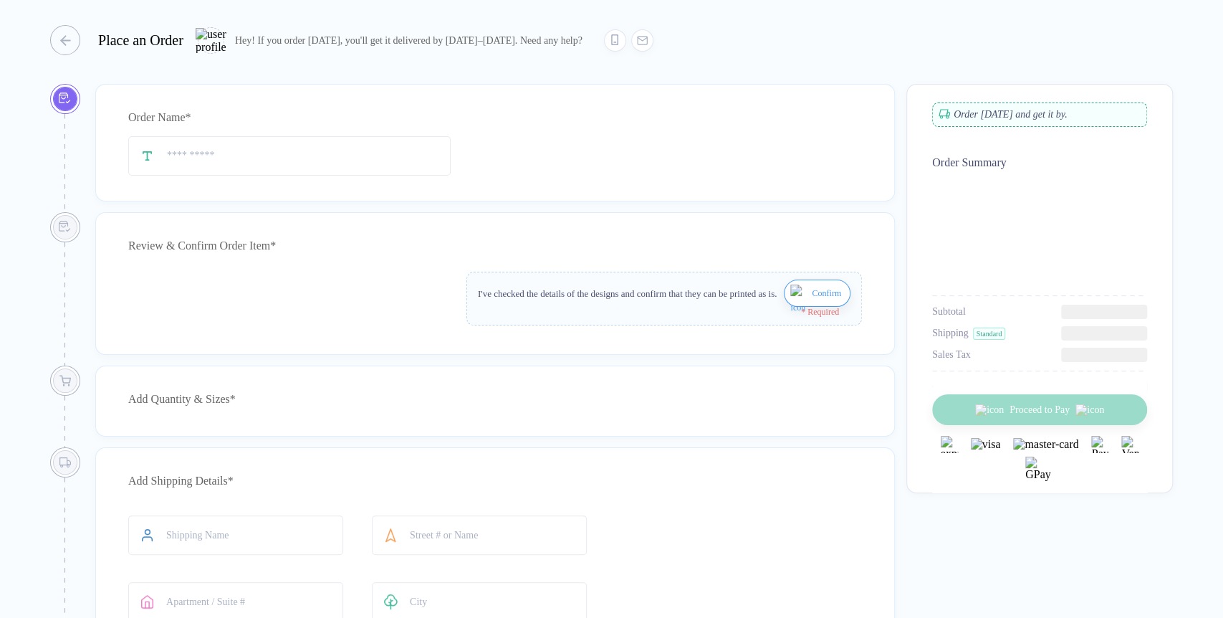
scroll to position [80, 0]
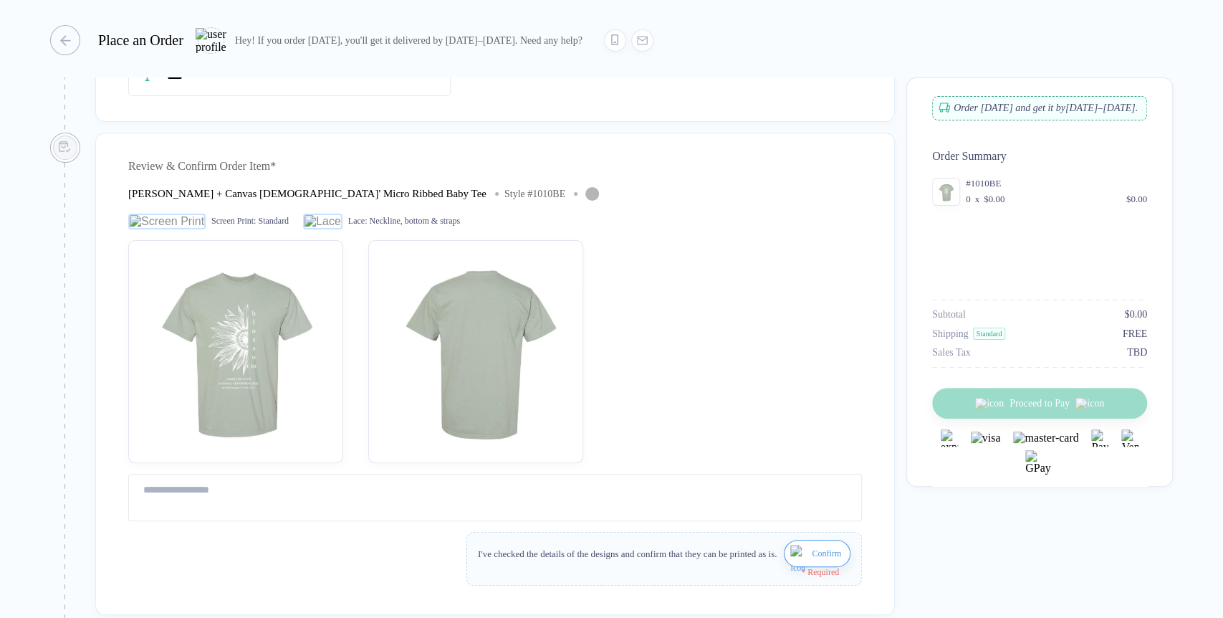
type input "****"
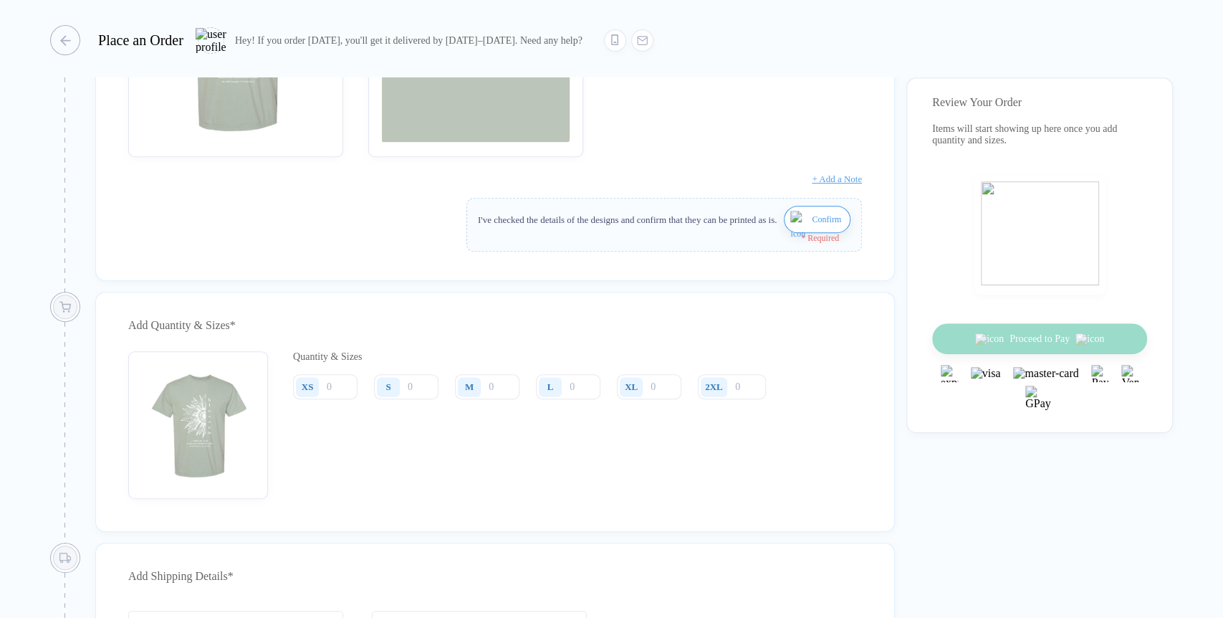
scroll to position [477, 0]
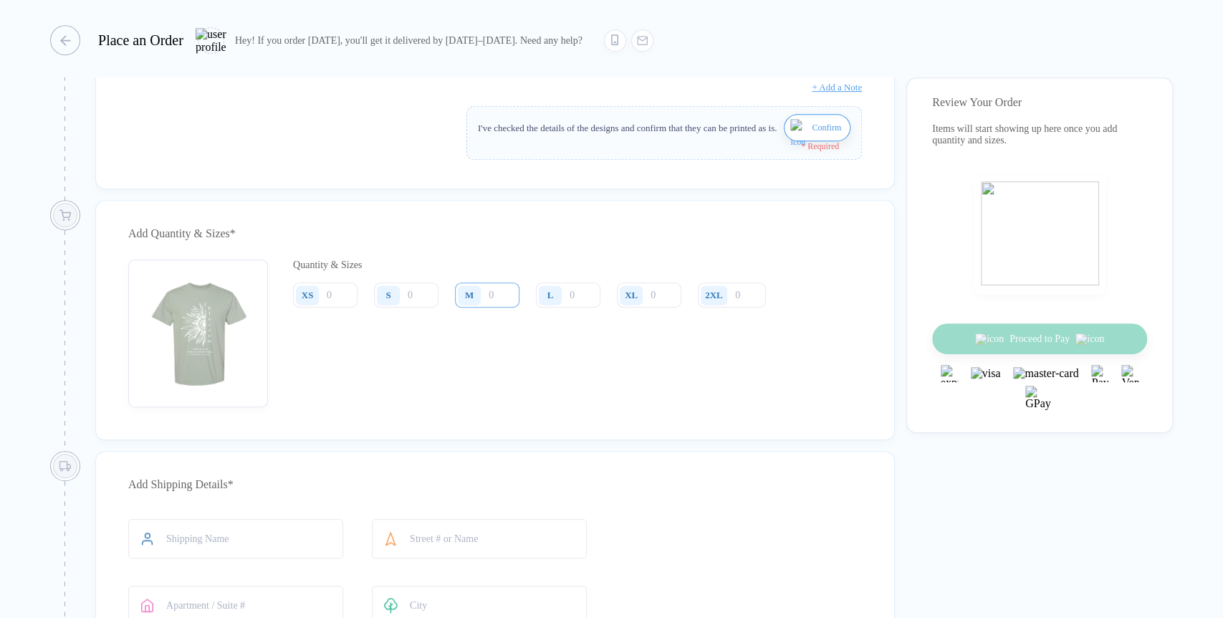
click at [502, 303] on input "number" at bounding box center [487, 294] width 65 height 25
click at [773, 133] on div "I've checked the details of the designs and confirm that they can be printed as…" at bounding box center [664, 127] width 373 height 27
click at [791, 134] on img "button" at bounding box center [800, 136] width 18 height 34
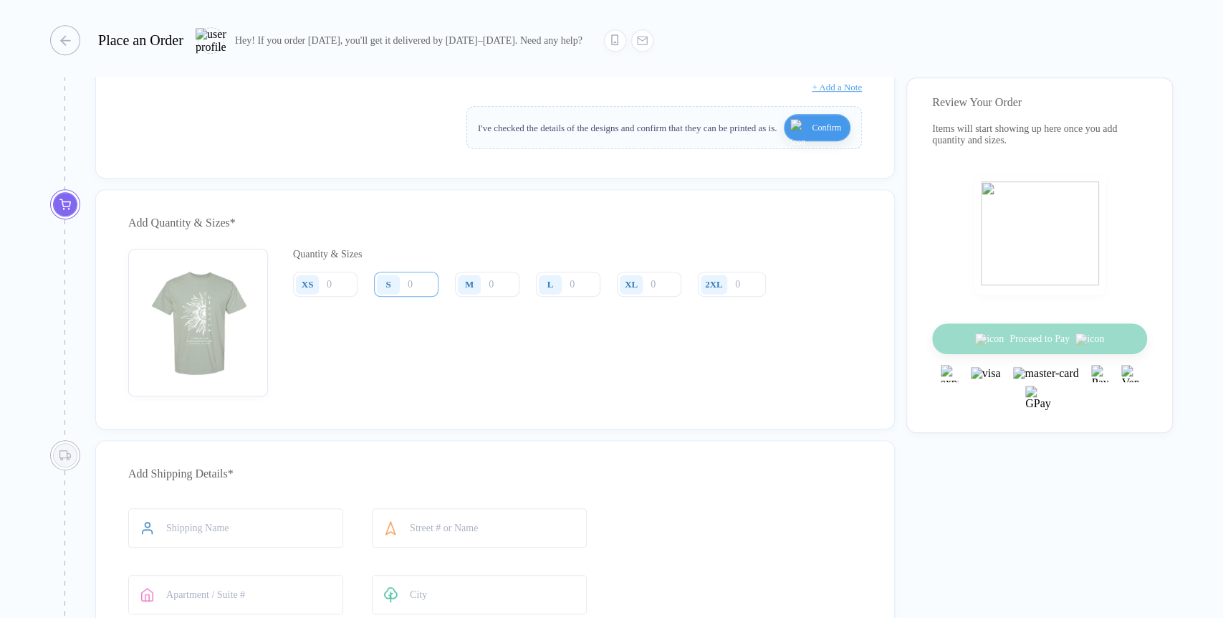
click at [413, 295] on input "number" at bounding box center [406, 284] width 65 height 25
type input "10"
click at [308, 362] on div "The minimum order qty. for this product is 50 for mto shipping." at bounding box center [416, 355] width 219 height 11
drag, startPoint x: 308, startPoint y: 373, endPoint x: 545, endPoint y: 358, distance: 237.0
click at [545, 358] on div "Quantity & Sizes XS S 10 M L XL 2XL Qty: 10 Per Item: -- Item Total: -- The min…" at bounding box center [535, 323] width 484 height 148
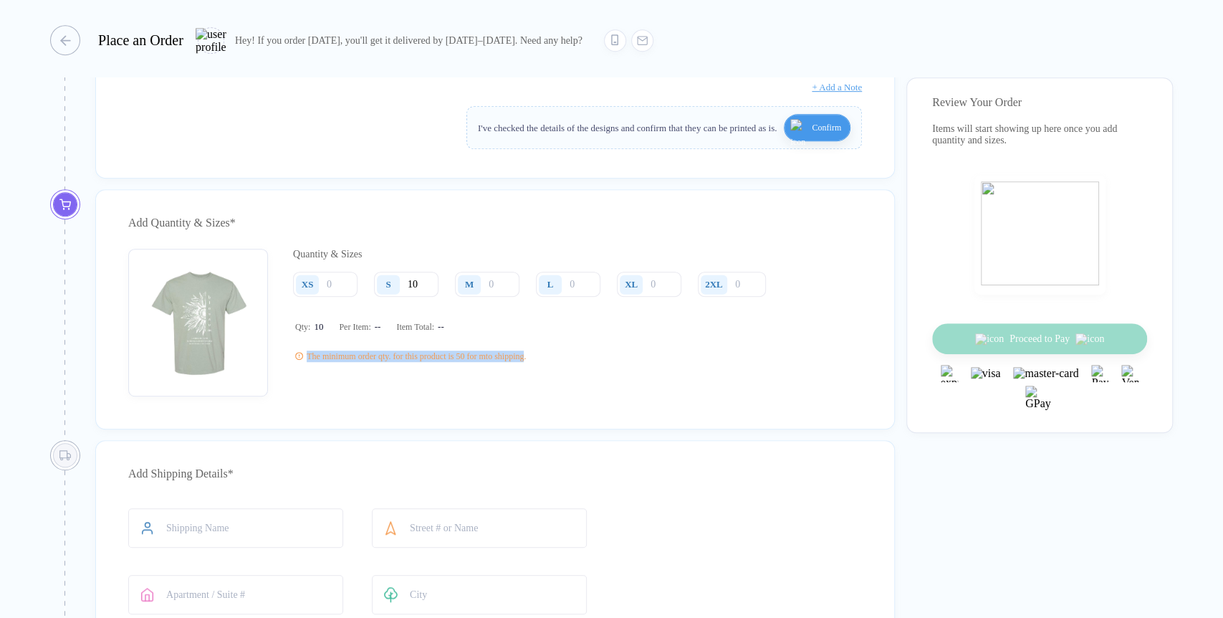
click at [555, 360] on div "Quantity & Sizes XS S 10 M L XL 2XL Qty: 10 Per Item: -- Item Total: -- The min…" at bounding box center [535, 323] width 484 height 148
click at [62, 42] on icon "button" at bounding box center [58, 40] width 11 height 11
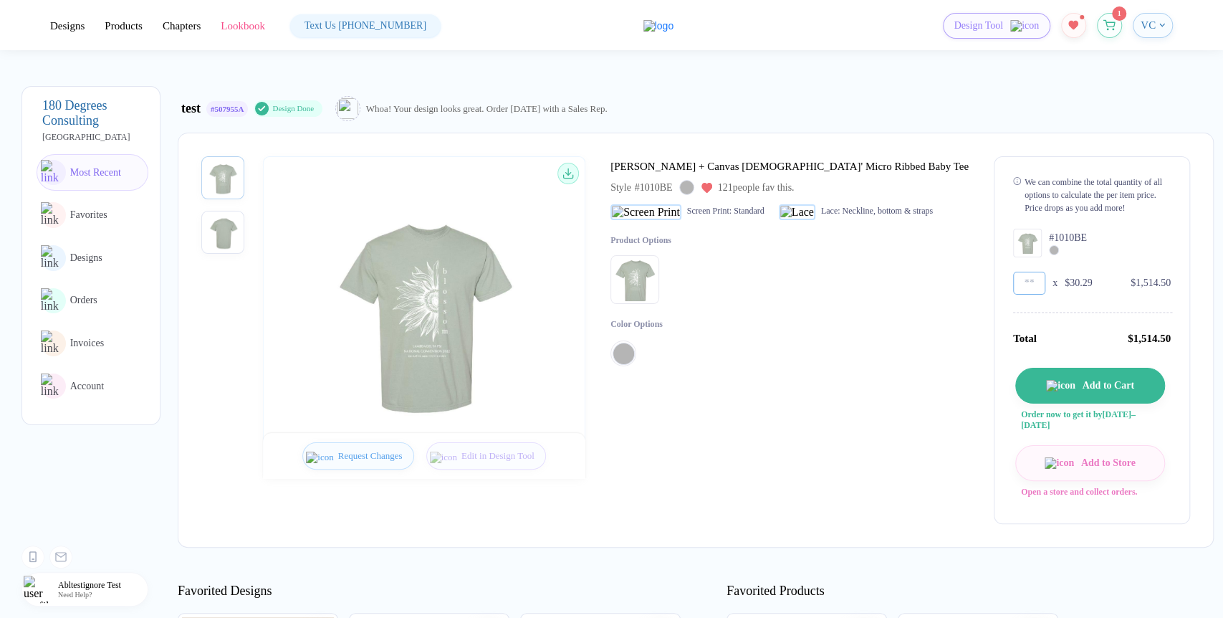
click at [1013, 275] on input "**" at bounding box center [1029, 283] width 32 height 23
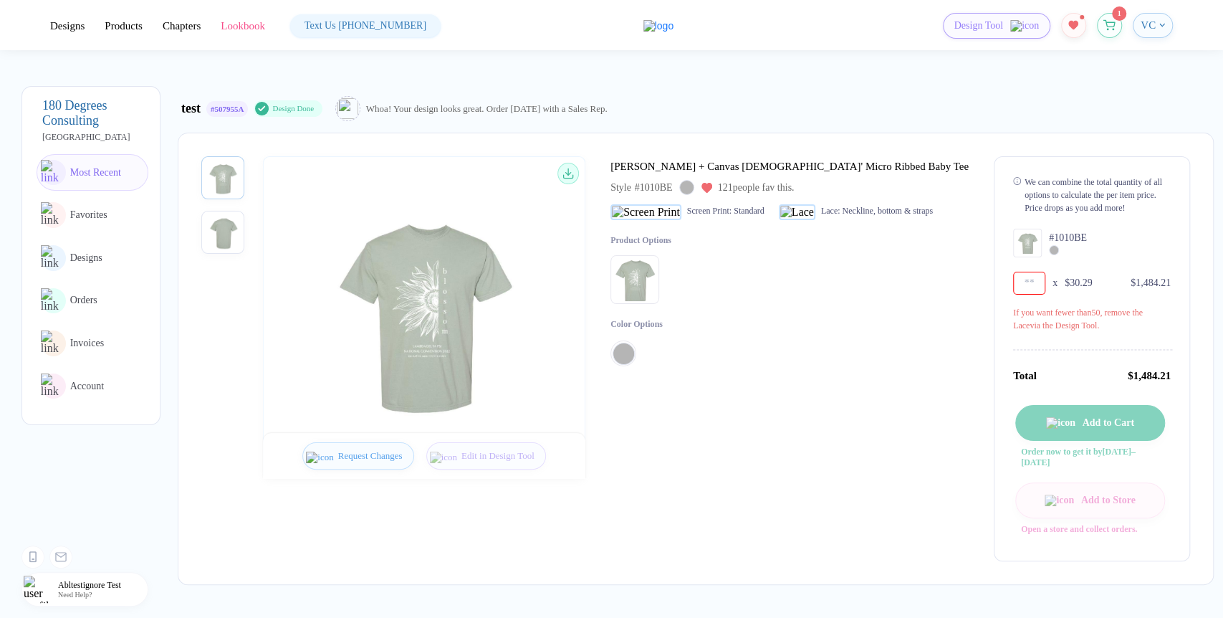
type input "**"
